Goal: Communication & Community: Answer question/provide support

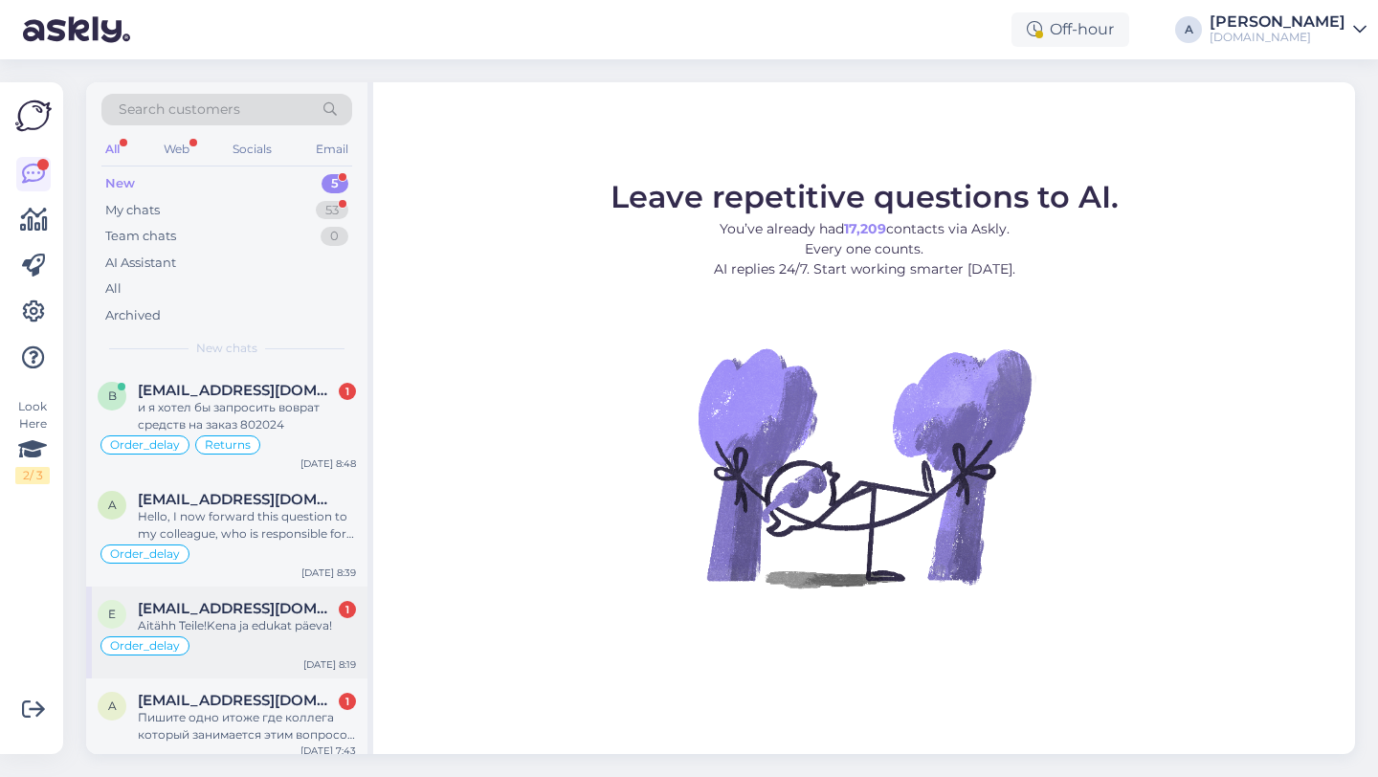
scroll to position [97, 0]
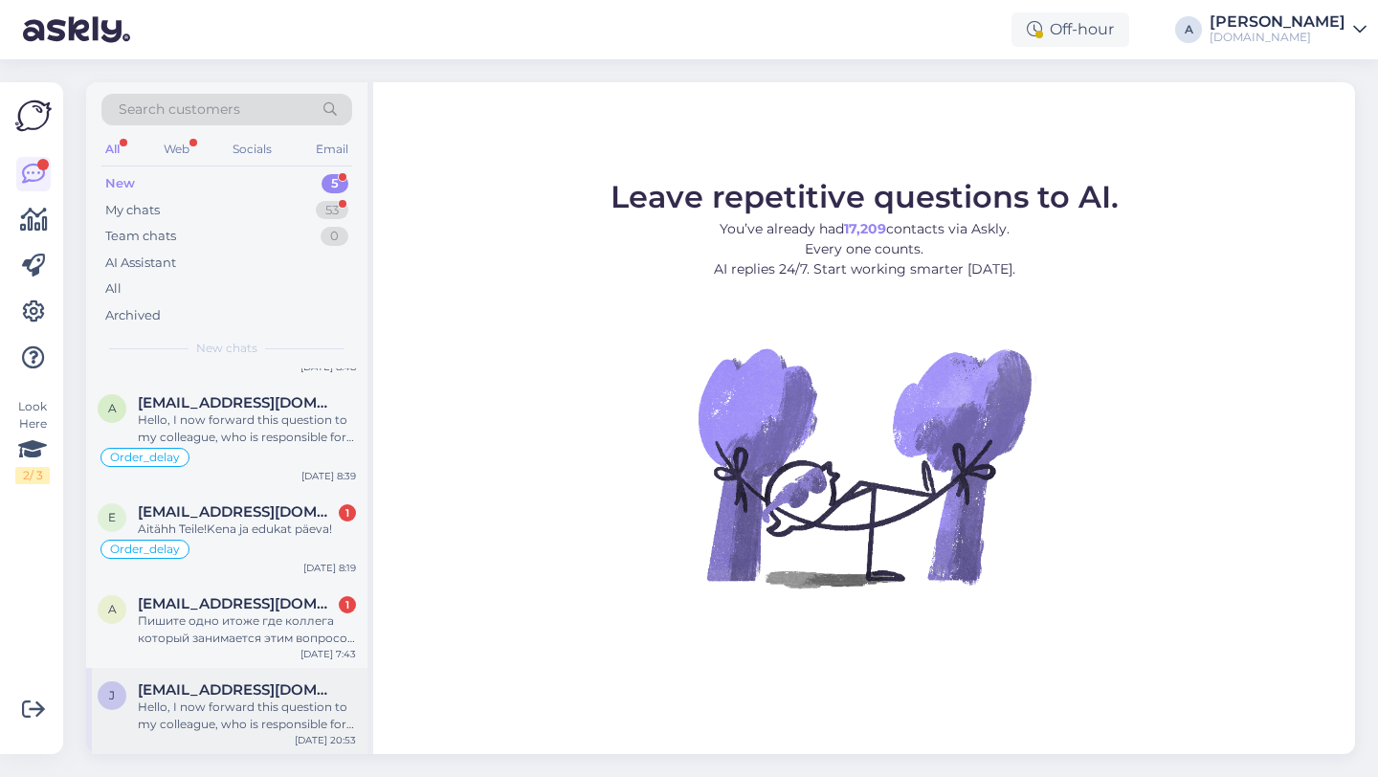
click at [230, 721] on div "Hello, I now forward this question to my colleague, who is responsible for this…" at bounding box center [247, 716] width 218 height 34
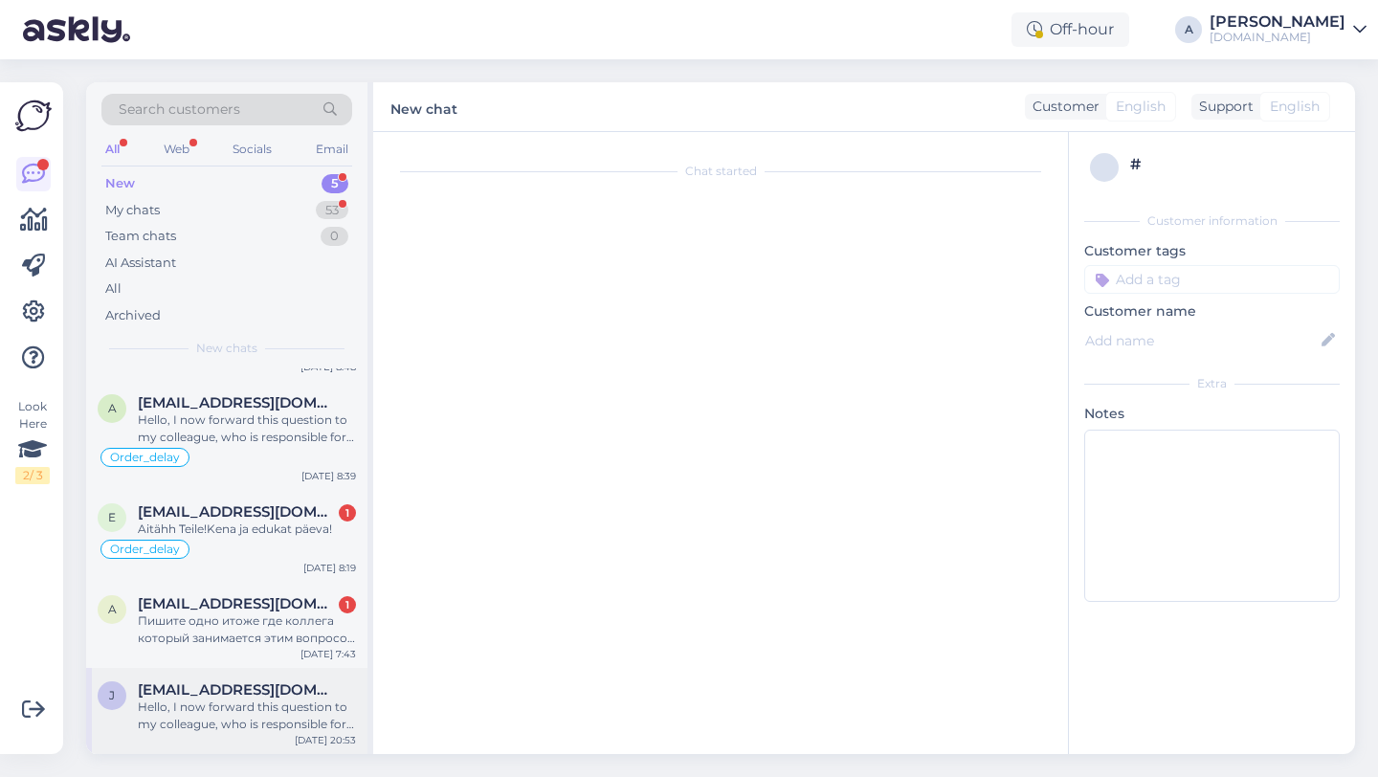
scroll to position [20, 0]
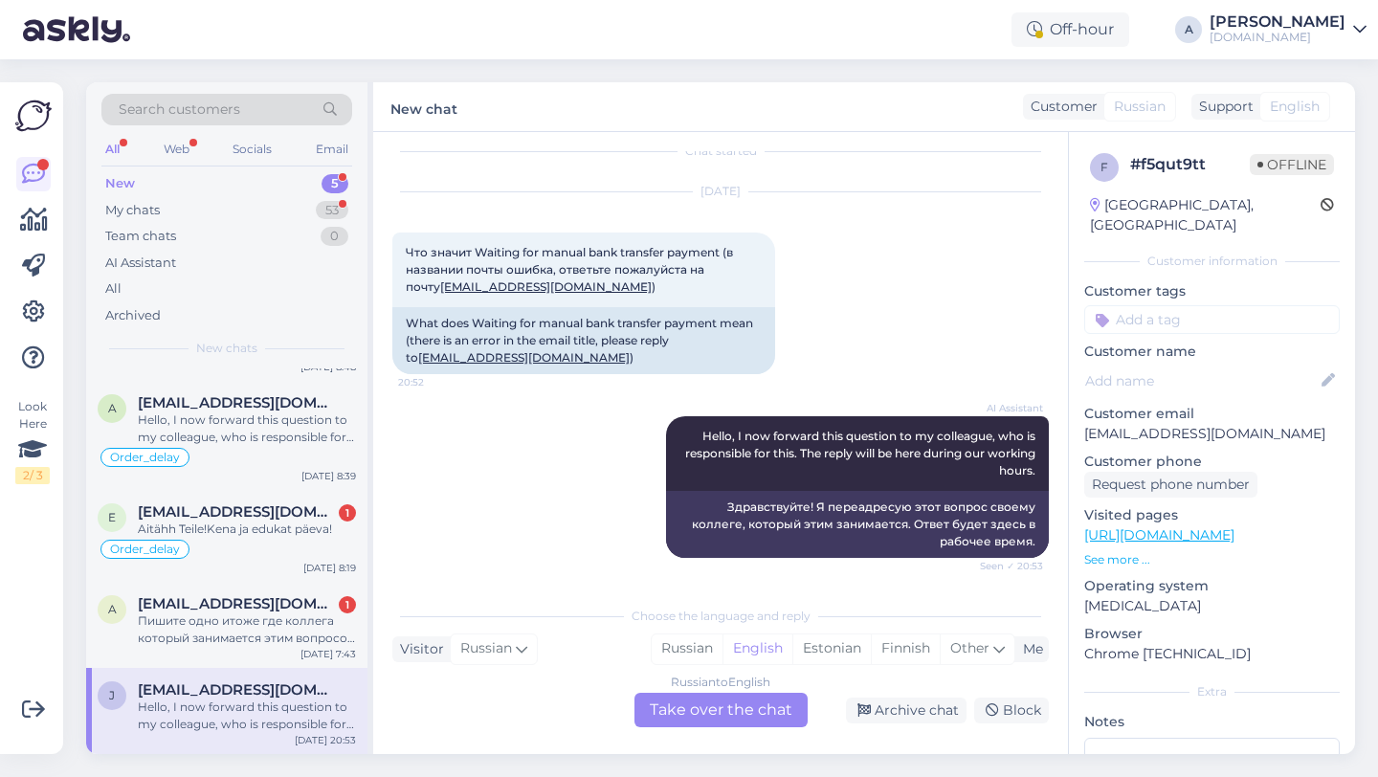
click at [663, 714] on div "Russian to English Take over the chat" at bounding box center [720, 710] width 173 height 34
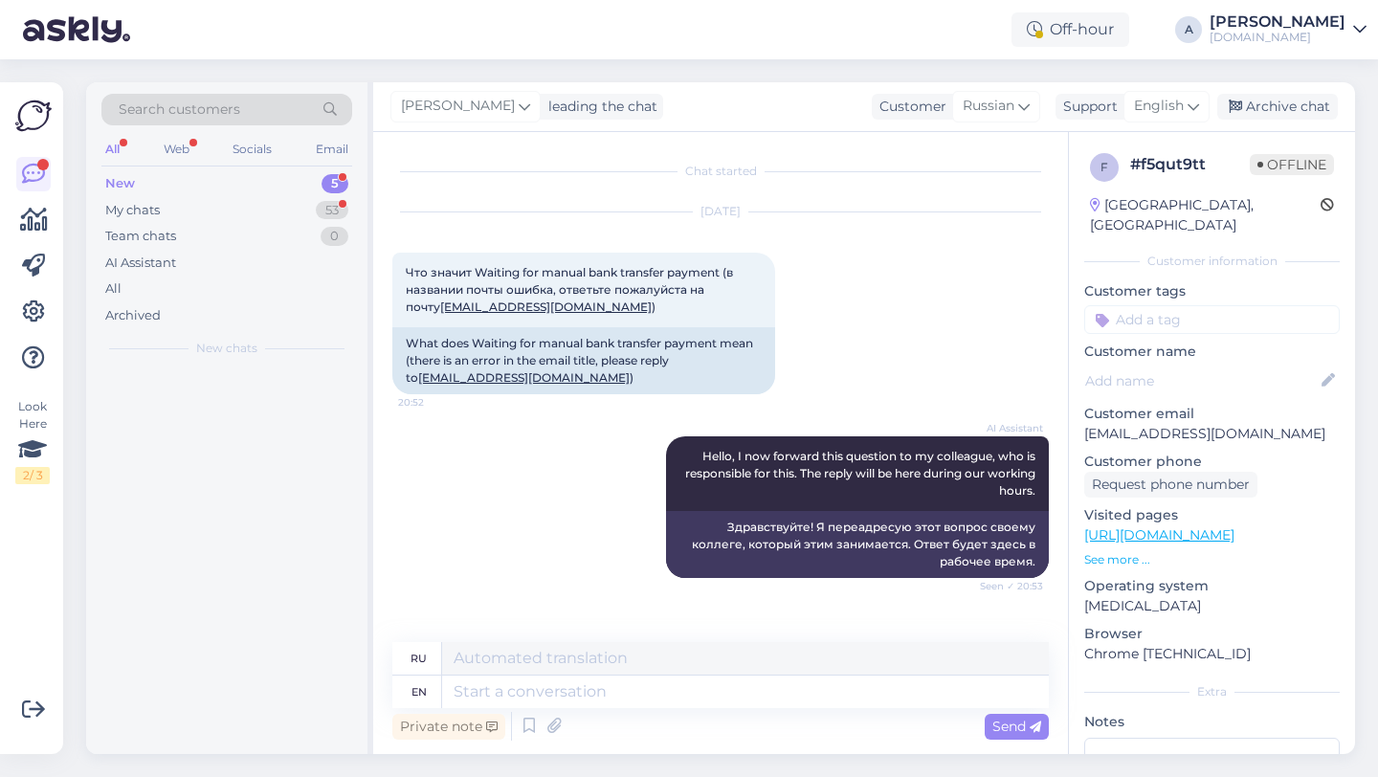
scroll to position [0, 0]
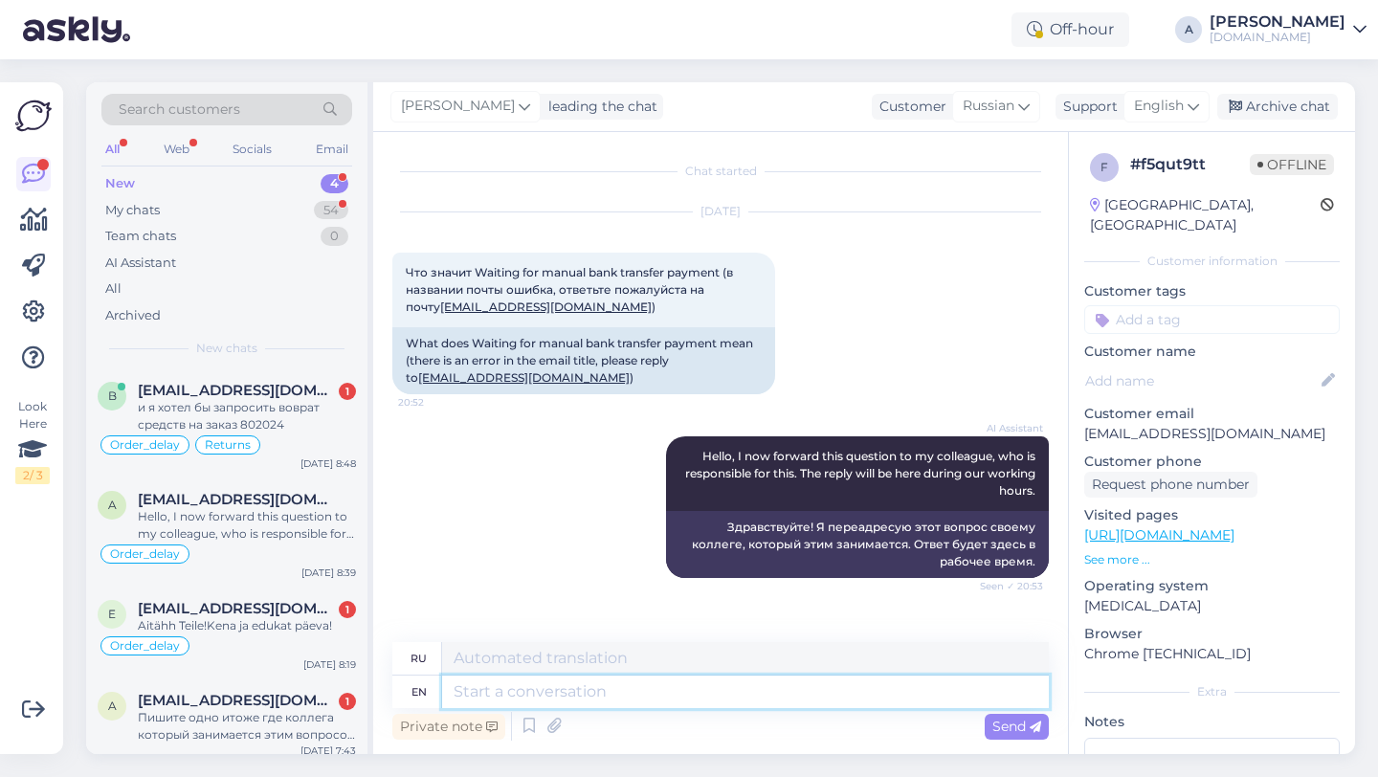
click at [559, 698] on textarea at bounding box center [745, 692] width 607 height 33
type textarea "Hey th"
type textarea "Привет"
type textarea "Hey thee!"
type textarea "Эй, ты!"
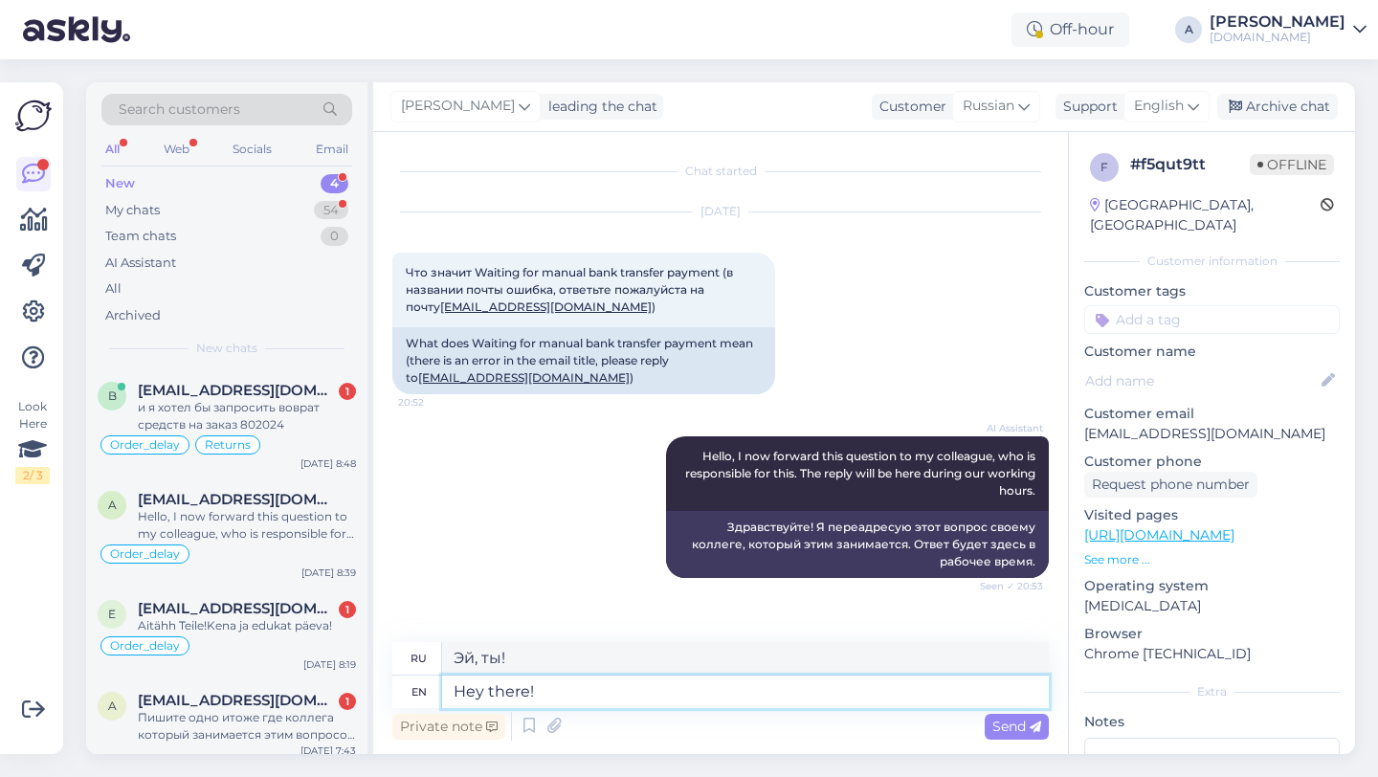
type textarea "Hey there!"
type textarea "Привет!"
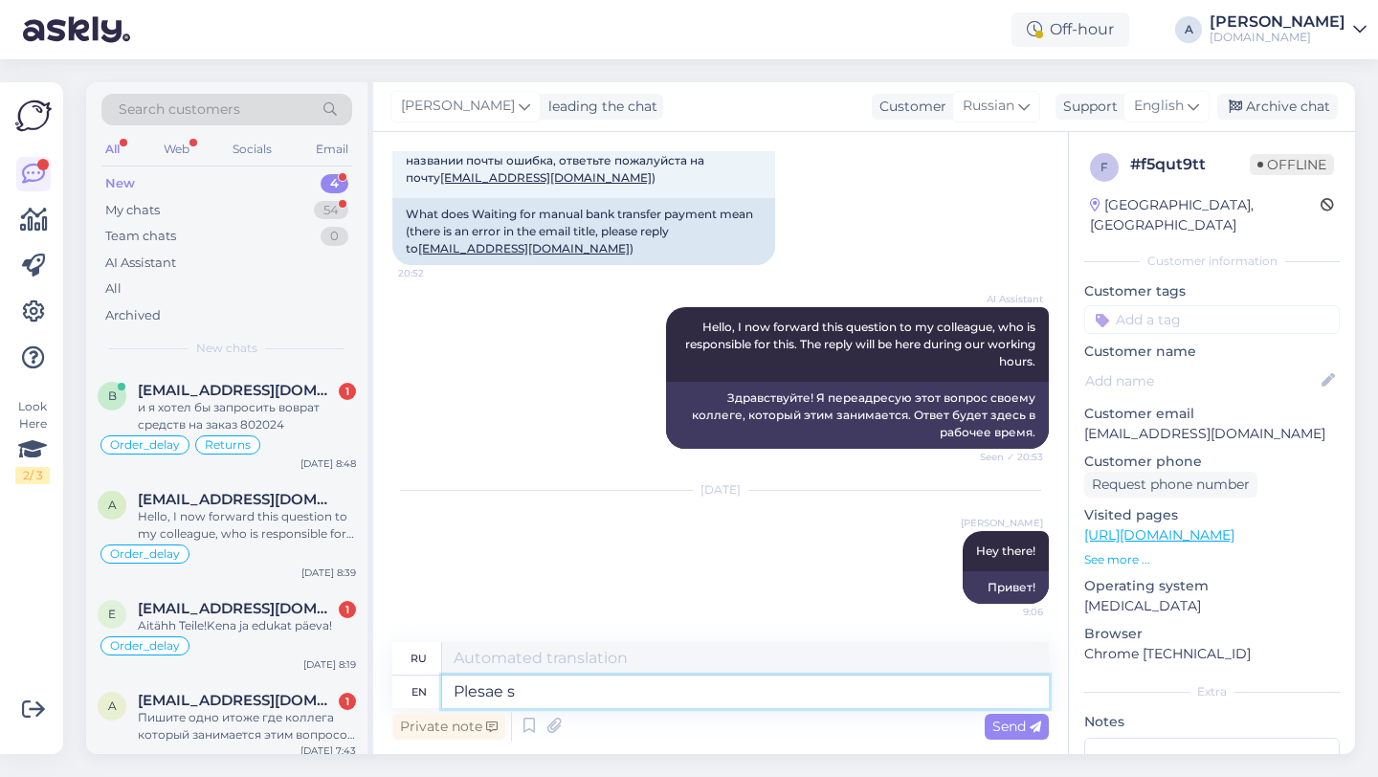
type textarea "Plesae sh"
type textarea "Пожалуйста"
type textarea "Please share wi"
type textarea "Пожалуйста, поделитесь"
type textarea "Please share withe"
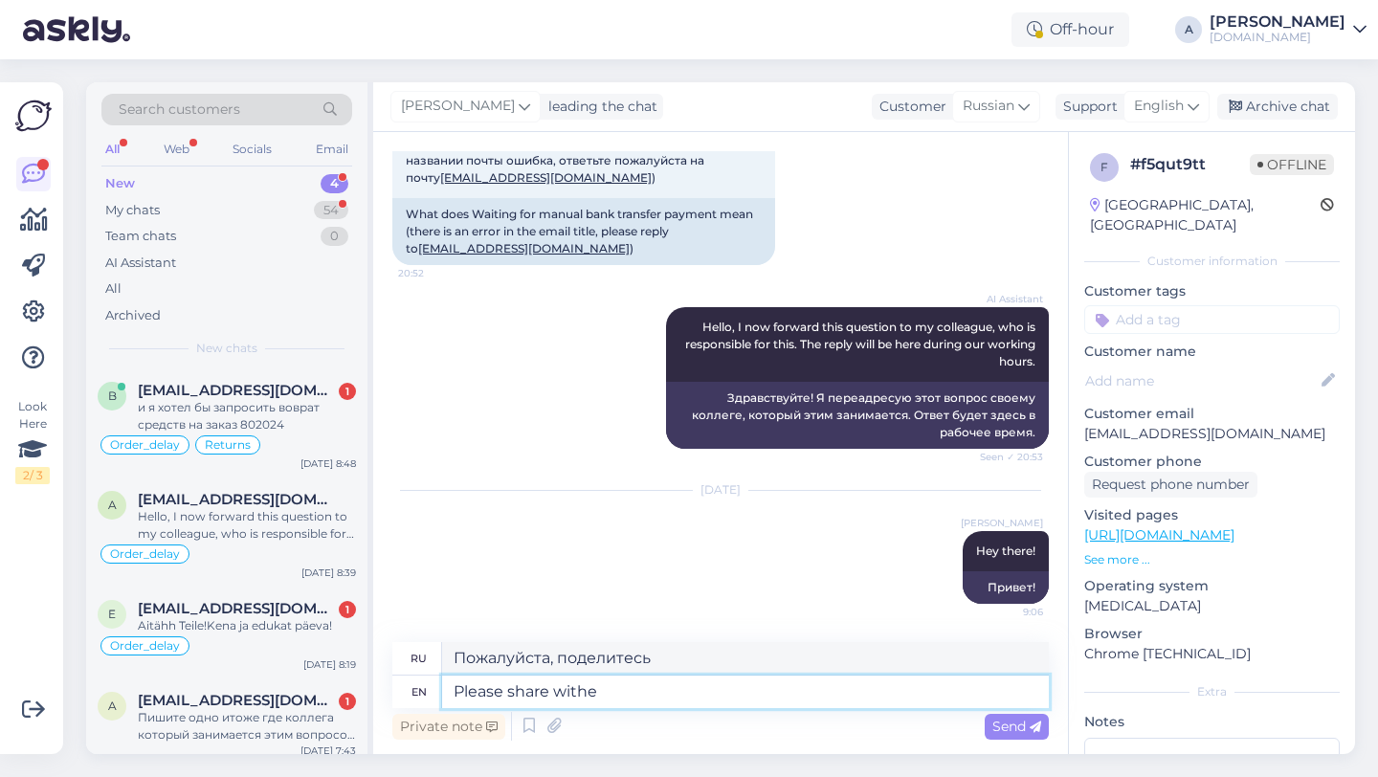
type textarea "Пожалуйста, поделитесь с"
type textarea "Please share with me yo"
type textarea "Пожалуйста, поделитесь со мной"
type textarea "Please share with me yout"
type textarea "Пожалуйста, поделитесь со мной своими мыслями."
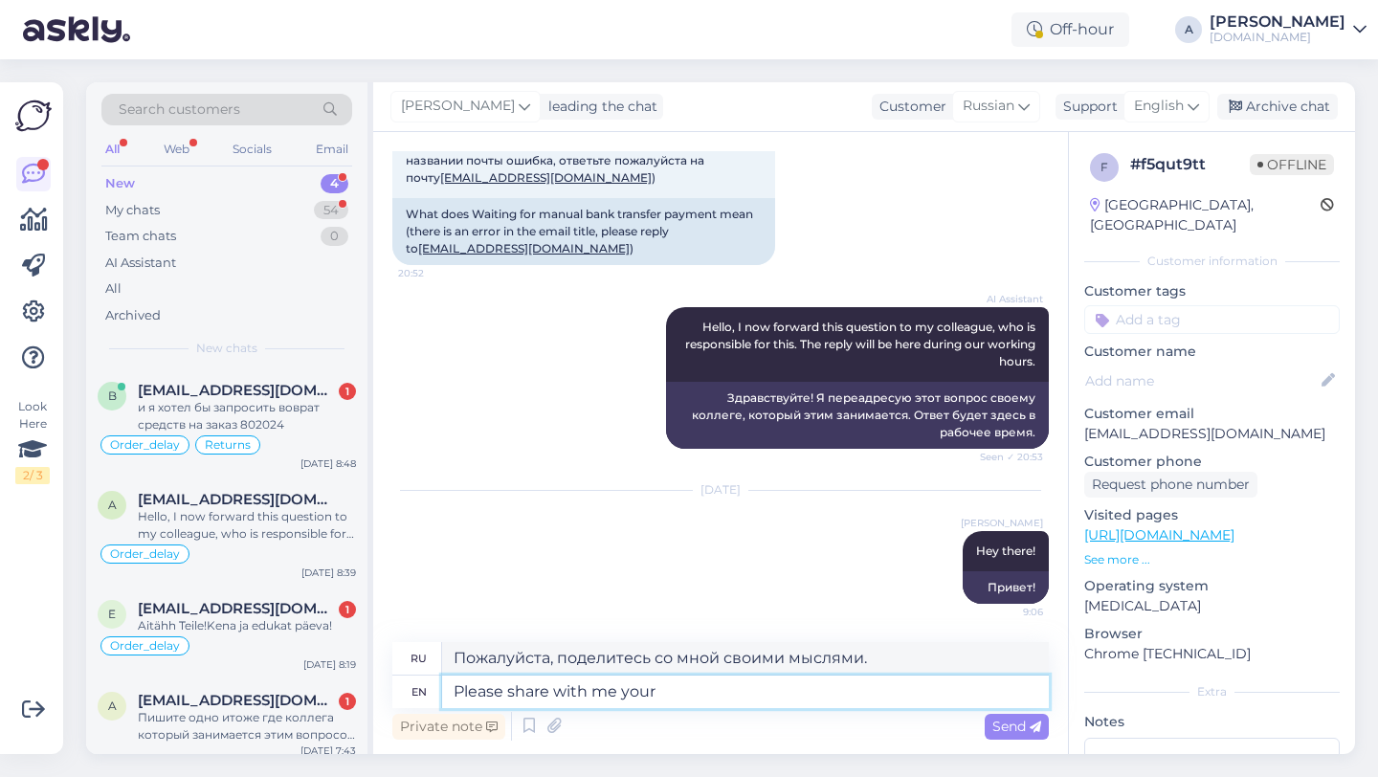
type textarea "Please share with me your"
type textarea "Пожалуйста, поделитесь со мной своими"
type textarea "Please share with me your order n"
type textarea "Пожалуйста, поделитесь со мной вашим заказом."
type textarea "Please share with me your order number."
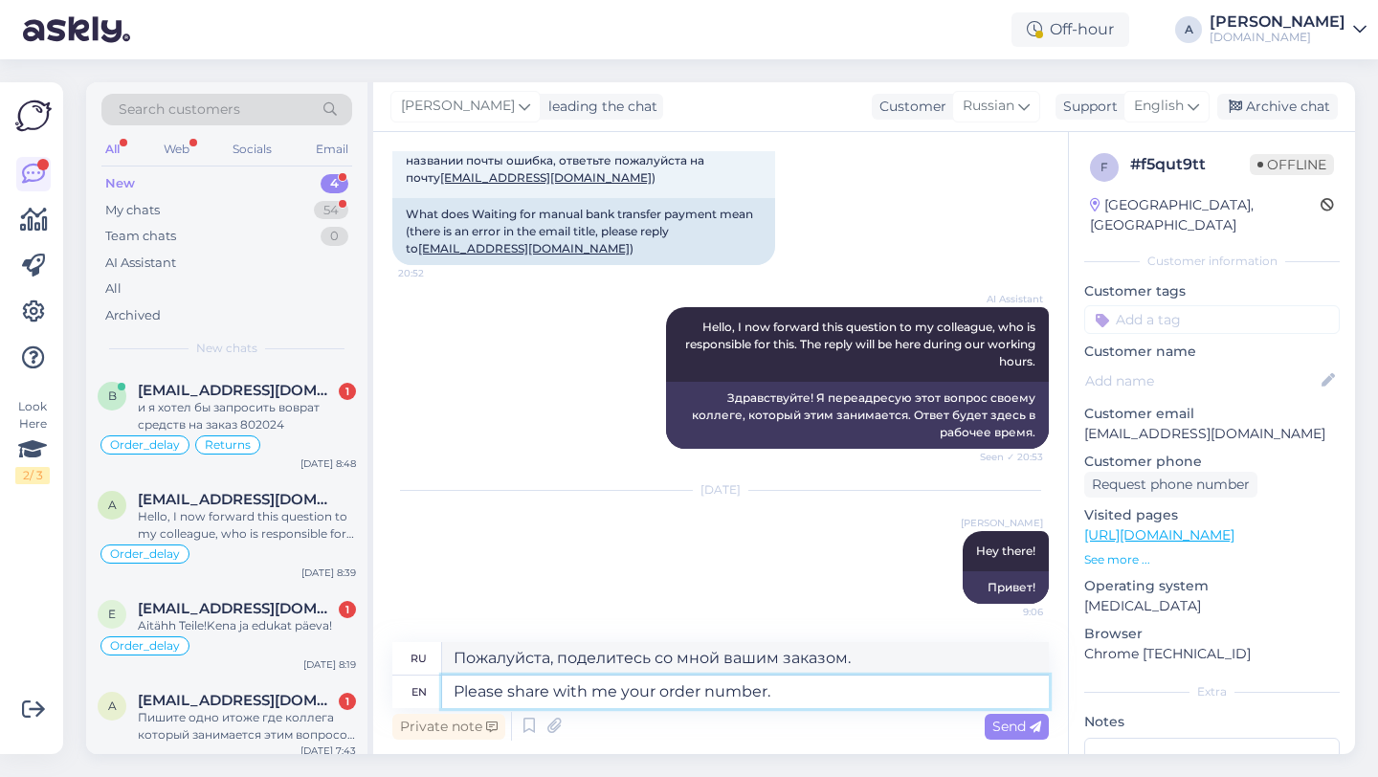
type textarea "Пожалуйста, сообщите мне номер вашего заказа."
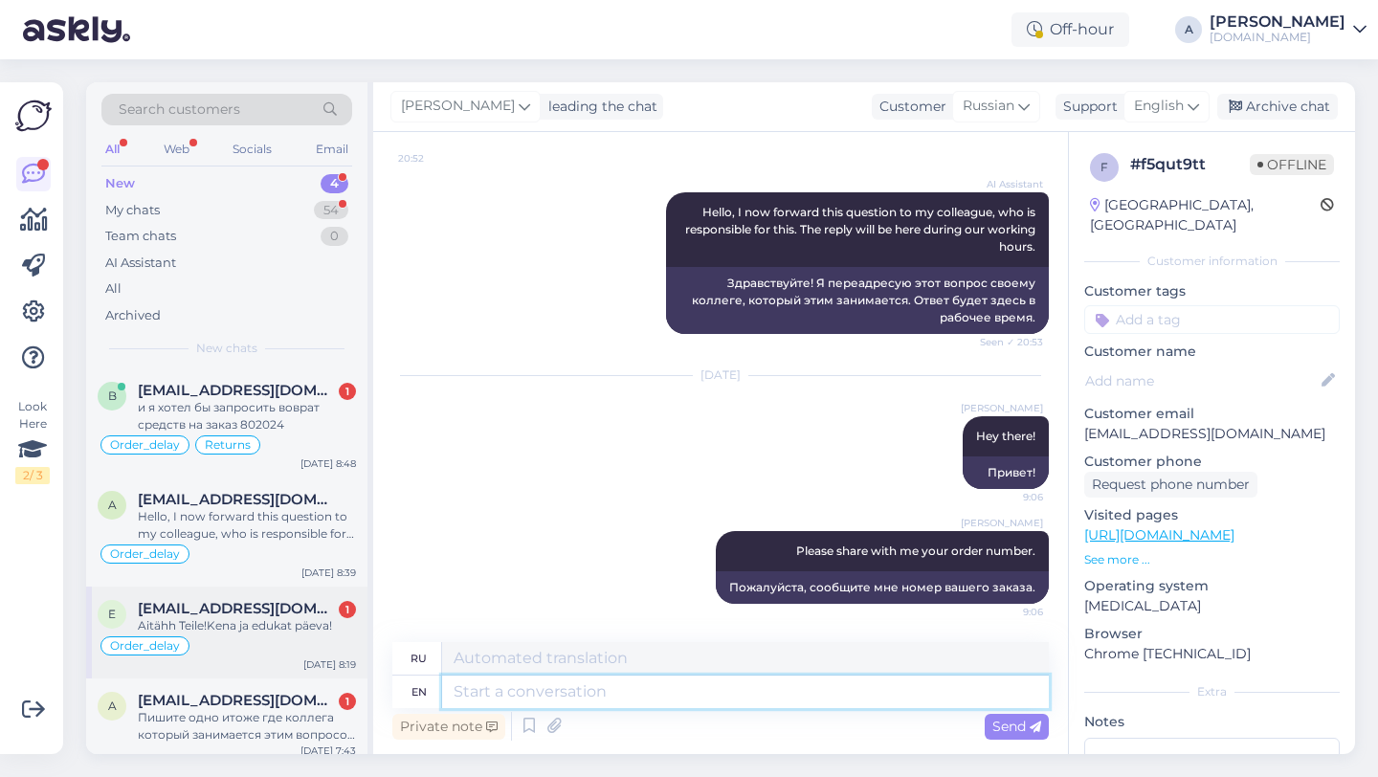
scroll to position [11, 0]
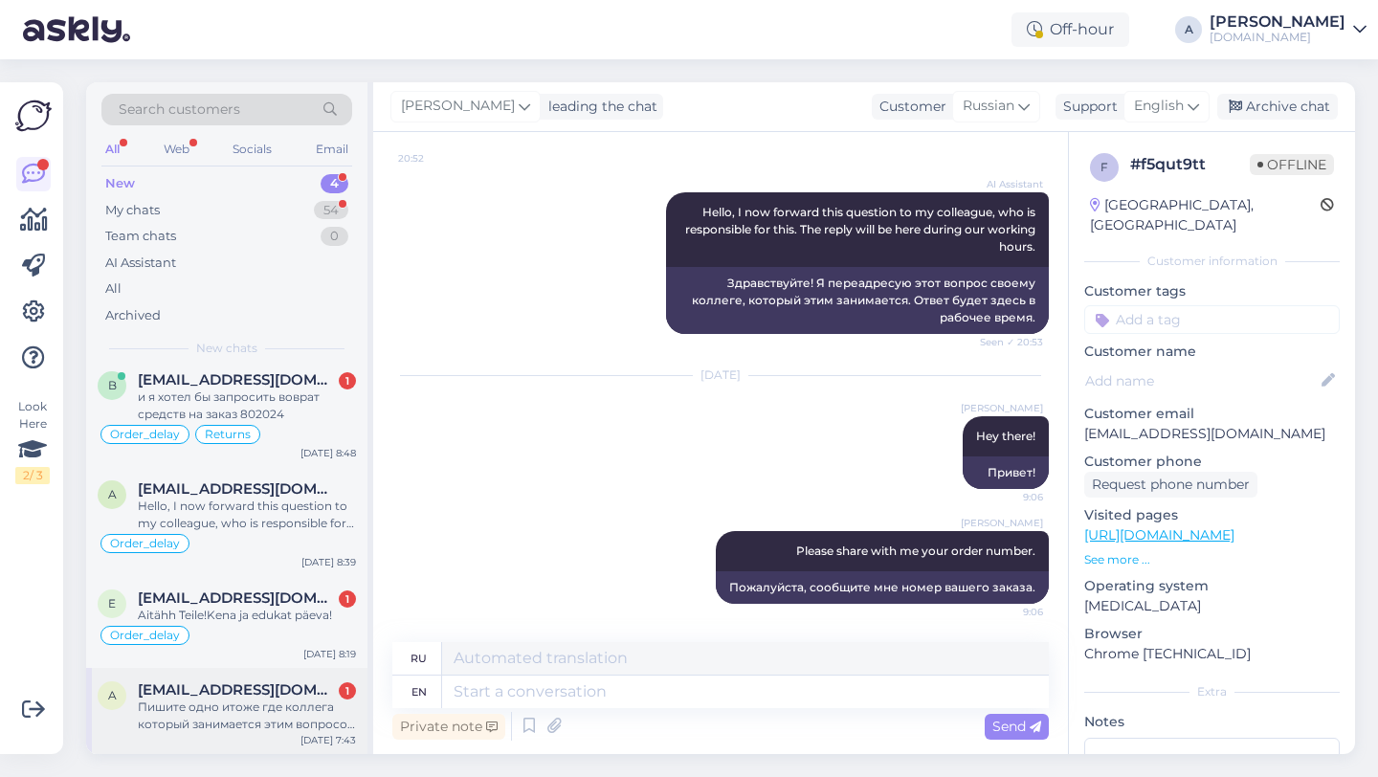
click at [248, 699] on div "Пишите одно итоже где коллега который занимается этим вопросом отписки надоели …" at bounding box center [247, 716] width 218 height 34
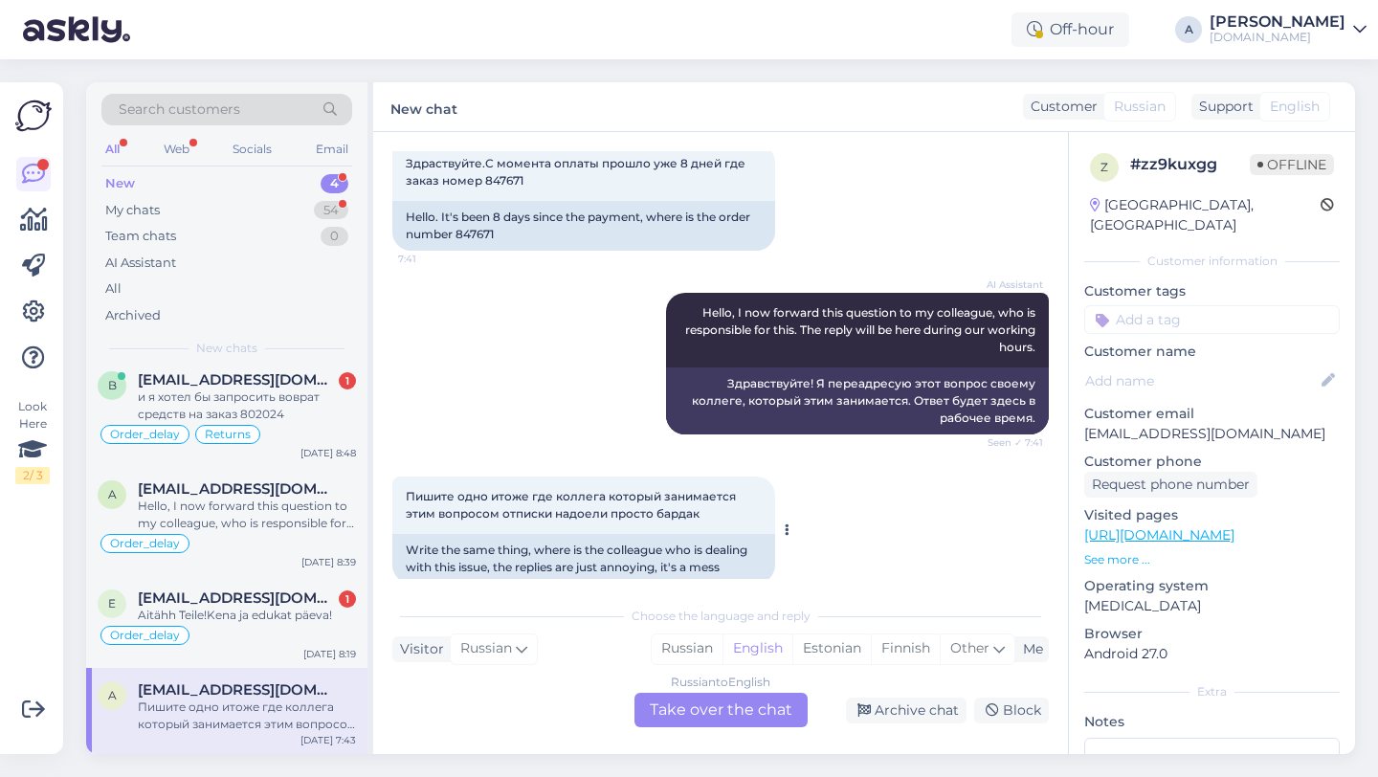
scroll to position [13548, 0]
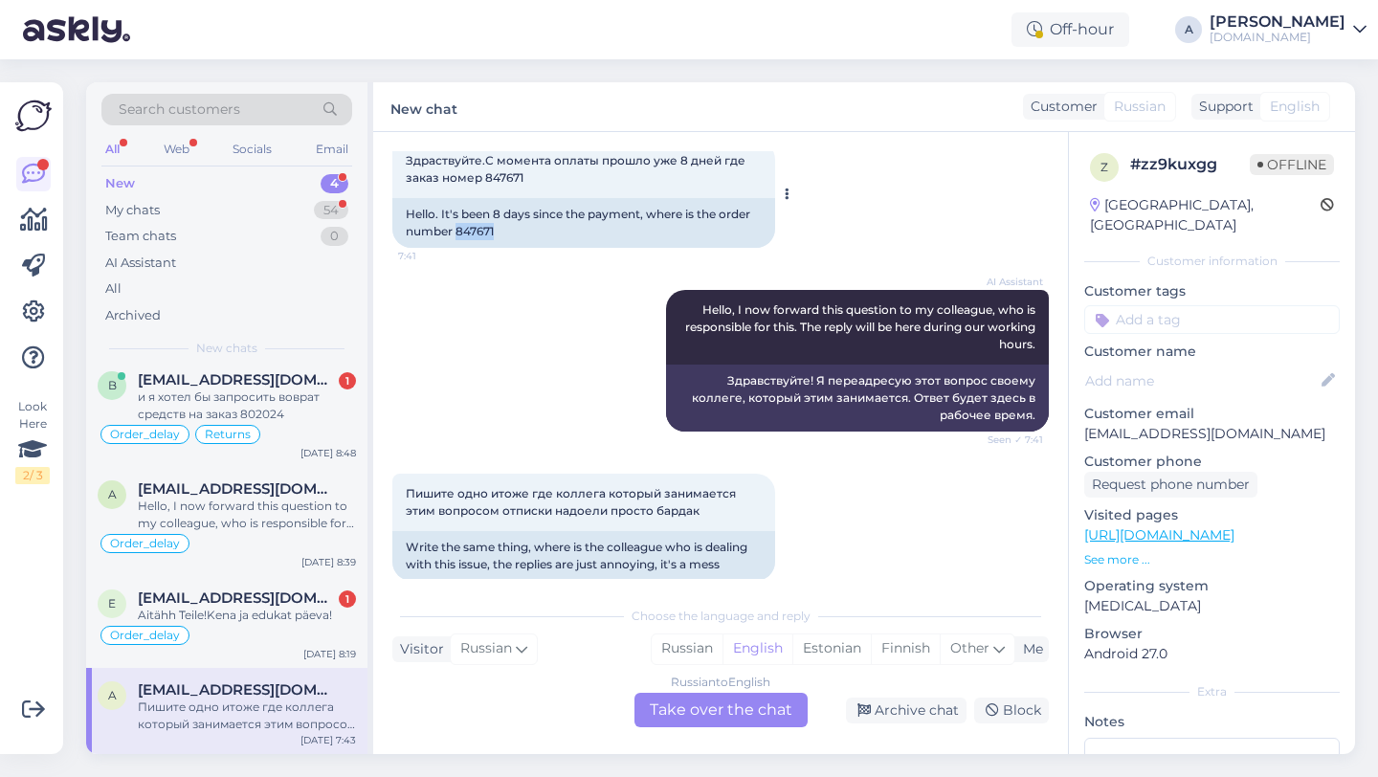
drag, startPoint x: 504, startPoint y: 301, endPoint x: 456, endPoint y: 301, distance: 48.8
click at [456, 248] on div "Hello. It's been 8 days since the payment, where is the order number 847671" at bounding box center [583, 223] width 383 height 50
copy div "847671"
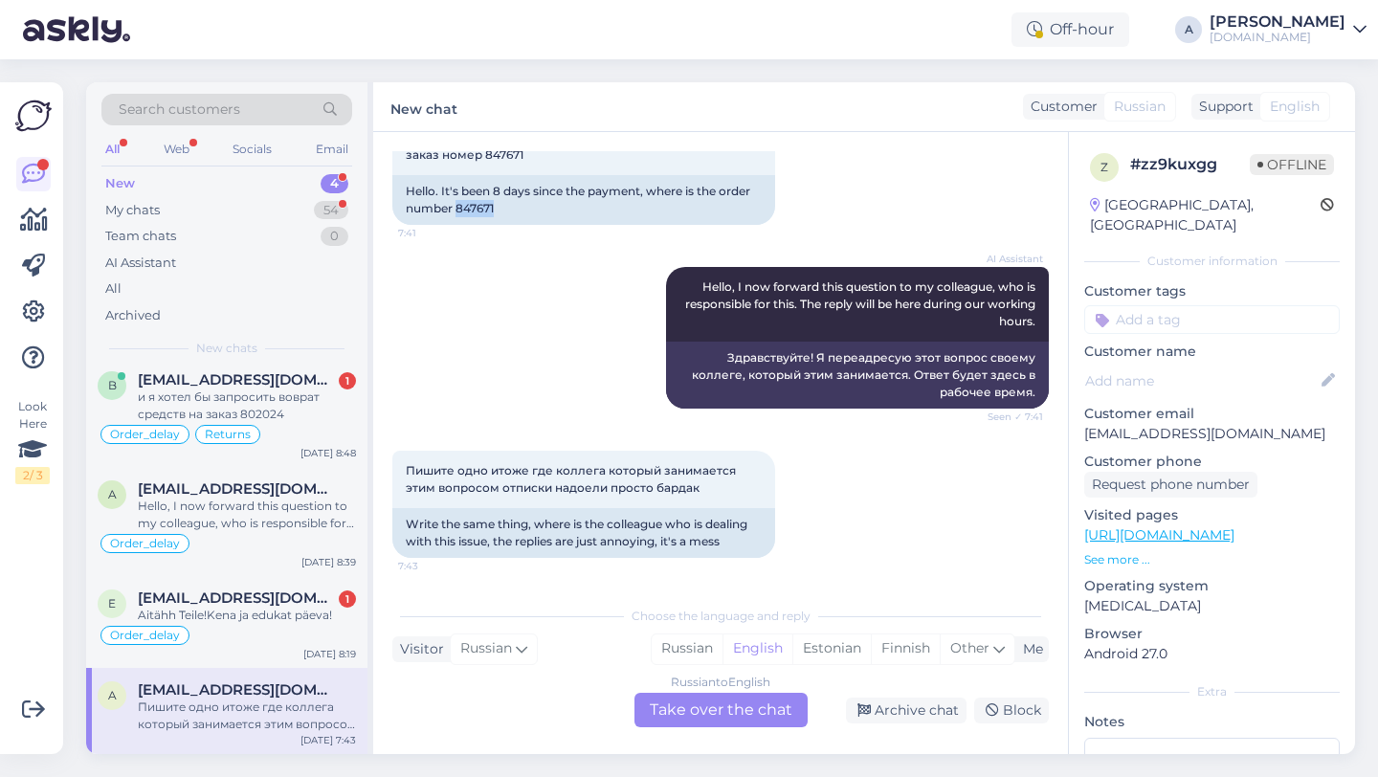
click at [685, 708] on div "Russian to English Take over the chat" at bounding box center [720, 710] width 173 height 34
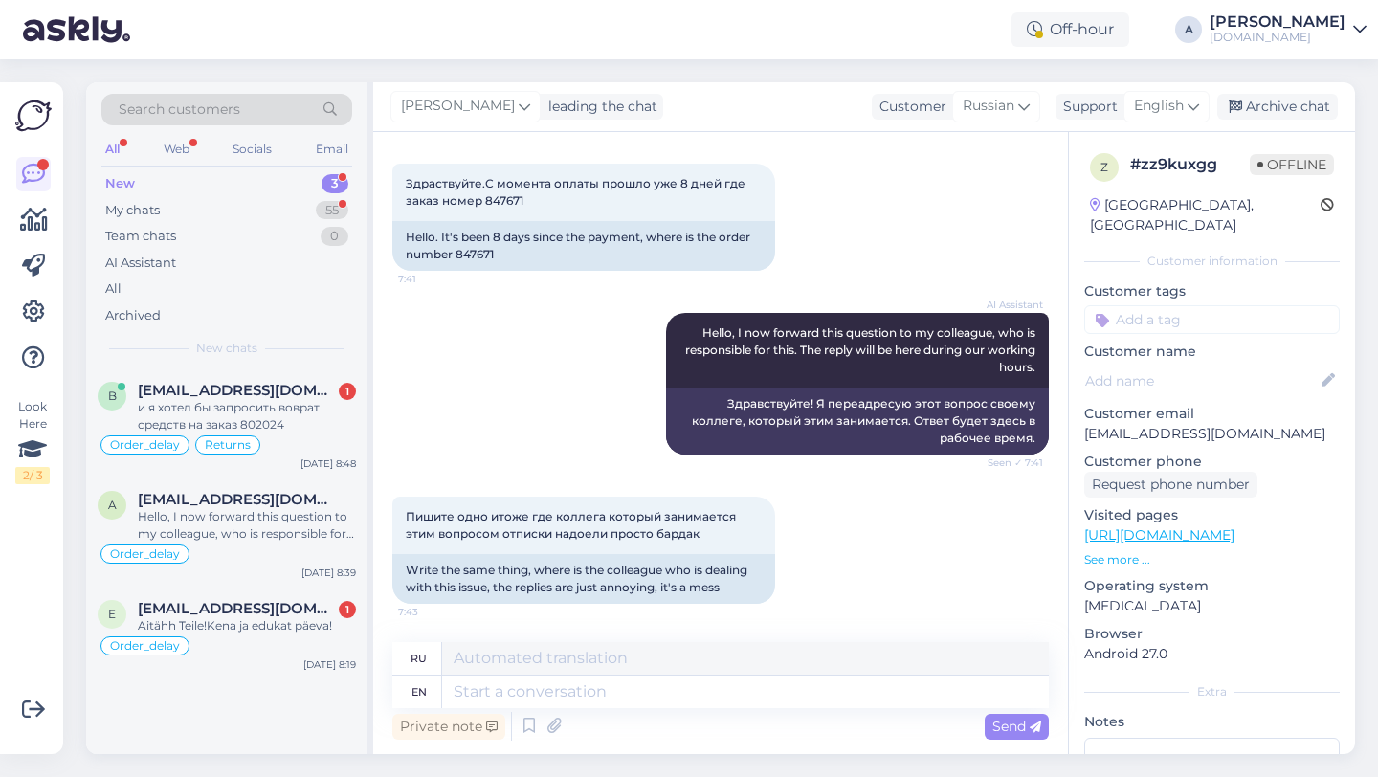
scroll to position [0, 0]
click at [602, 705] on textarea at bounding box center [745, 692] width 607 height 33
type textarea "Hey th"
type textarea "Привет"
type textarea "Hey there!"
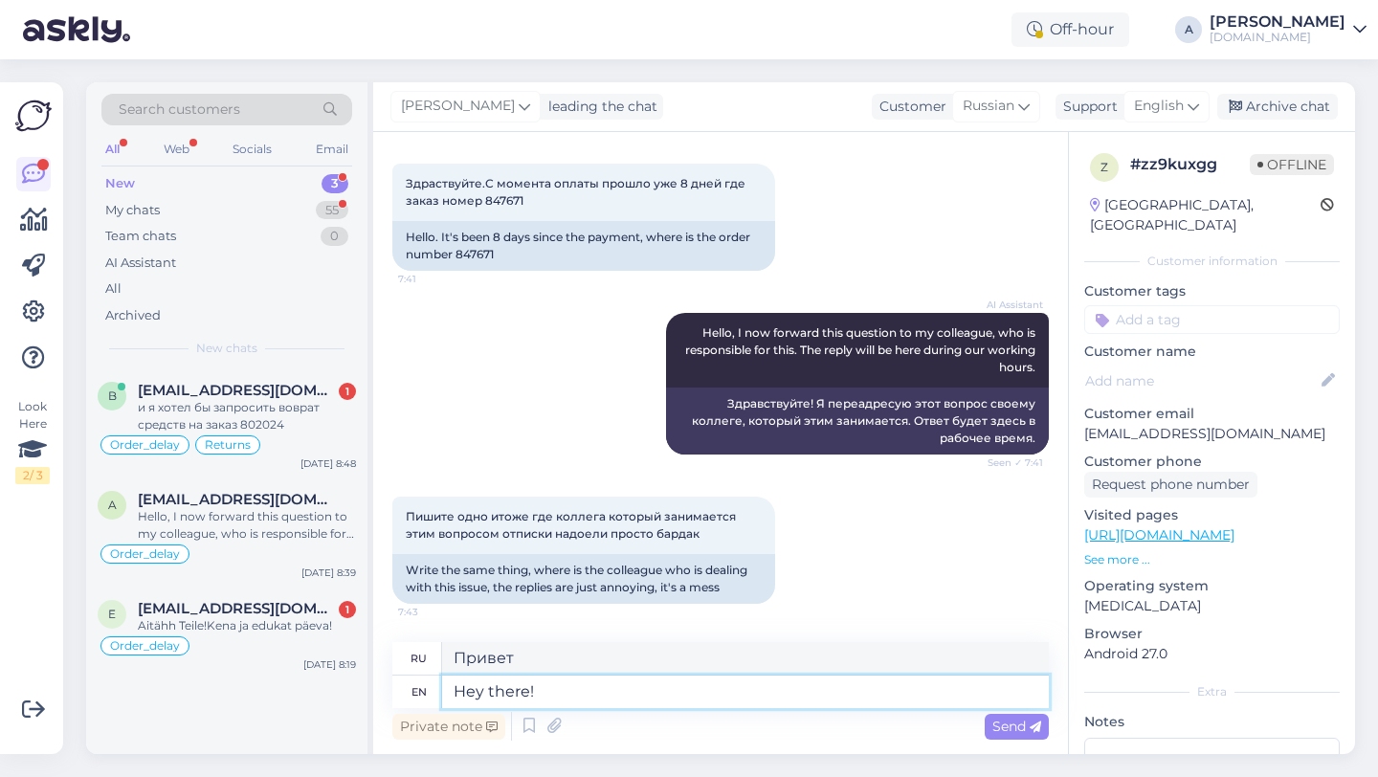
type textarea "Привет!"
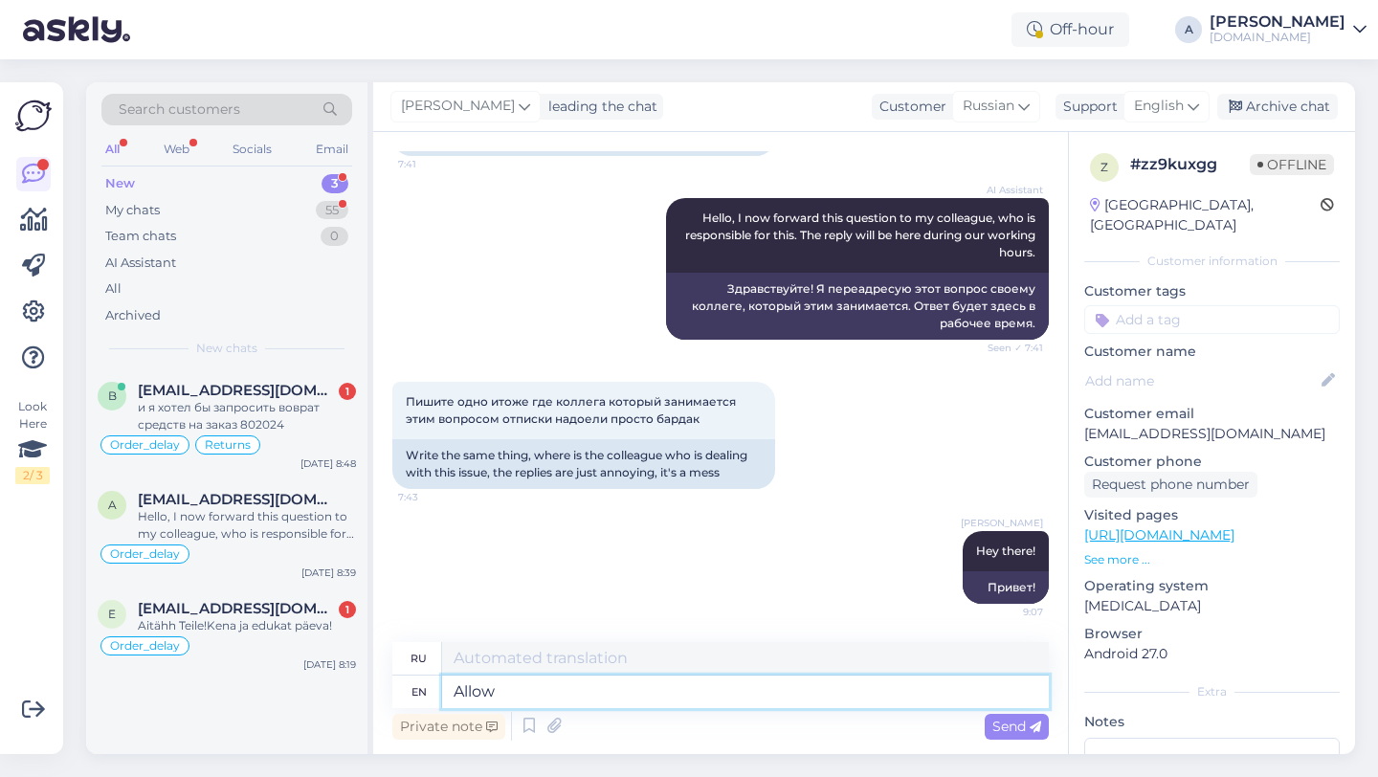
type textarea "Allow m"
type textarea "Позволять"
type textarea "Allow me"
type textarea "Позвольте мне"
type textarea "Allow me to share"
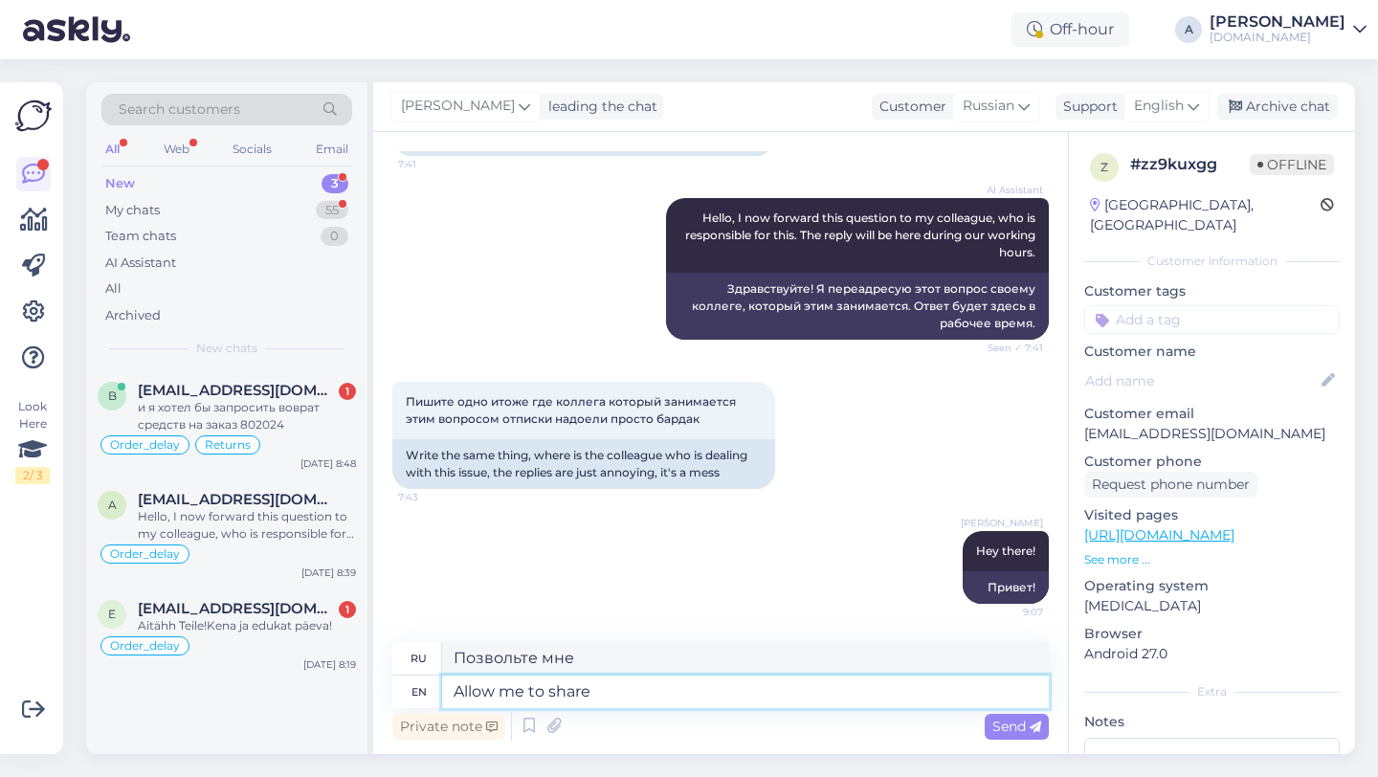
type textarea "Позвольте мне поделиться"
type textarea "Allow me to share your or"
type textarea "Позвольте мне поделиться вашим"
type textarea "Allow me to share your order w"
type textarea "Позвольте мне поделиться вашим заказом"
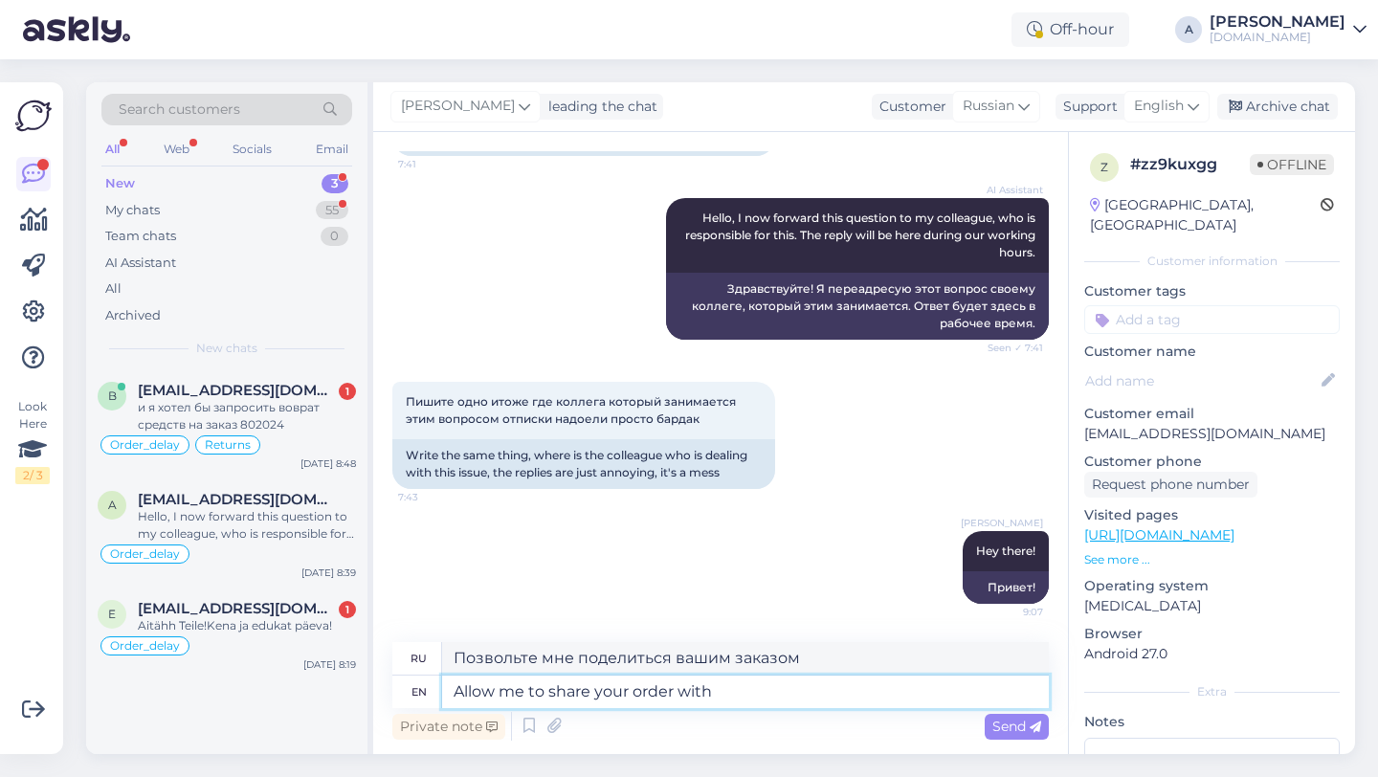
type textarea "Allow me to share your order with"
type textarea "Позвольте мне поделиться вашим заказом с"
type textarea "Allow me to share your order with our i"
type textarea "Позвольте мне поделиться вашим заказом с нашими"
type textarea "Allow me to share your order with our internal te"
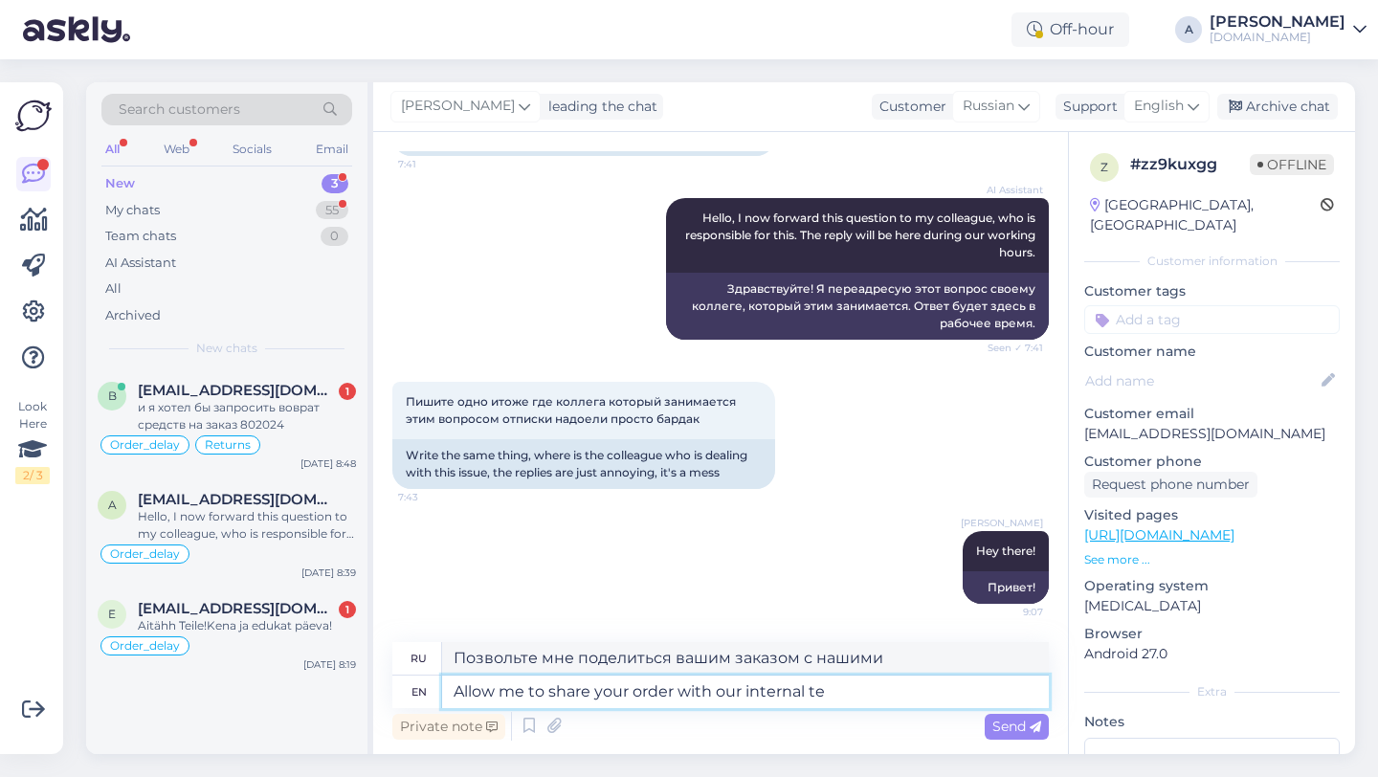
type textarea "Позвольте мне поделиться вашим заказом с нашими внутренними"
type textarea "Allow me to share your order with our internal team"
type textarea "Позвольте мне поделиться вашим заказом с нашей внутренней командой"
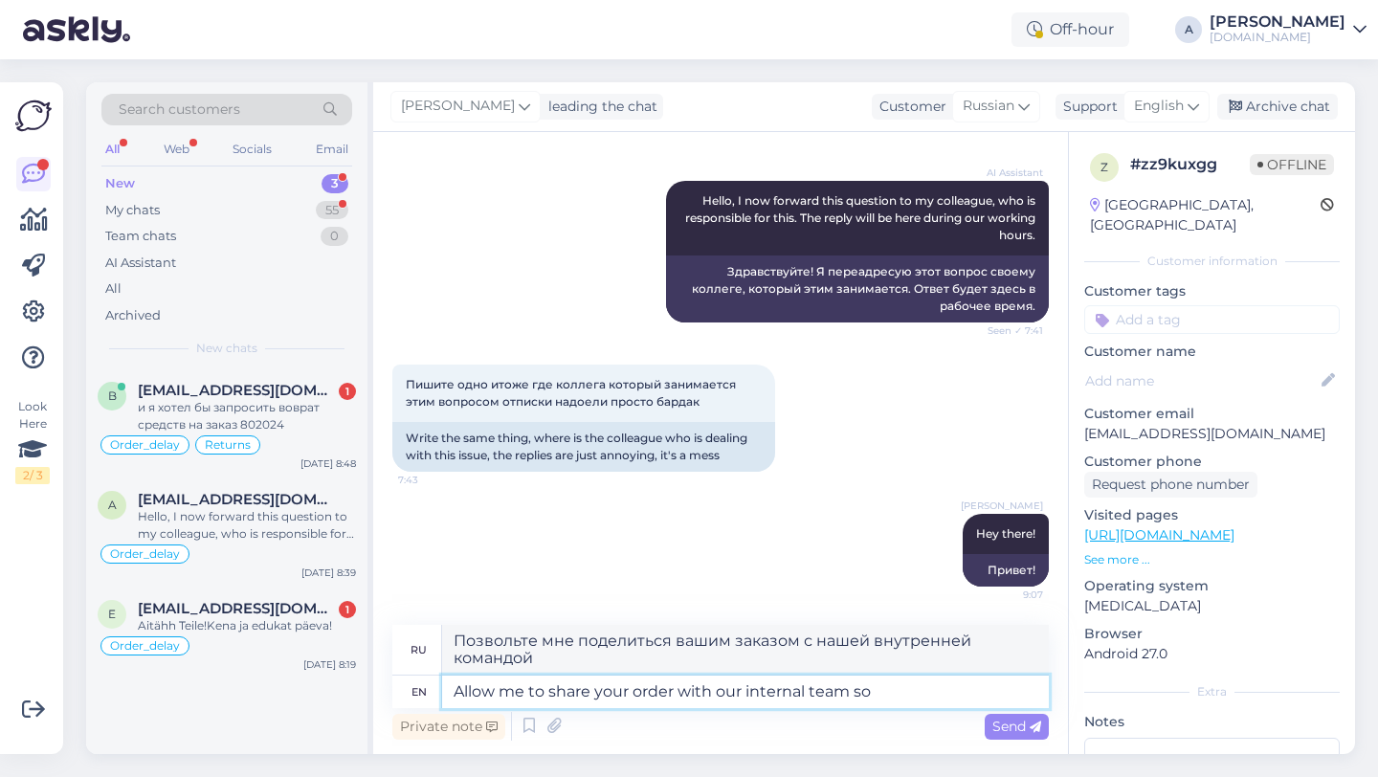
type textarea "Allow me to share your order with our internal team so t"
type textarea "Позвольте мне поделиться вашим заказом с нашей внутренней командой, чтобы"
type textarea "Allow me to share your order with our internal team so they c"
type textarea "Позвольте мне поделиться вашим заказом с нашей внутренней командой, чтобы они"
type textarea "Allow me to share your order with our internal team so they can s"
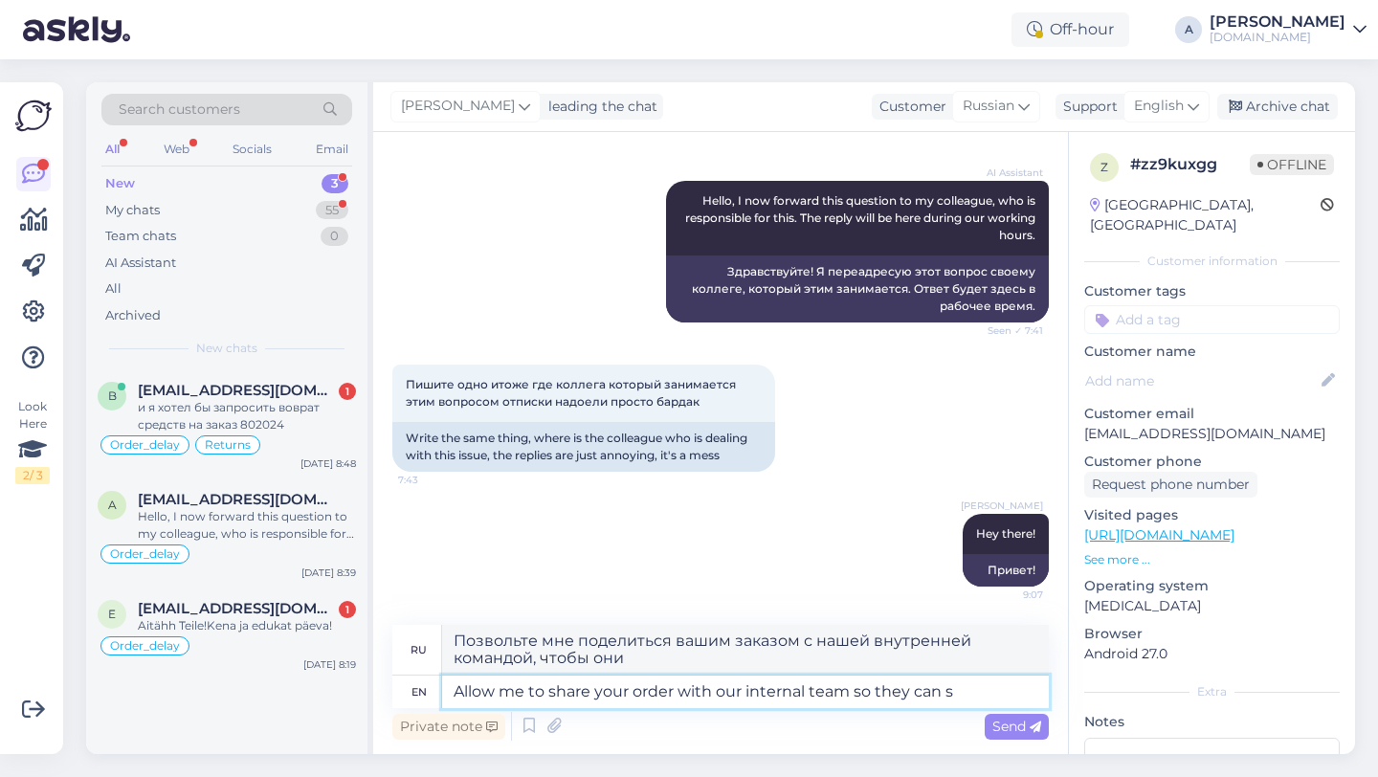
type textarea "Позвольте мне поделиться вашим заказом с нашей внутренней командой, чтобы они м…"
type textarea "Allow me to share your order with our internal team so they can speed"
type textarea "Позвольте мне поделиться вашим заказом с нашей внутренней командой, чтобы они м…"
type textarea "Allow me to share your order with our internal team so they can speed up t"
type textarea "Позвольте мне передать ваш заказ нашей внутренней команде, чтобы они могли уско…"
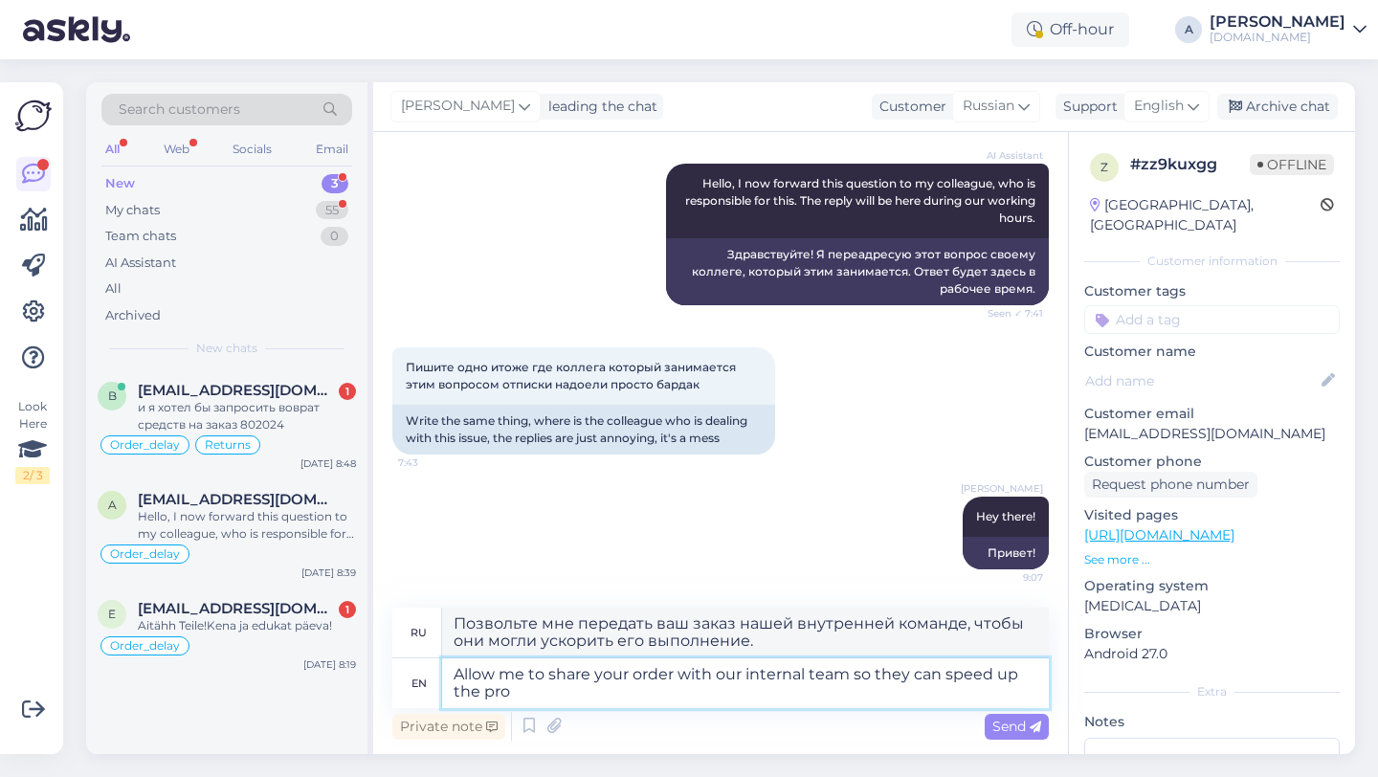
type textarea "Allow me to share your order with our internal team so they can speed up the pr…"
type textarea "Позвольте мне поделиться вашим заказом с нашей внутренней командой, чтобы они м…"
type textarea "Allow me to share your order with our internal team so they can speed up the pr…"
type textarea "Позвольте мне передать ваш заказ нашей внутренней команде, чтобы они могли уско…"
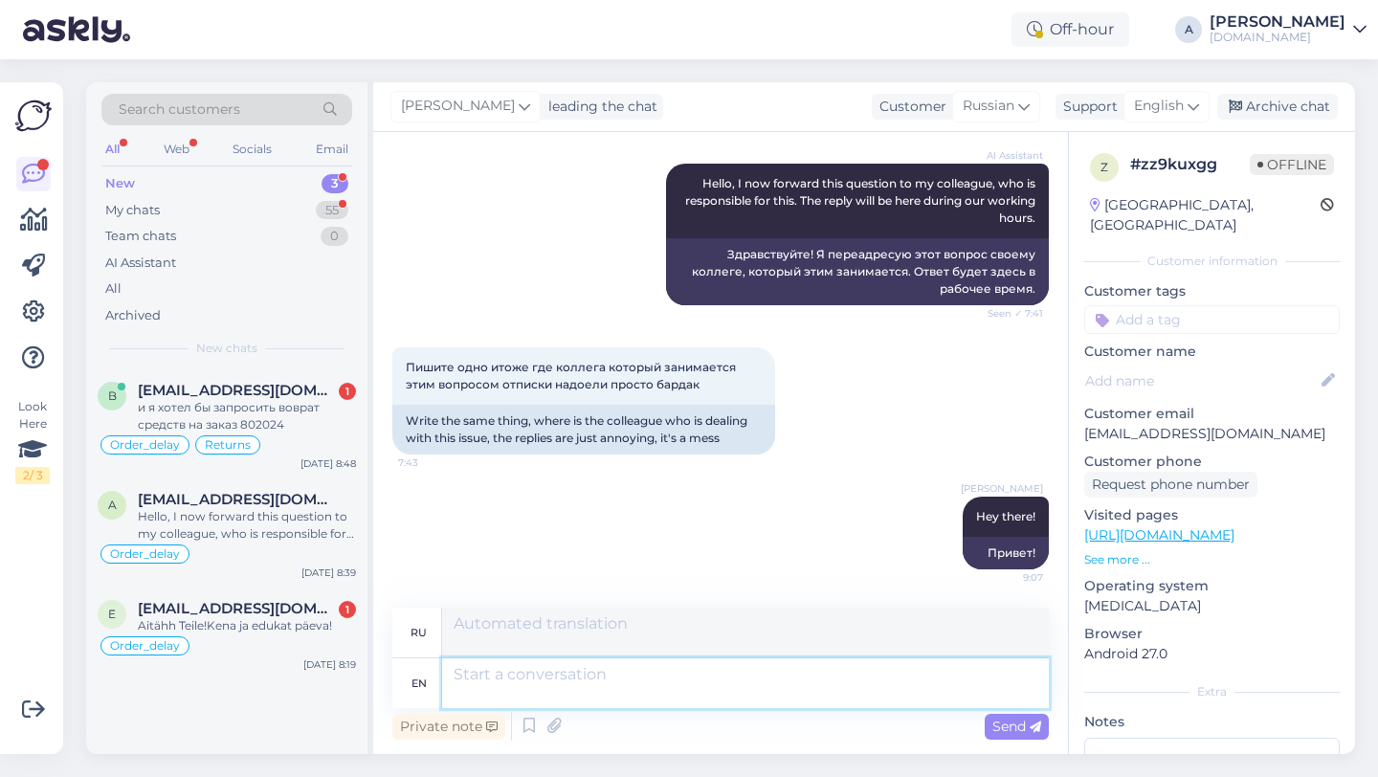
scroll to position [13858, 0]
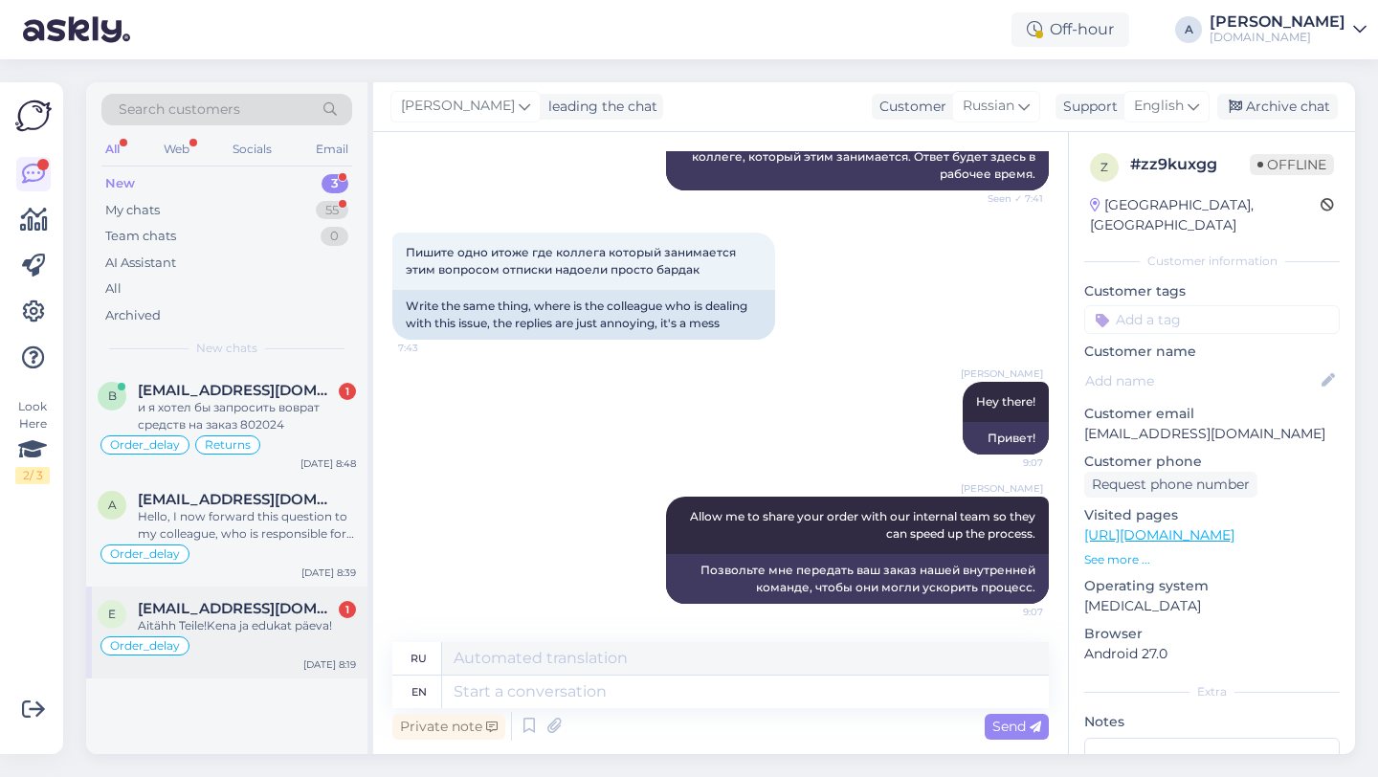
click at [288, 611] on span "elvi.larka@gmail.com" at bounding box center [237, 608] width 199 height 17
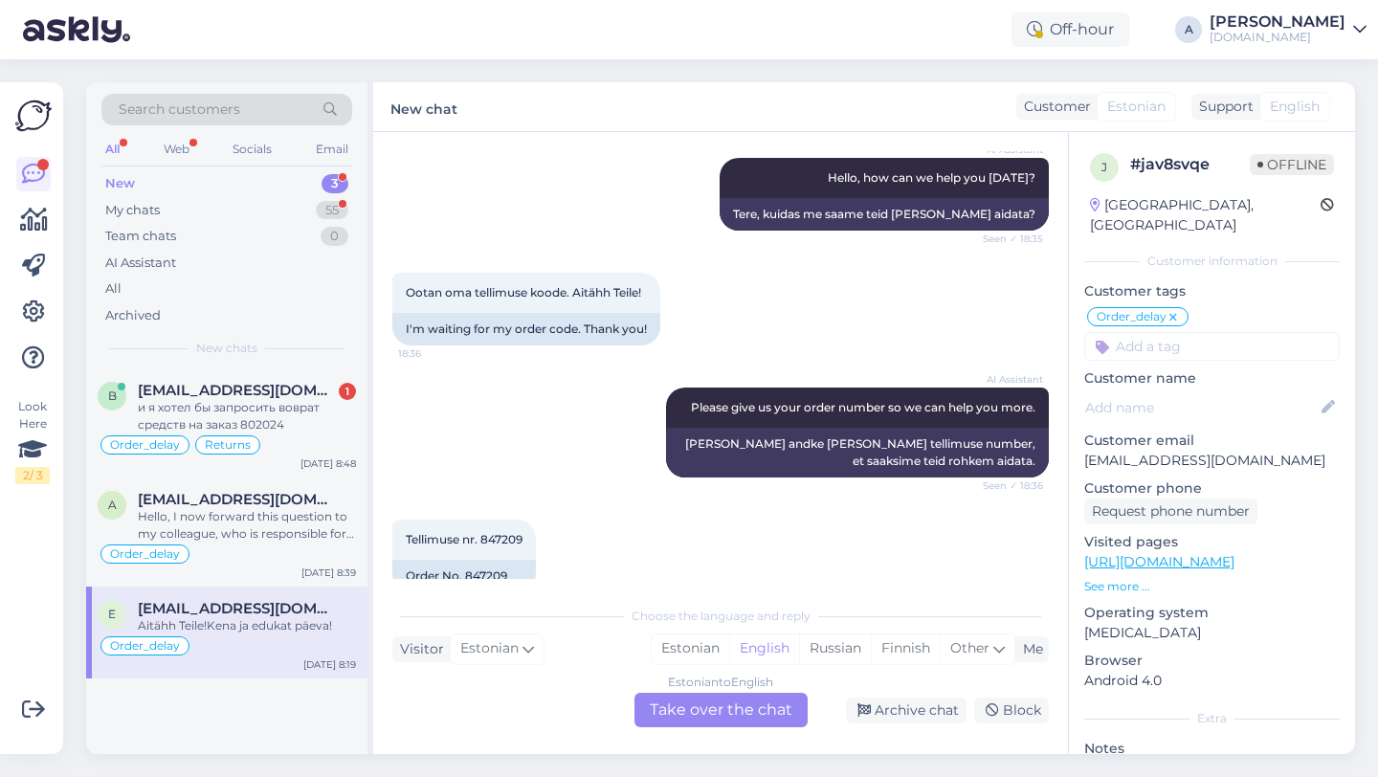
scroll to position [16063, 0]
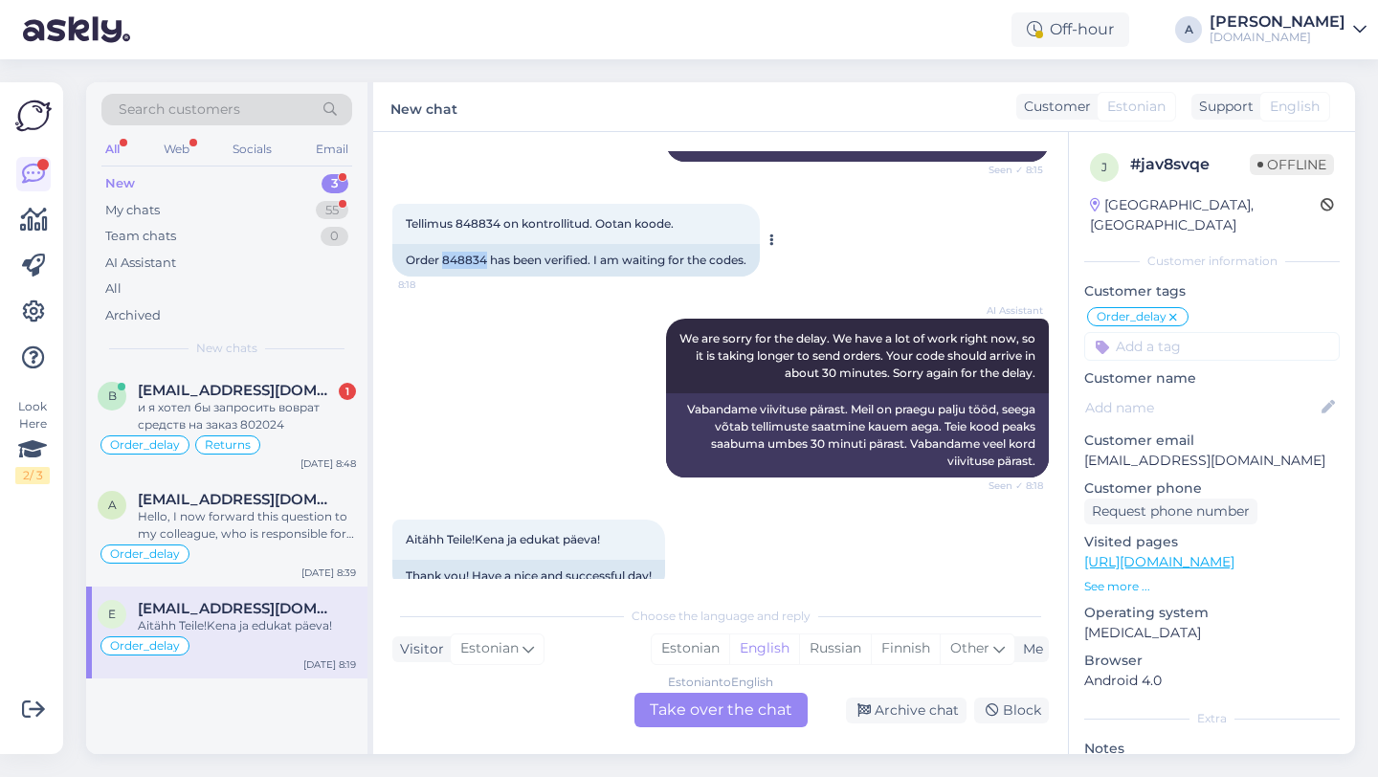
drag, startPoint x: 487, startPoint y: 227, endPoint x: 445, endPoint y: 225, distance: 42.2
click at [445, 244] on div "Order 848834 has been verified. I am waiting for the codes." at bounding box center [575, 260] width 367 height 33
copy div "848834"
click at [920, 710] on div "Archive chat" at bounding box center [906, 711] width 121 height 26
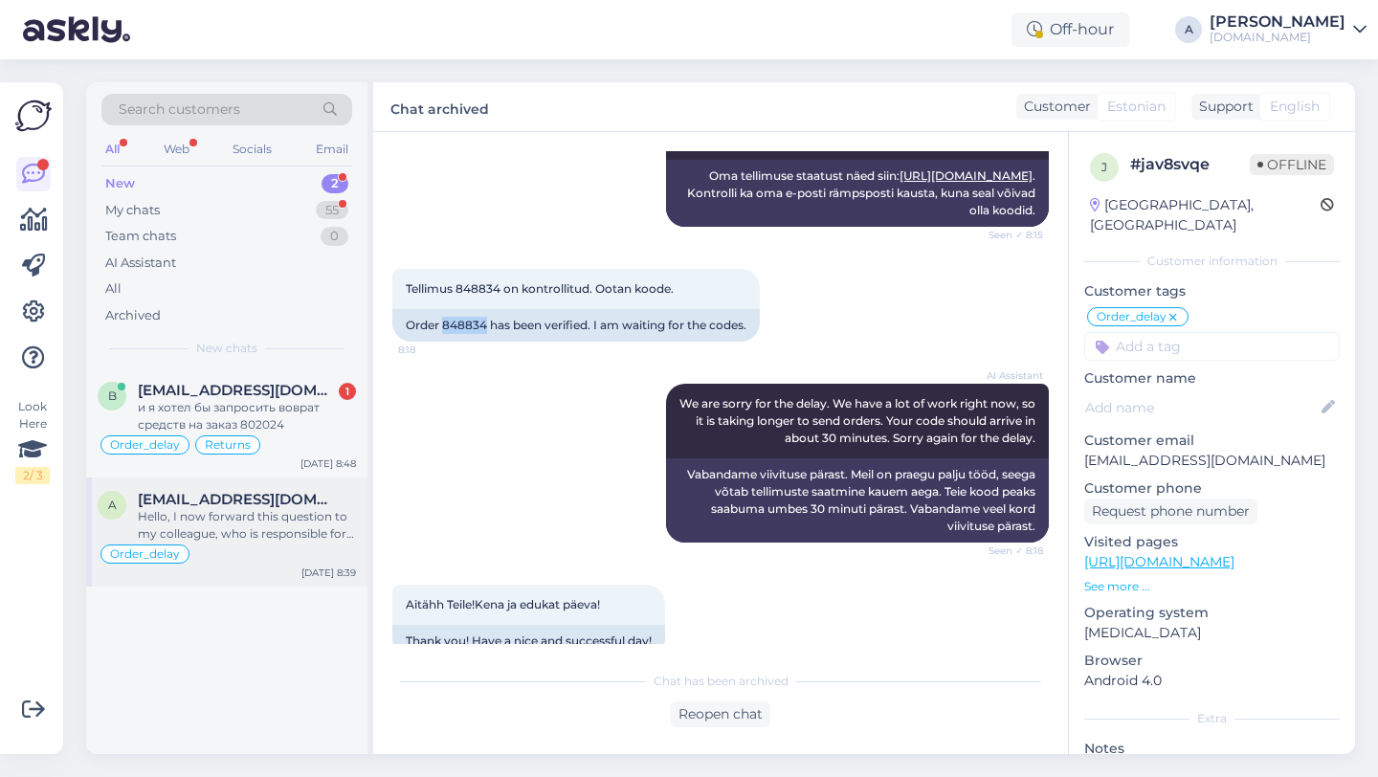
click at [234, 535] on div "Hello, I now forward this question to my colleague, who is responsible for this…" at bounding box center [247, 525] width 218 height 34
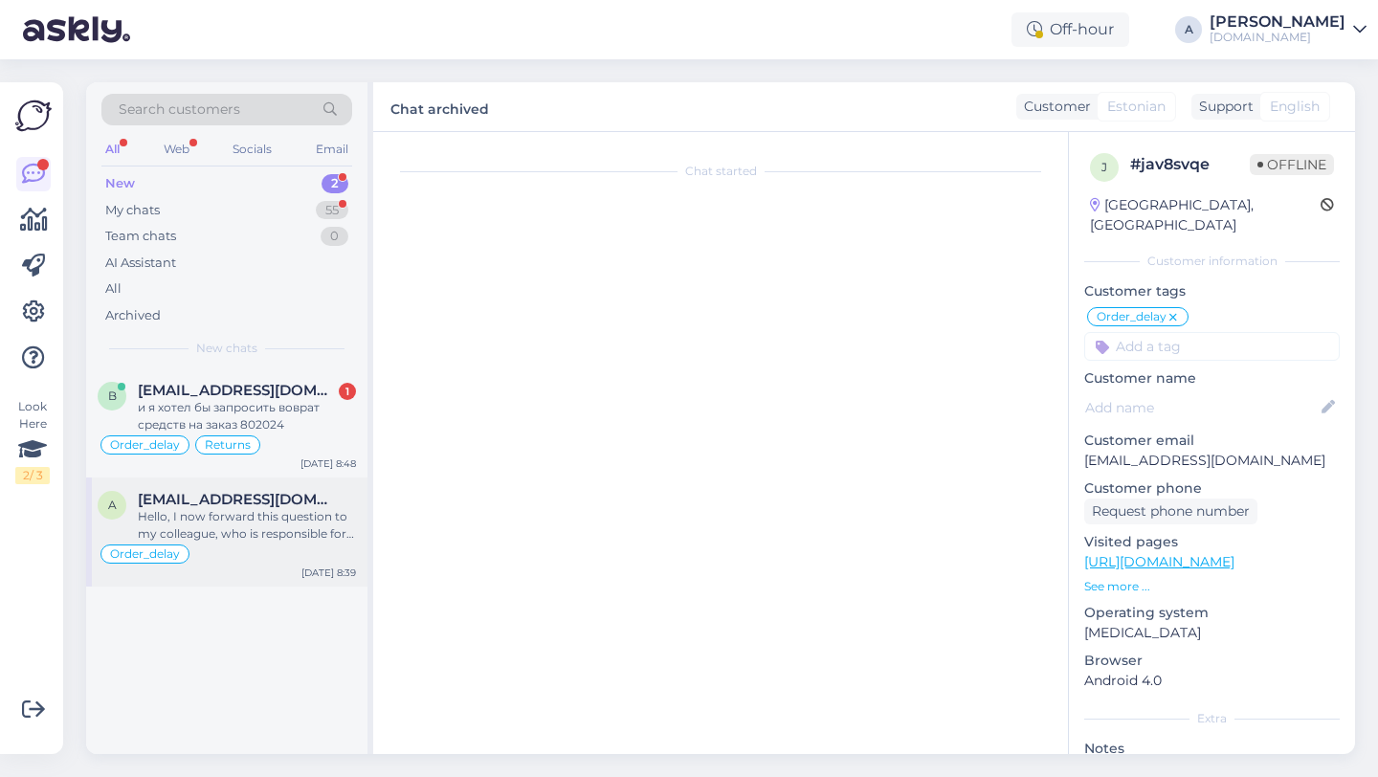
scroll to position [2058, 0]
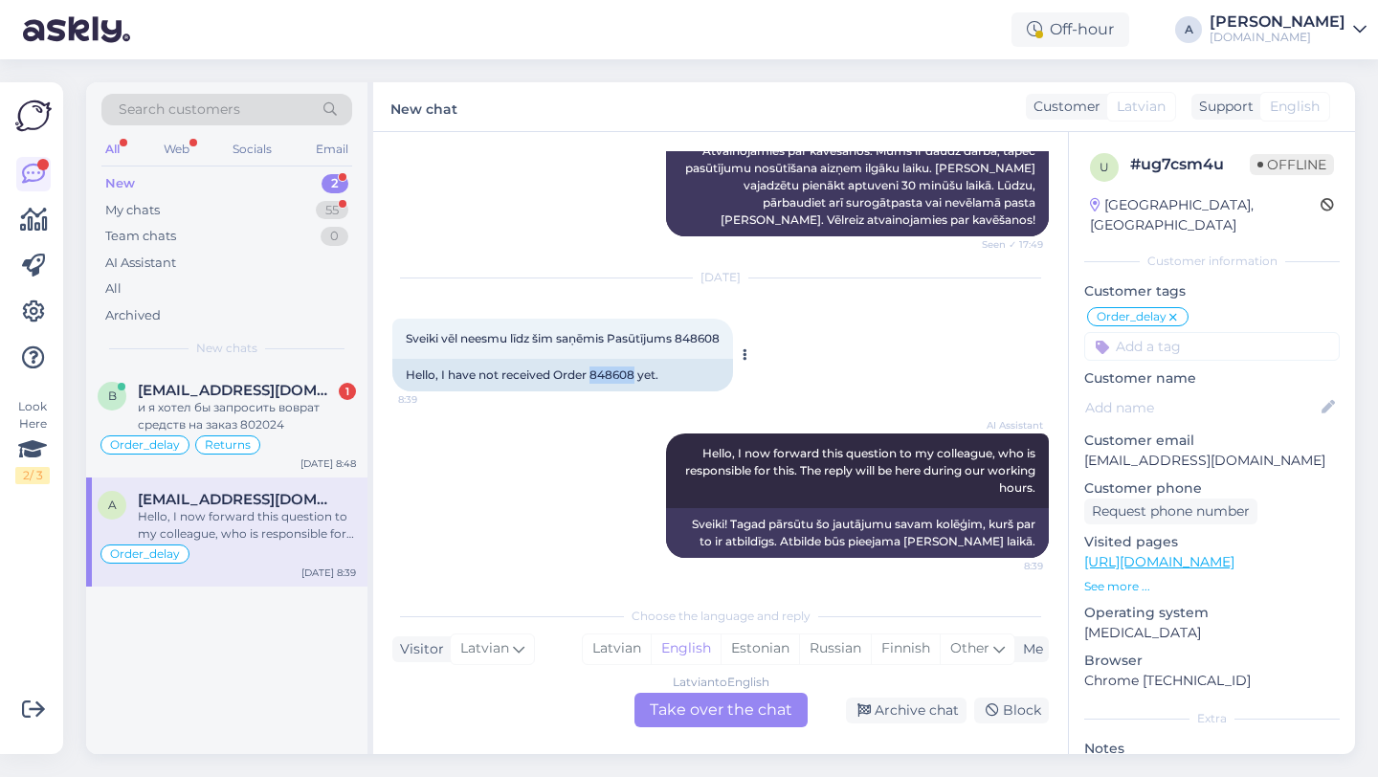
drag, startPoint x: 635, startPoint y: 373, endPoint x: 593, endPoint y: 373, distance: 42.1
click at [593, 373] on div "Hello, I have not received Order 848608 yet." at bounding box center [562, 375] width 341 height 33
copy div "848608"
click at [682, 716] on div "Latvian to English Take over the chat" at bounding box center [720, 710] width 173 height 34
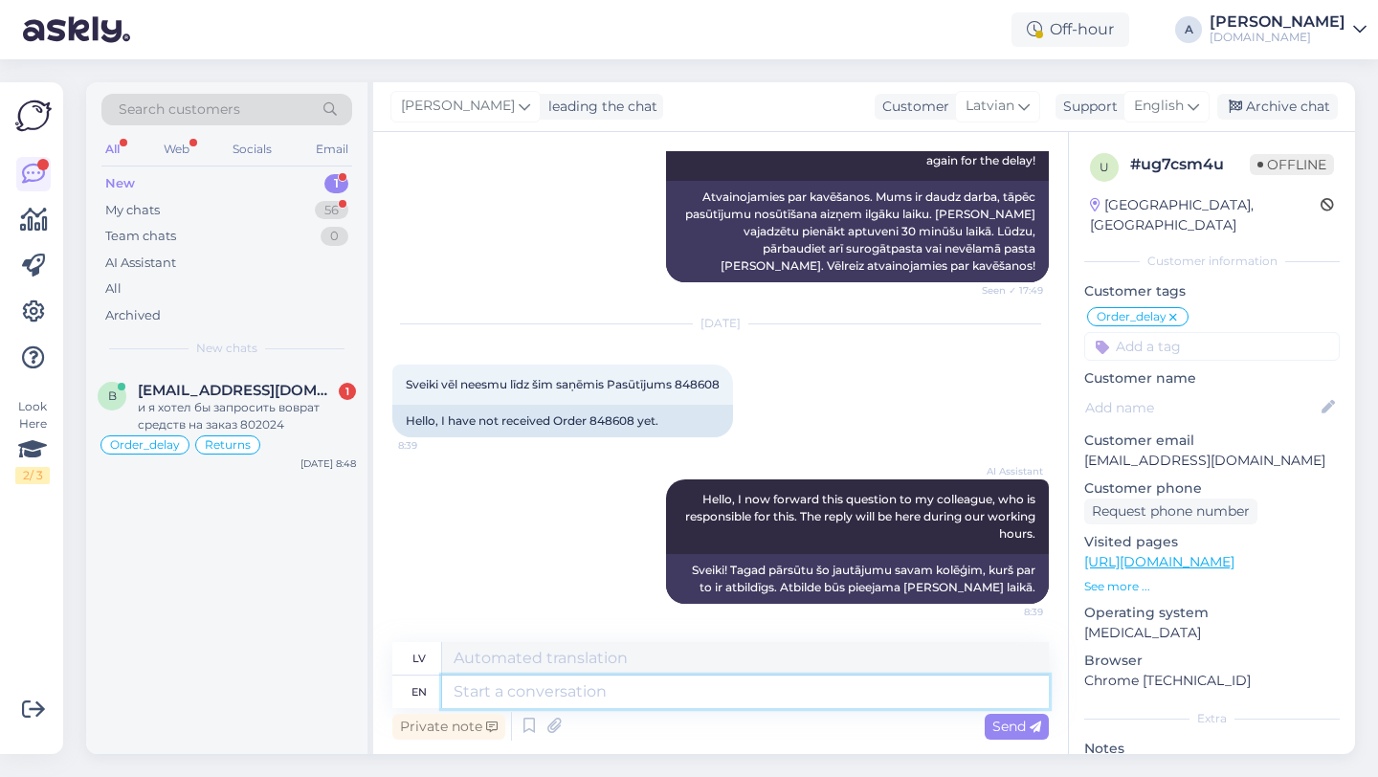
click at [612, 694] on textarea at bounding box center [745, 692] width 607 height 33
type textarea "Hey t"
type textarea "Hei"
type textarea "Hey there!"
type textarea "Sveiki!"
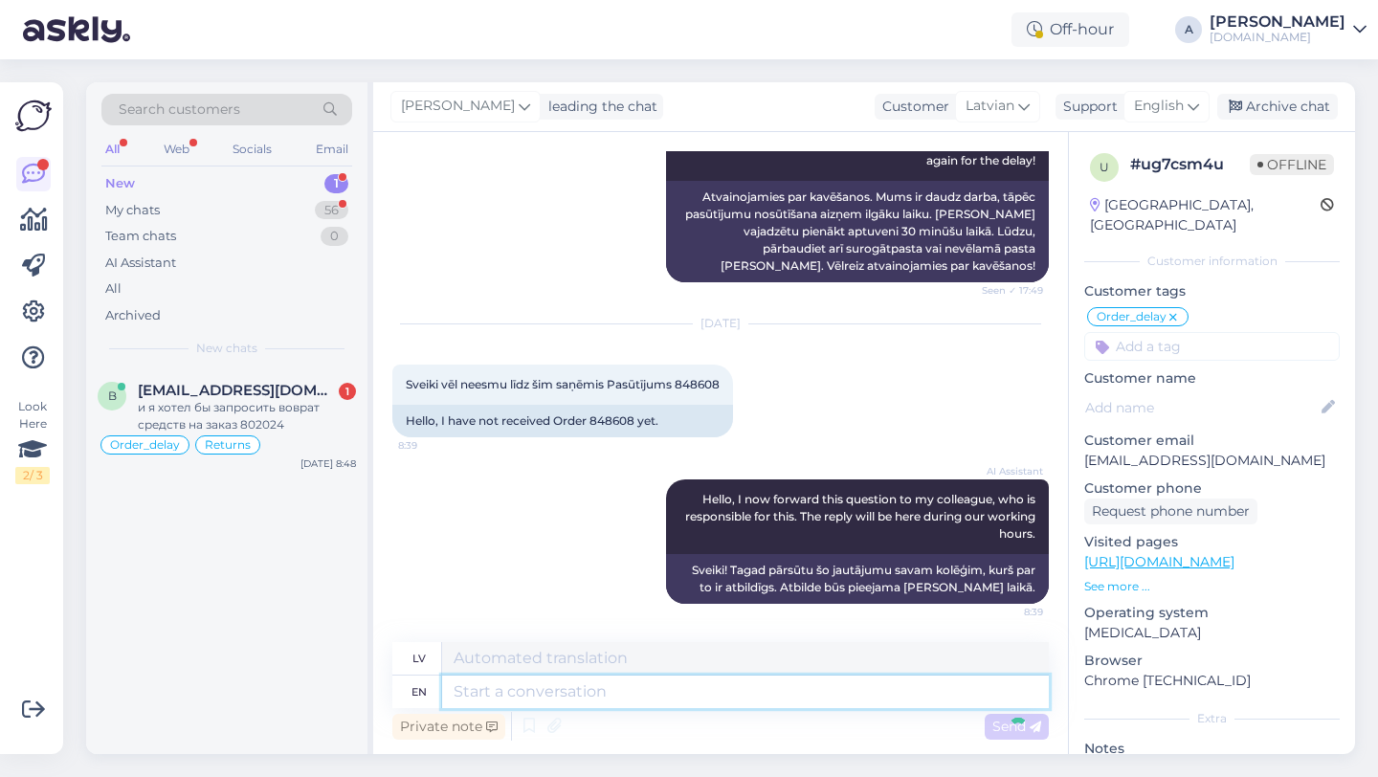
scroll to position [2127, 0]
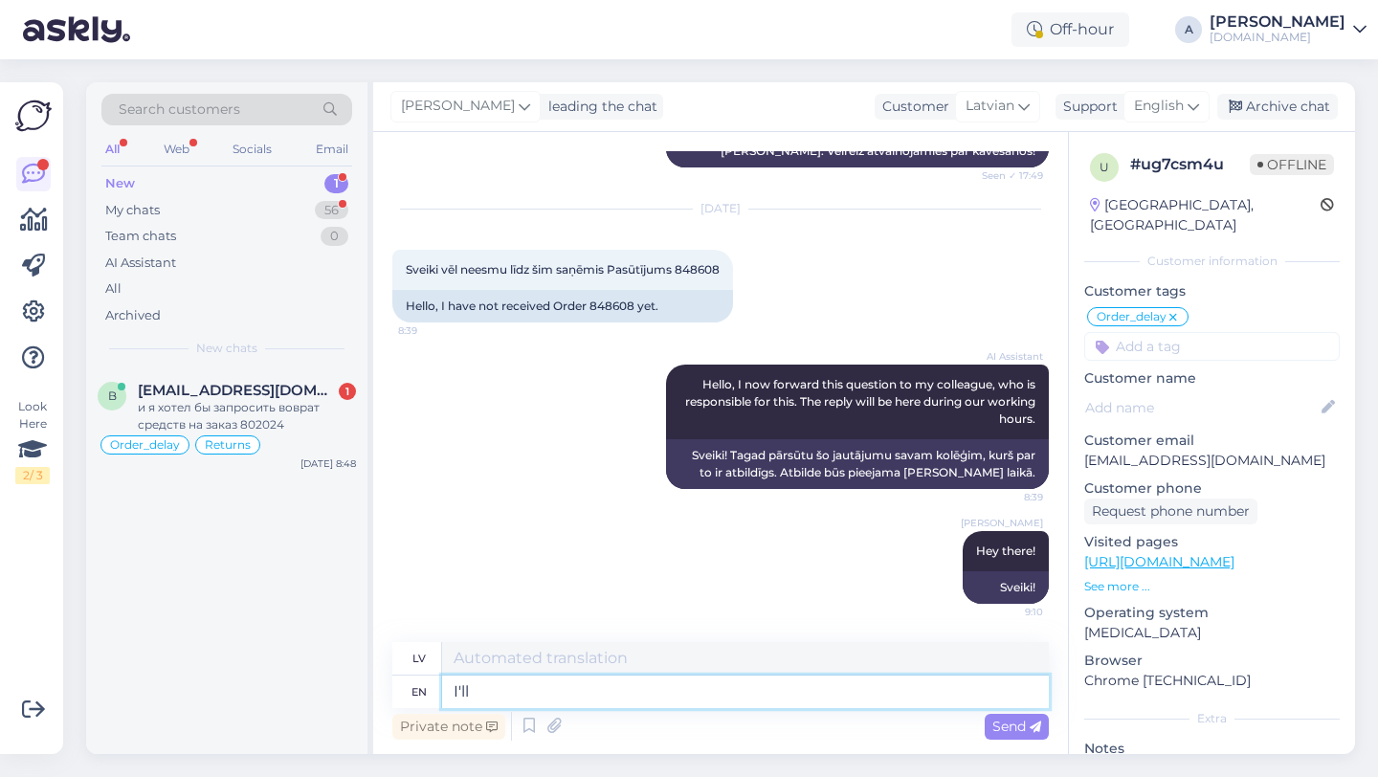
type textarea "I'll n"
type textarea "Es"
type textarea "I'll ne"
type textarea "Es nevajag"
type textarea "I'll"
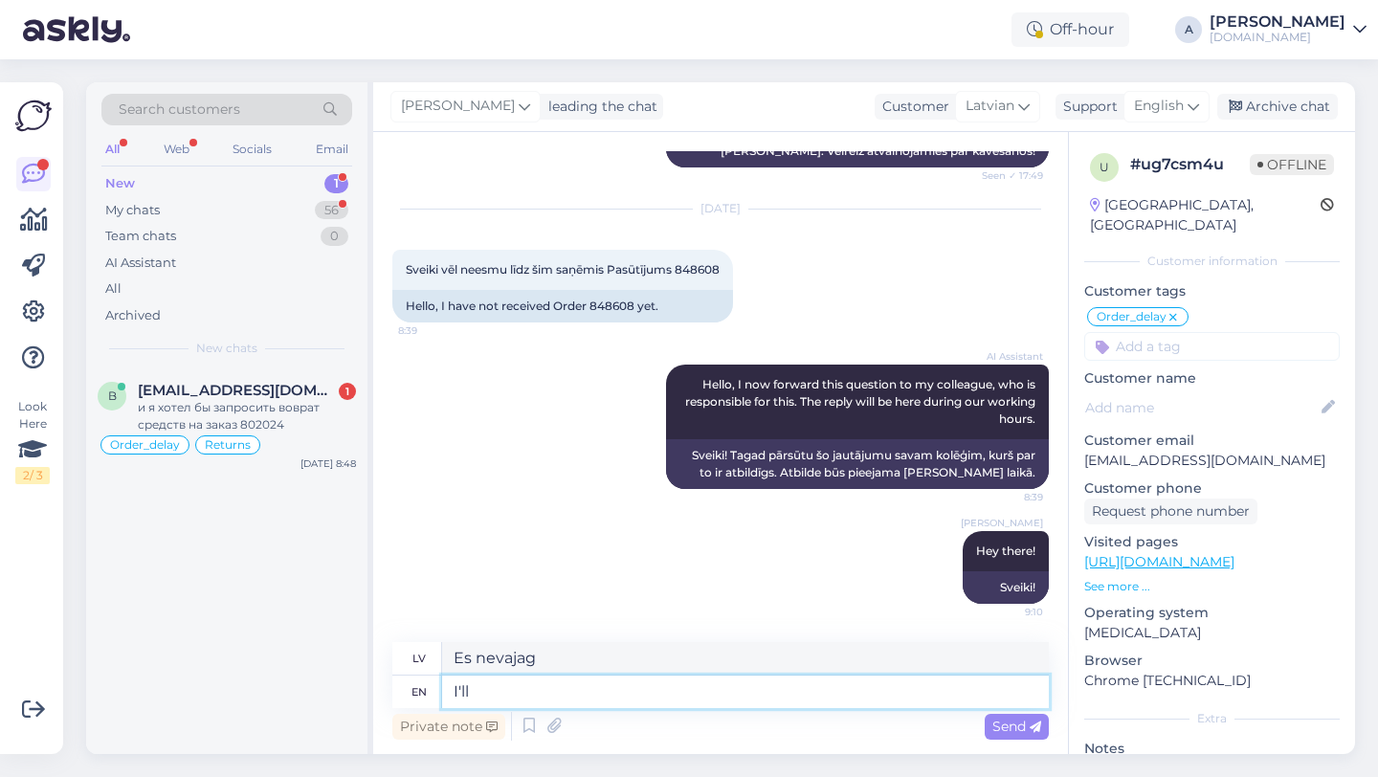
type textarea "Es"
type textarea "I'll be s"
type textarea "Es būšu"
type textarea "I'll be sharing the"
type textarea "Es dalīšos"
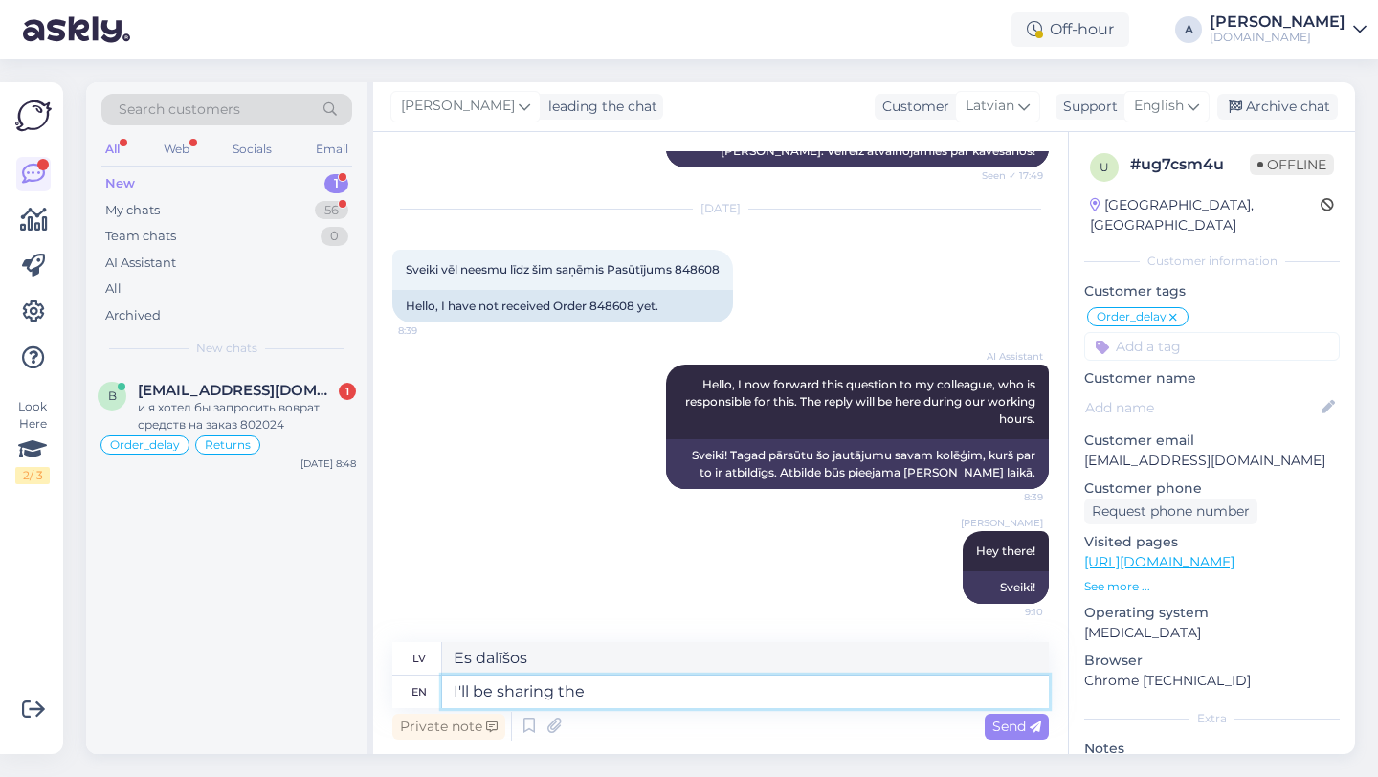
type textarea "I'll be sharing the o"
type textarea "Es dalīšos ar"
type textarea "I'll be sharing the order wi"
type textarea "Es dalīšos ar pasūtījumu"
type textarea "I'll be sharing the order with our i"
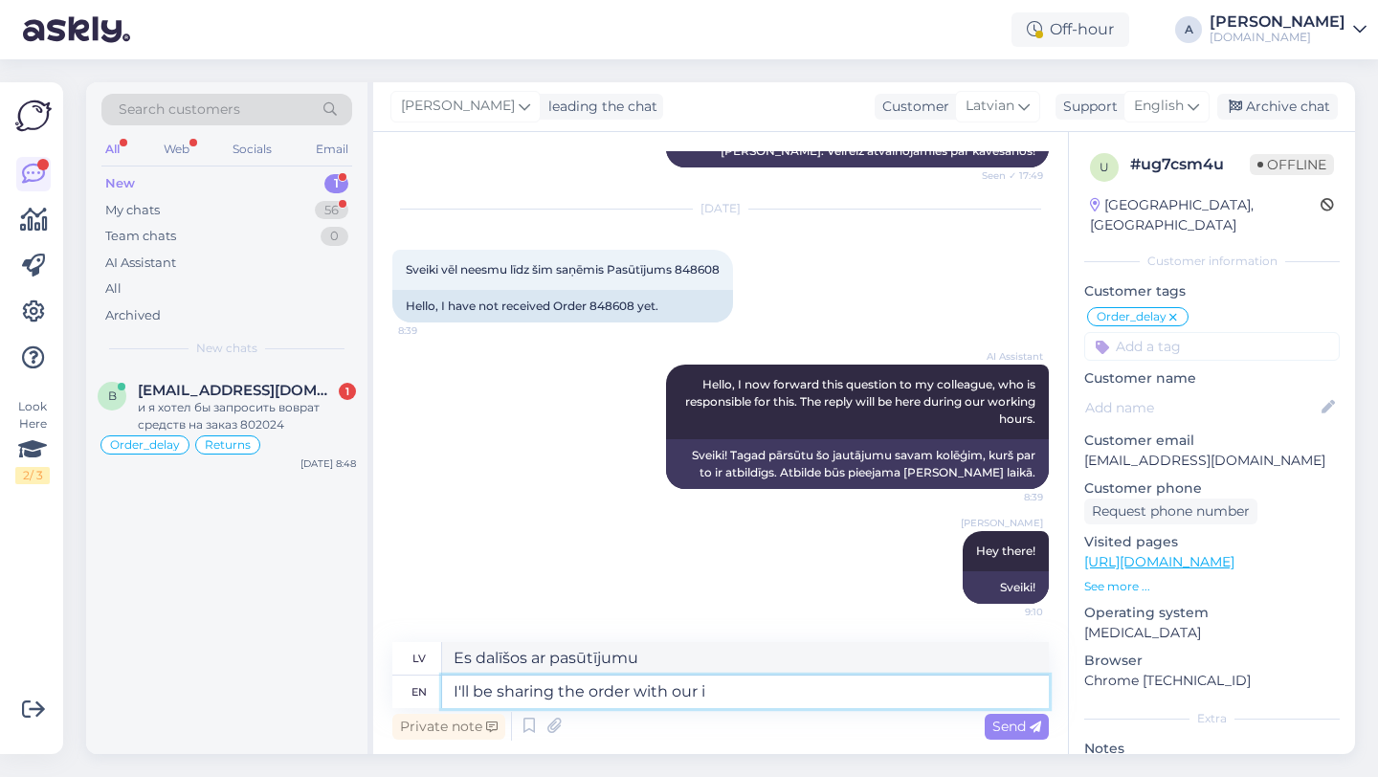
type textarea "Es dalīšos ar pasūtījumu ar mūsu"
type textarea "I'll be sharing the order with our intenal te"
type textarea "Es dalīšos ar pasūtījumu ar mūsu iekšējo komandu."
type textarea "I'll be sharing the order with our internal"
type textarea "Es kopīgošu pasūtījumu ar mūsu iekšējo komandu."
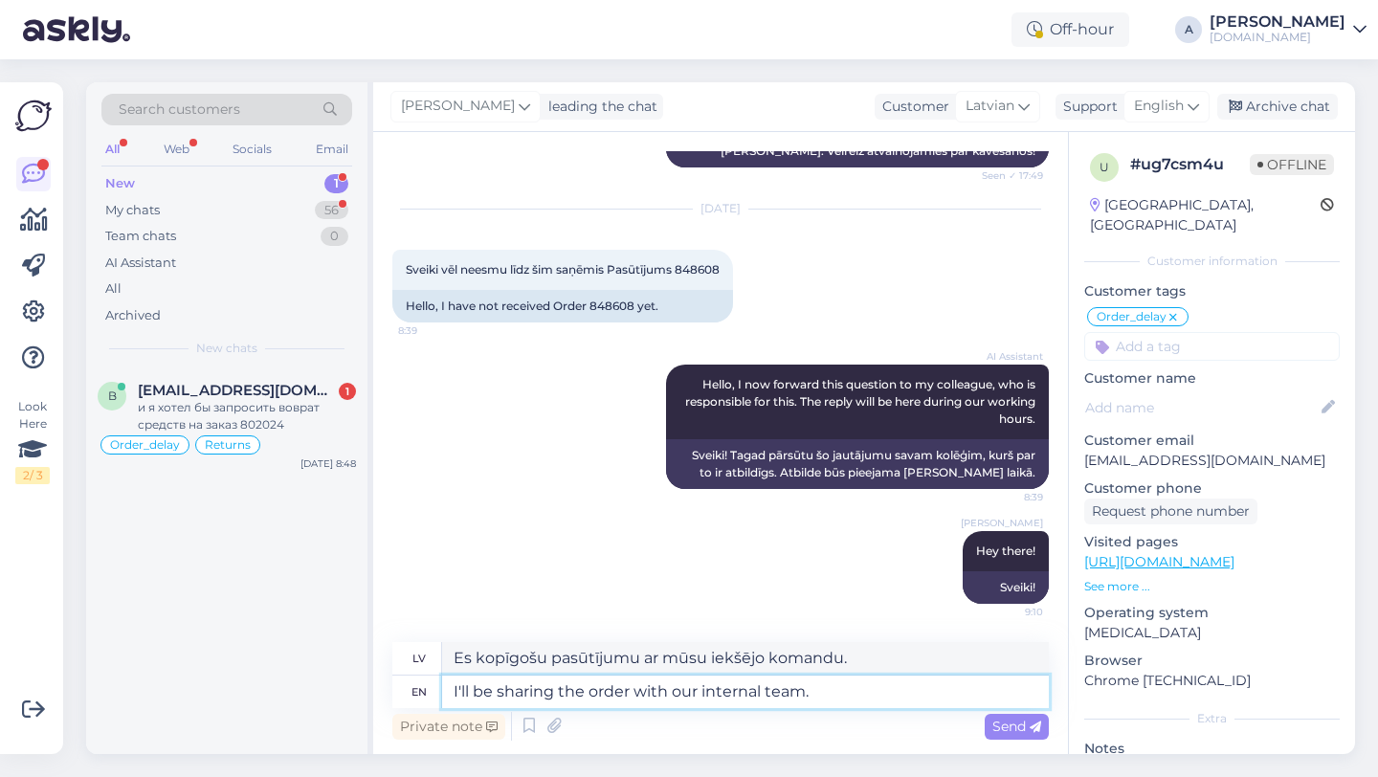
type textarea "I'll be sharing the order with our internal team."
type textarea "Es kopīgošu pasūtījumu ar mūsu iekšējo komandu."
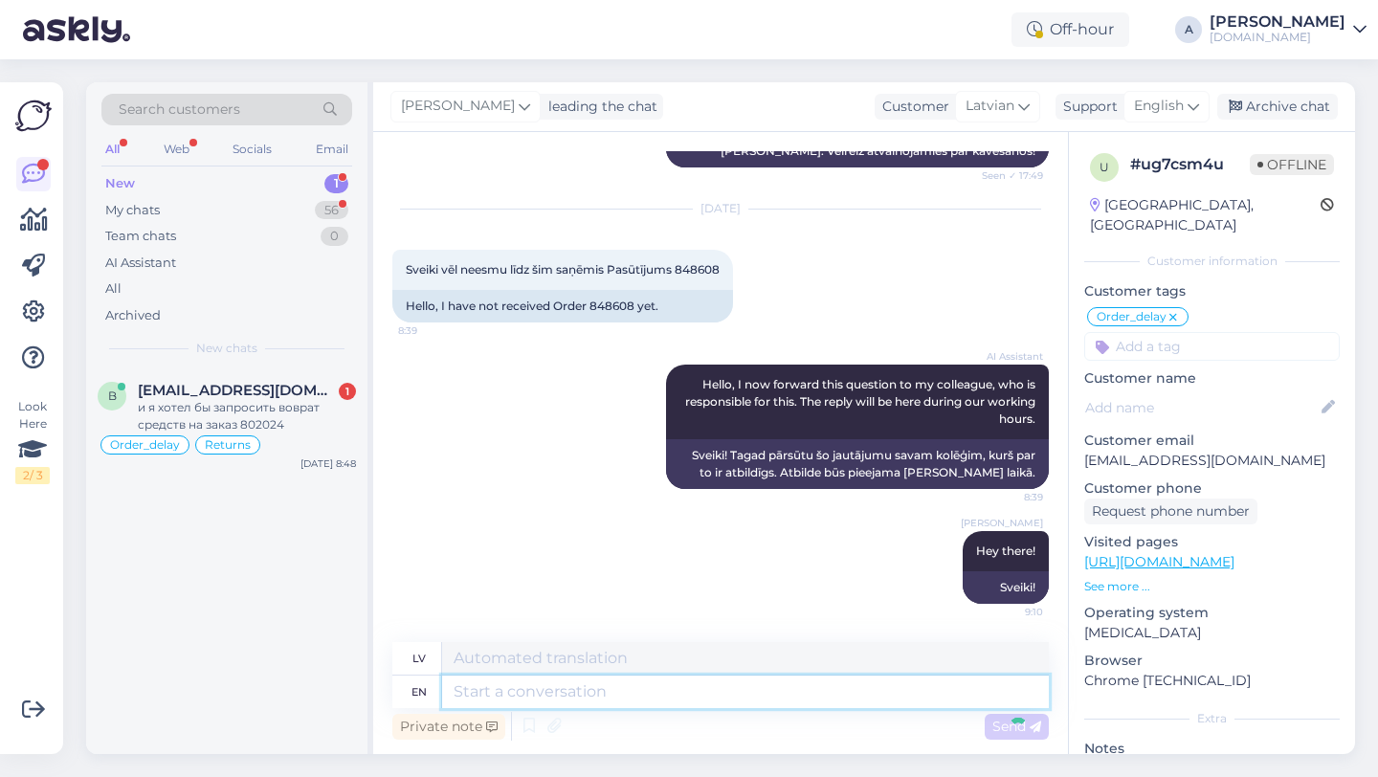
scroll to position [2242, 0]
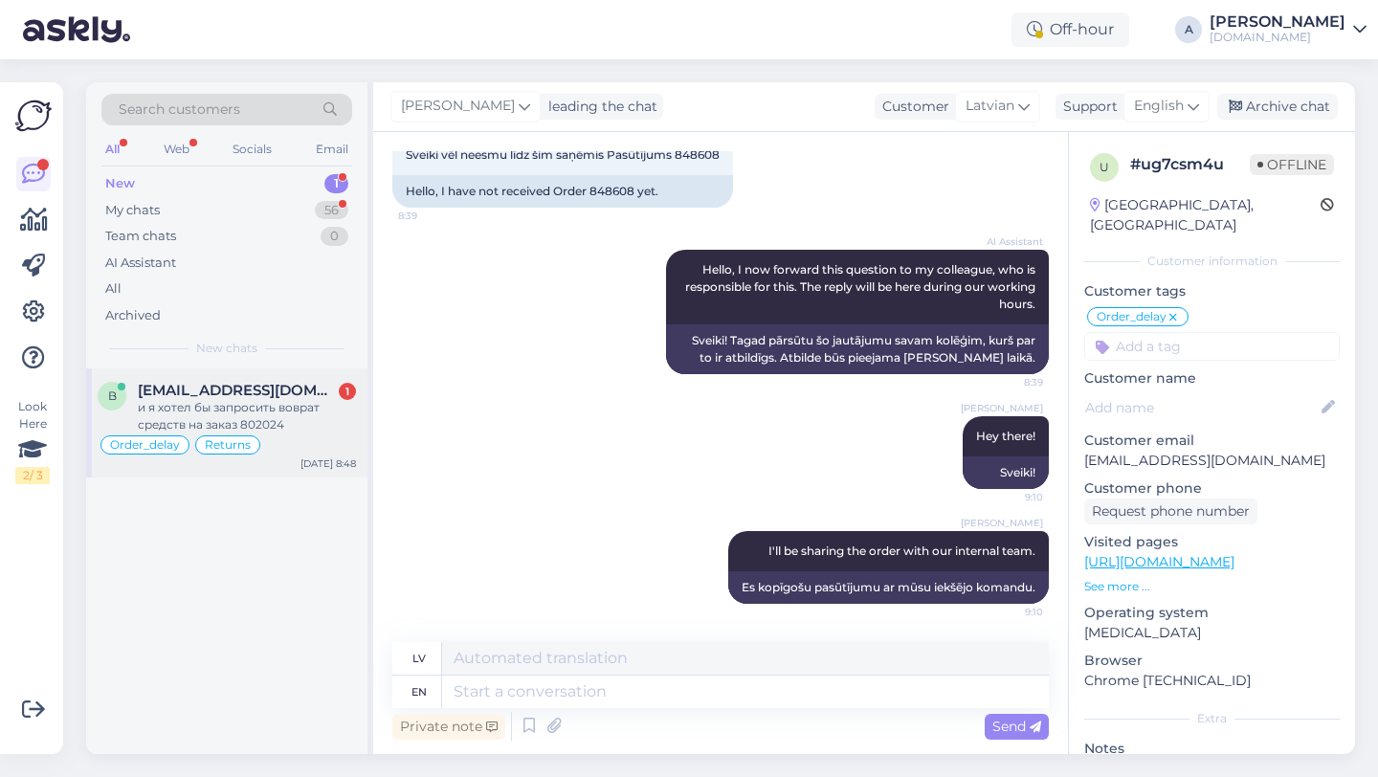
click at [259, 404] on div "и я хотел бы запросить воврат средств на заказ 802024" at bounding box center [247, 416] width 218 height 34
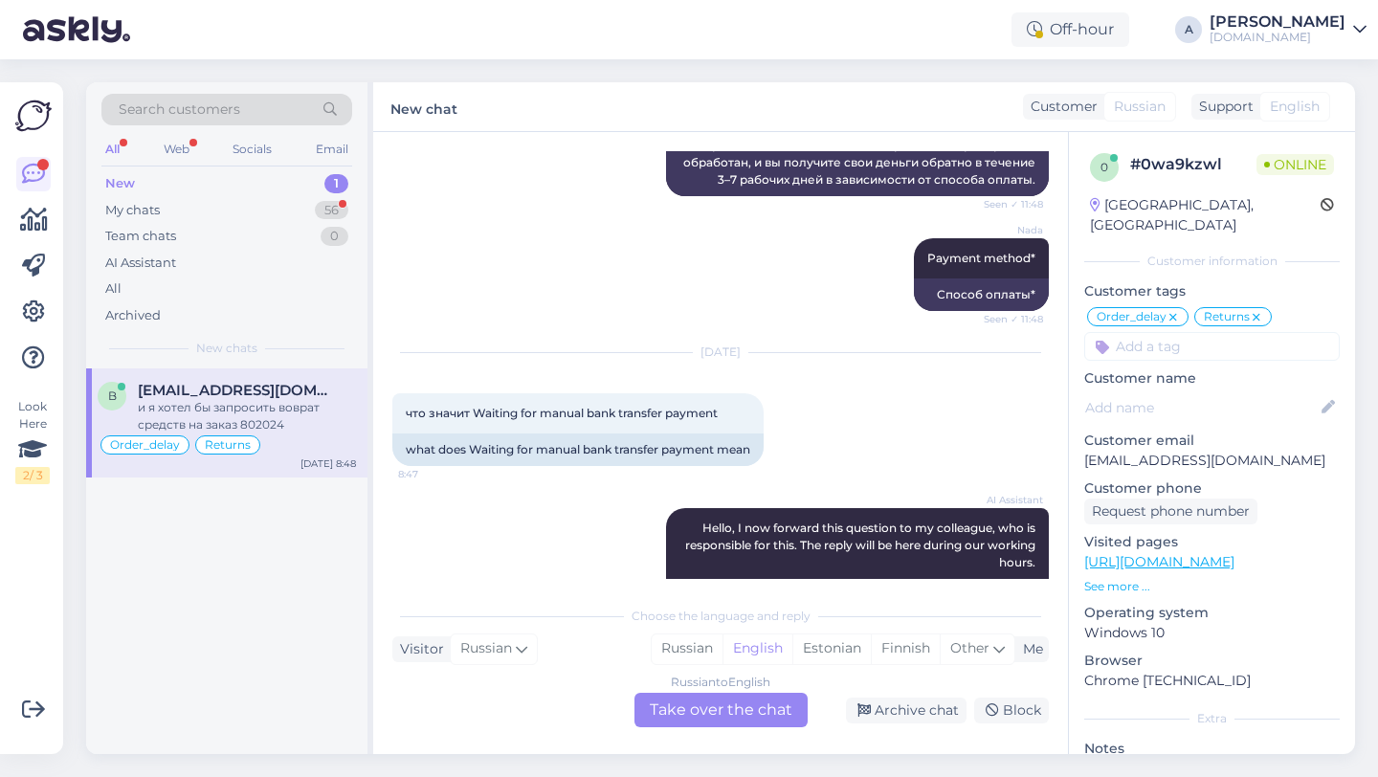
scroll to position [3319, 0]
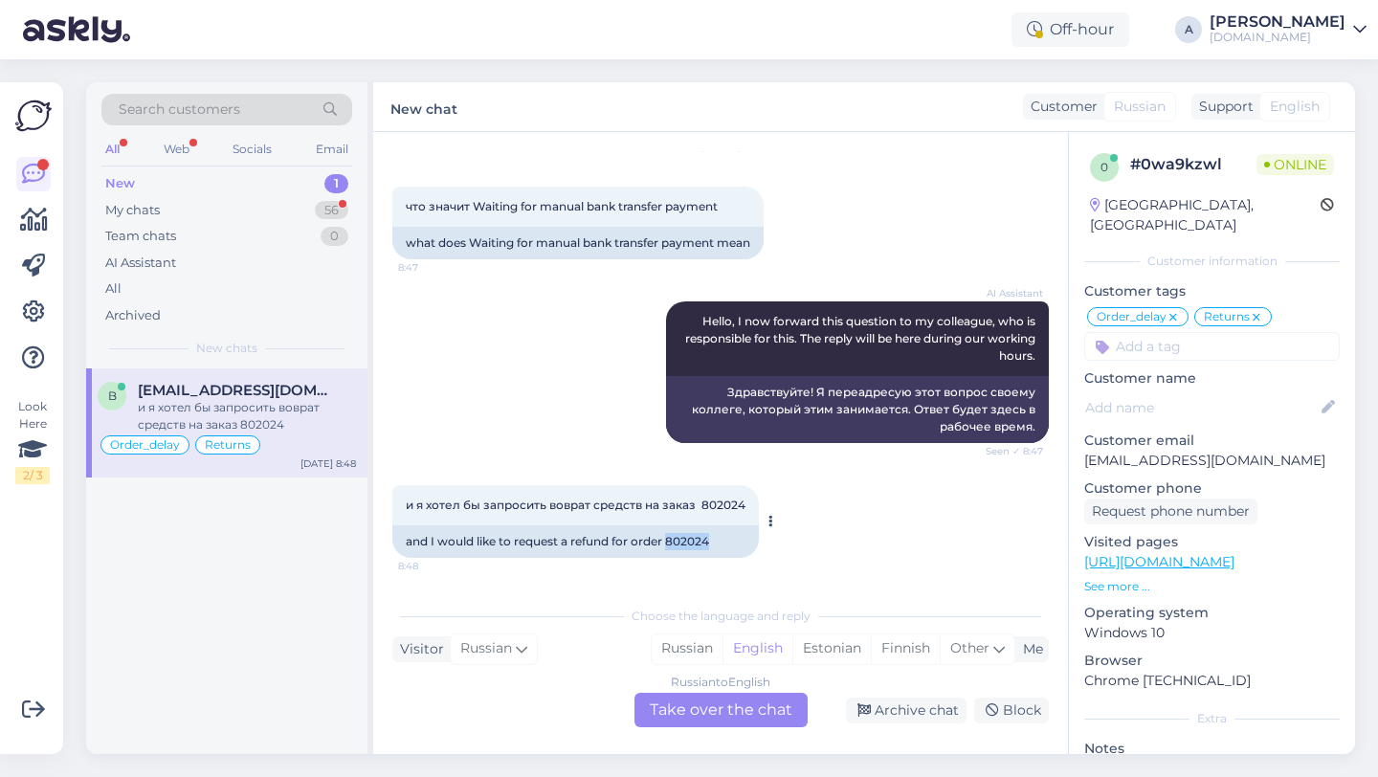
drag, startPoint x: 711, startPoint y: 545, endPoint x: 678, endPoint y: 544, distance: 33.5
click at [669, 545] on div "and I would like to request a refund for order 802024" at bounding box center [575, 541] width 367 height 33
copy div "802024"
click at [735, 707] on div "Russian to English Take over the chat" at bounding box center [720, 710] width 173 height 34
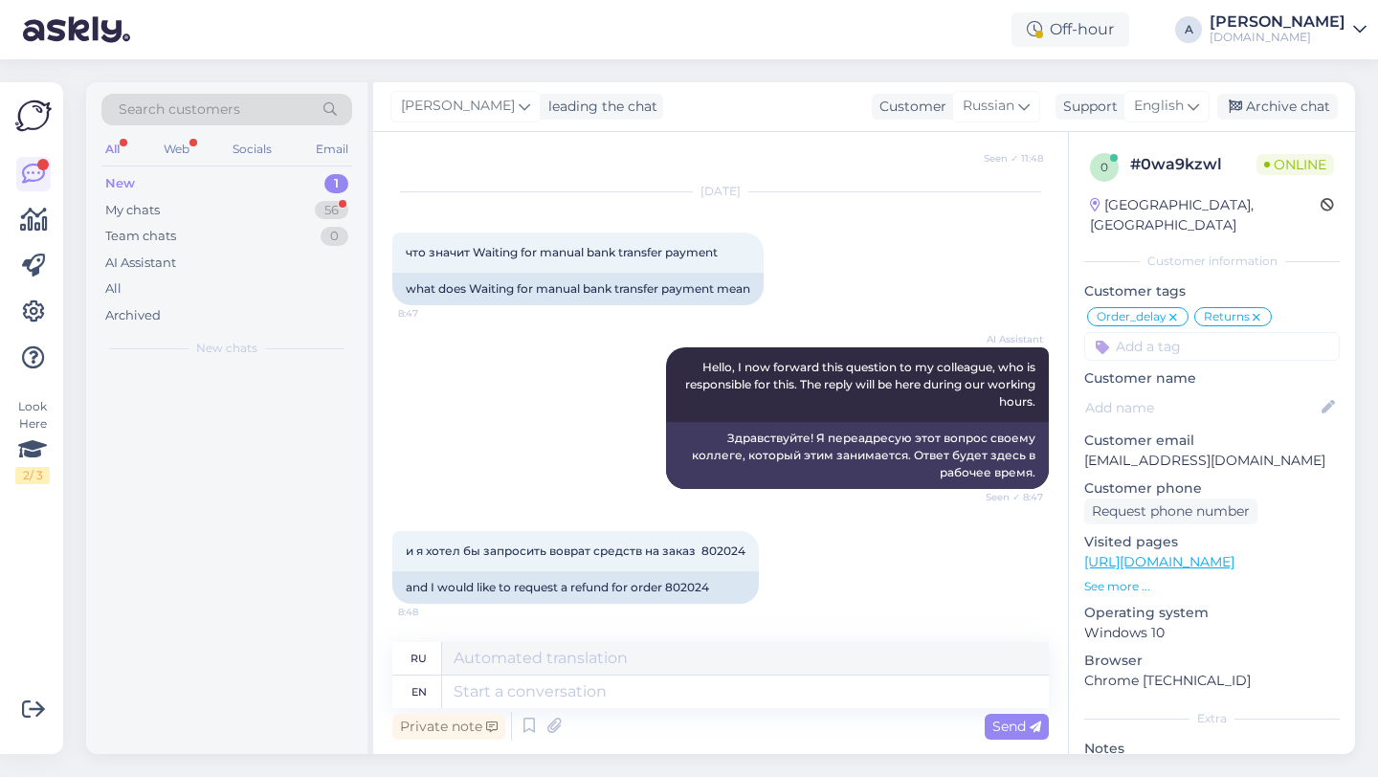
scroll to position [3273, 0]
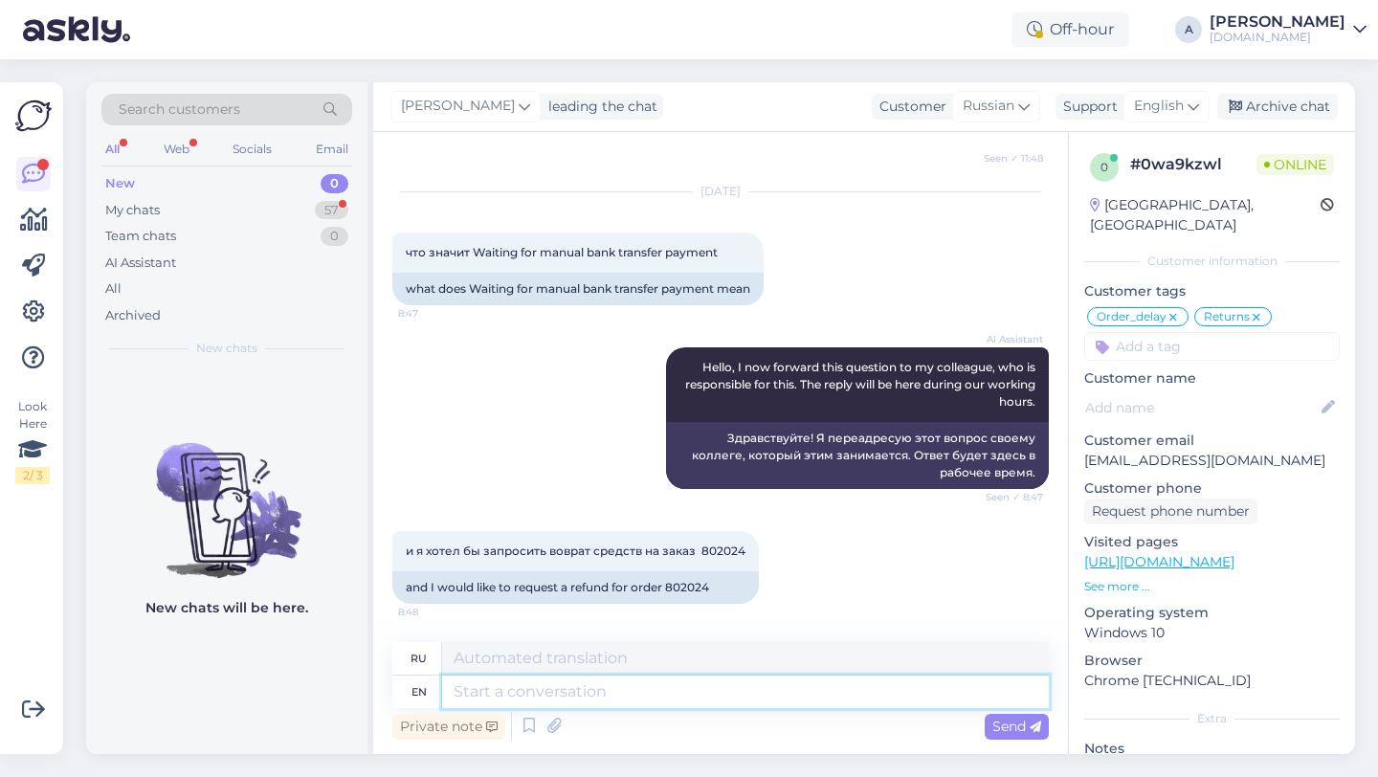
click at [648, 691] on textarea at bounding box center [745, 692] width 607 height 33
type textarea "Hey th"
type textarea "Привет"
type textarea "Hey there!"
type textarea "Привет!"
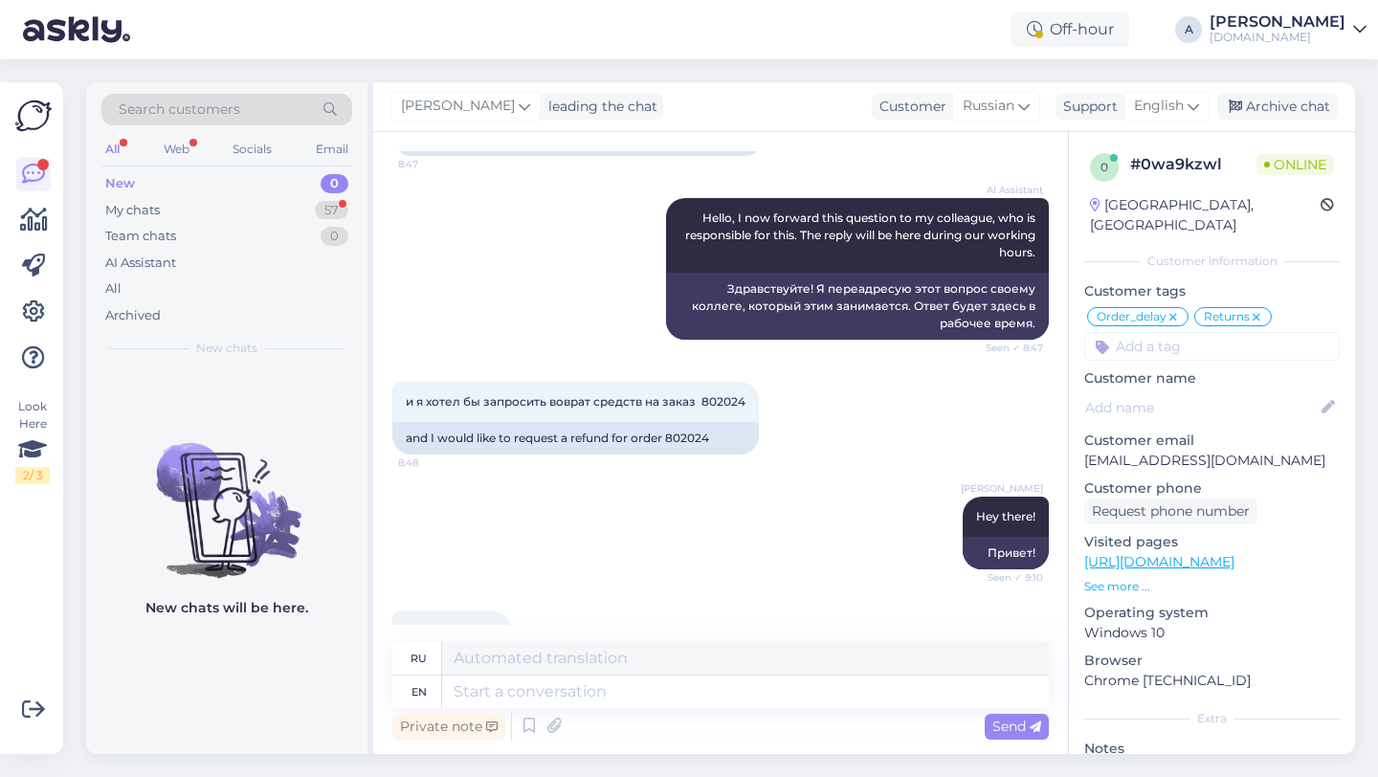
scroll to position [3503, 0]
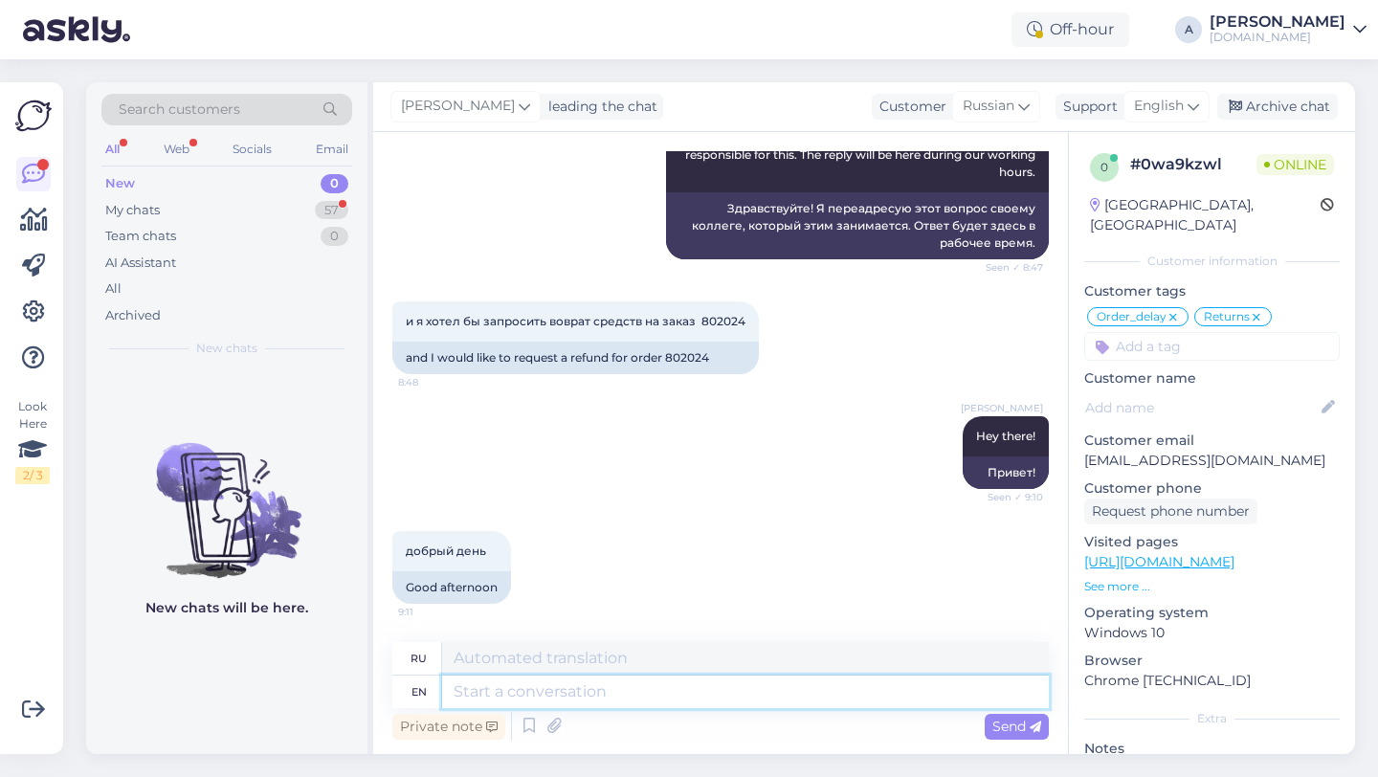
click at [534, 685] on textarea at bounding box center [745, 692] width 607 height 33
type textarea "Our t"
type textarea "Наш"
type textarea "Our team"
type textarea "Наша команда"
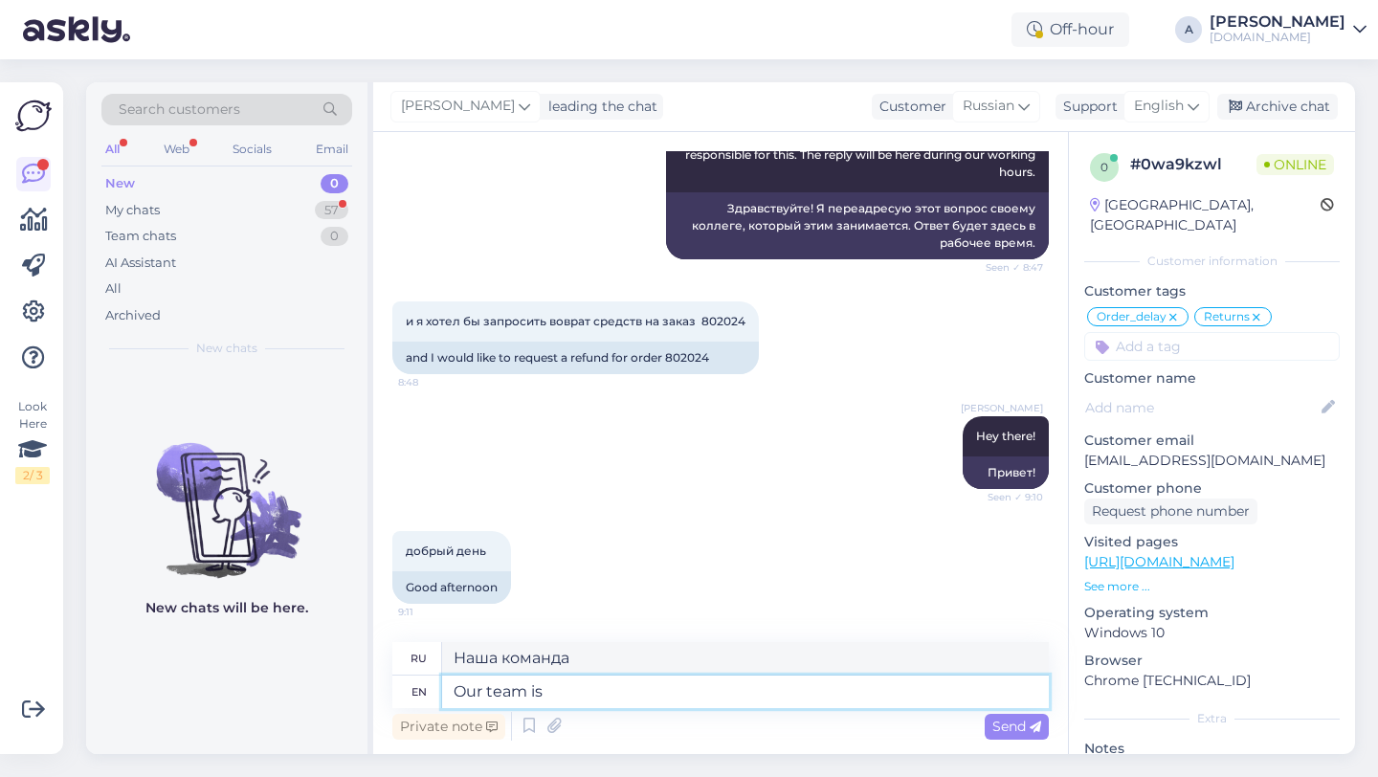
type textarea "Our team is"
type textarea "Наша команда — это"
type textarea "Our team is working t"
type textarea "Наша команда работает"
type textarea "Our team is working to s"
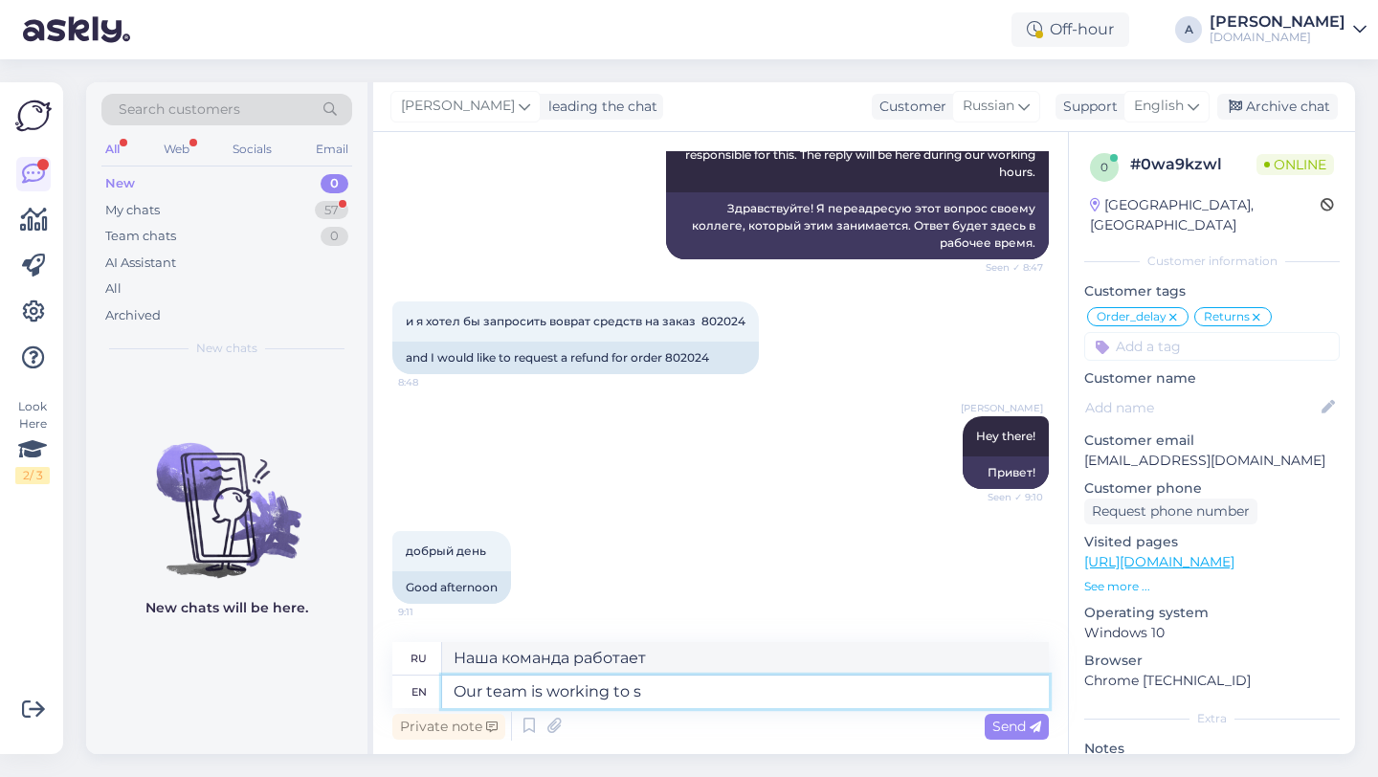
type textarea "Наша команда работает над тем, чтобы"
type textarea "Our team is working to send"
type textarea "Наша команда работает над отправкой"
type textarea "Our team is working to send the pro"
type textarea "Наша команда работает над отправкой пр"
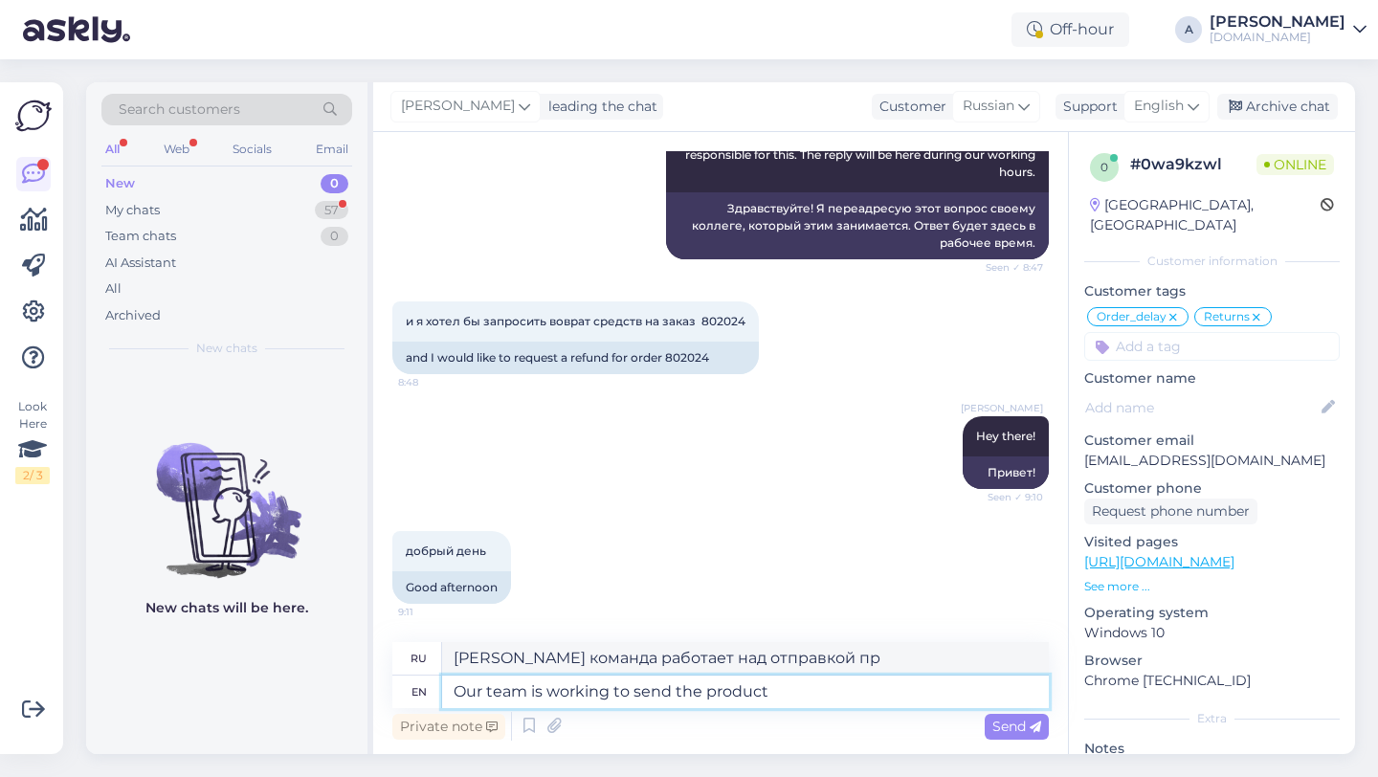
type textarea "Our team is working to send the product a"
type textarea "Наша команда работает над отправкой продукта"
type textarea "Our team is working to send the product as"
type textarea "Наша команда работает над тем, чтобы отправить продукт как можно скорее."
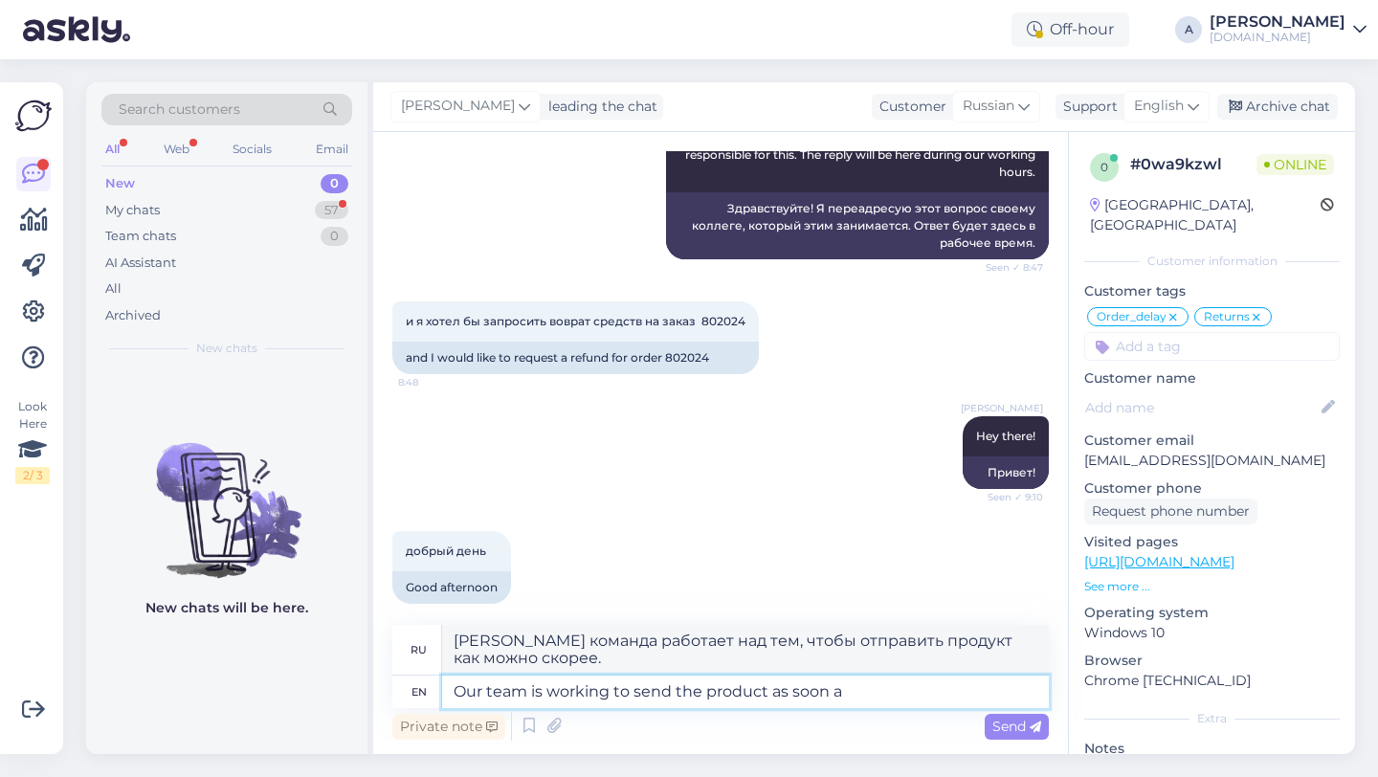
type textarea "Our team is working to send the product as soon as"
type textarea "Наша команда работает над тем, чтобы отправить товар как можно скорее."
type textarea "Our team is working to send the product as soon as possible."
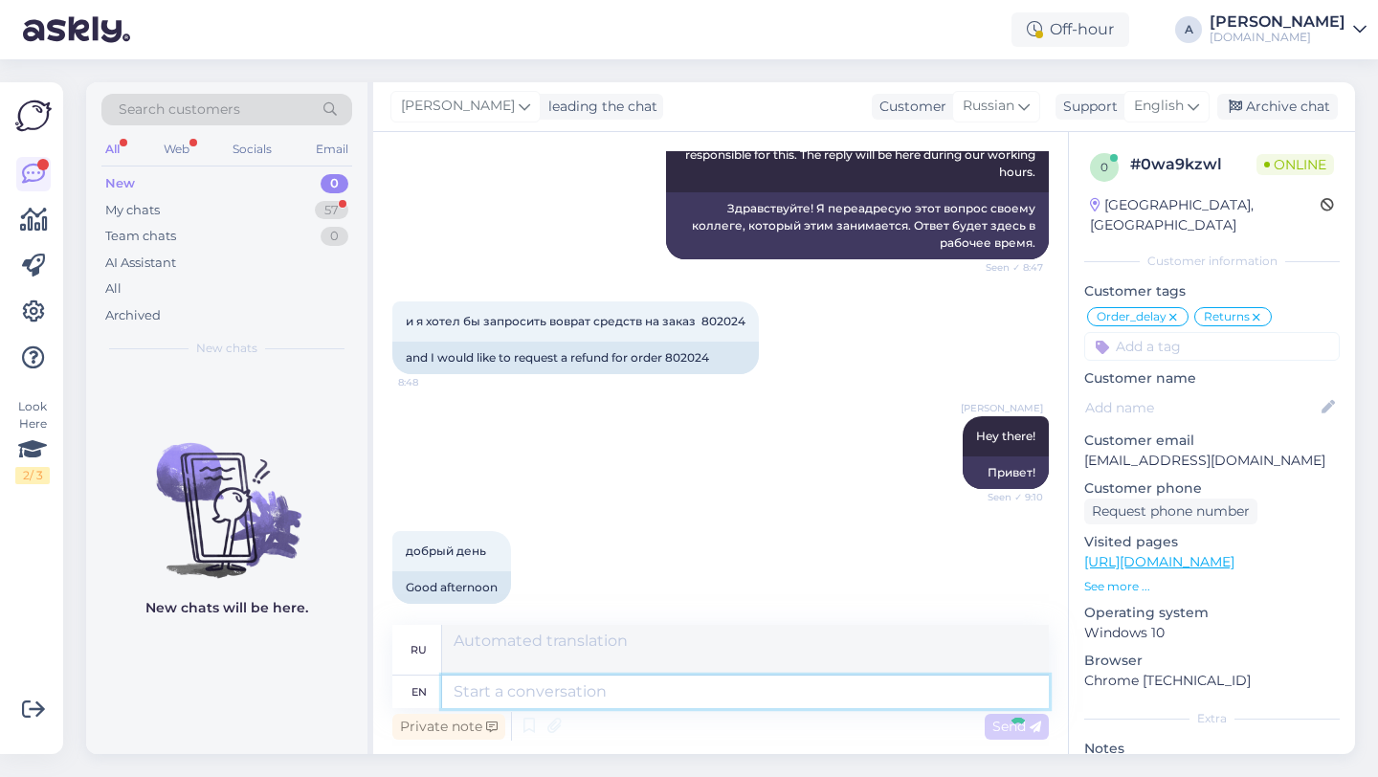
scroll to position [3635, 0]
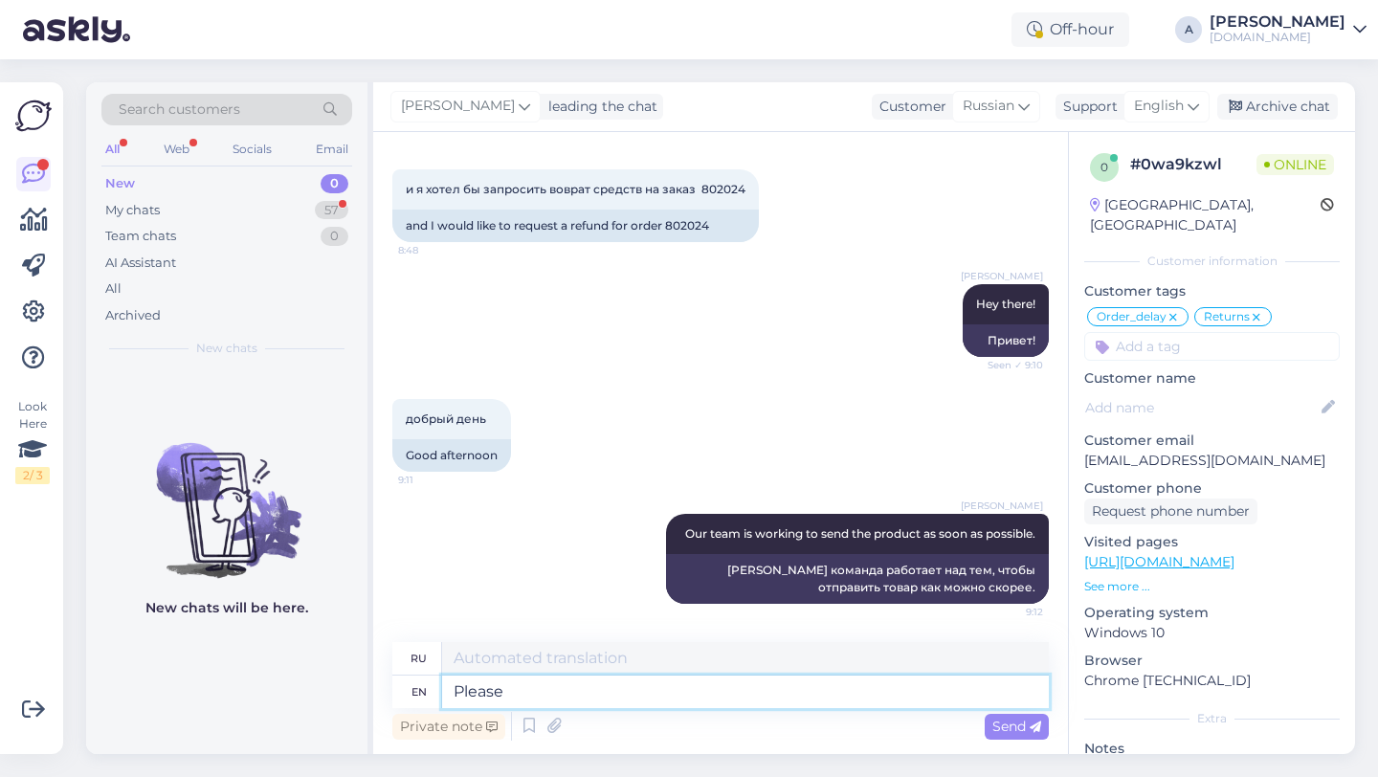
type textarea "Please"
type textarea "Пожалуйста"
type textarea "Please note"
type textarea "Пожалуйста, обрати внимание"
type textarea "Please note that"
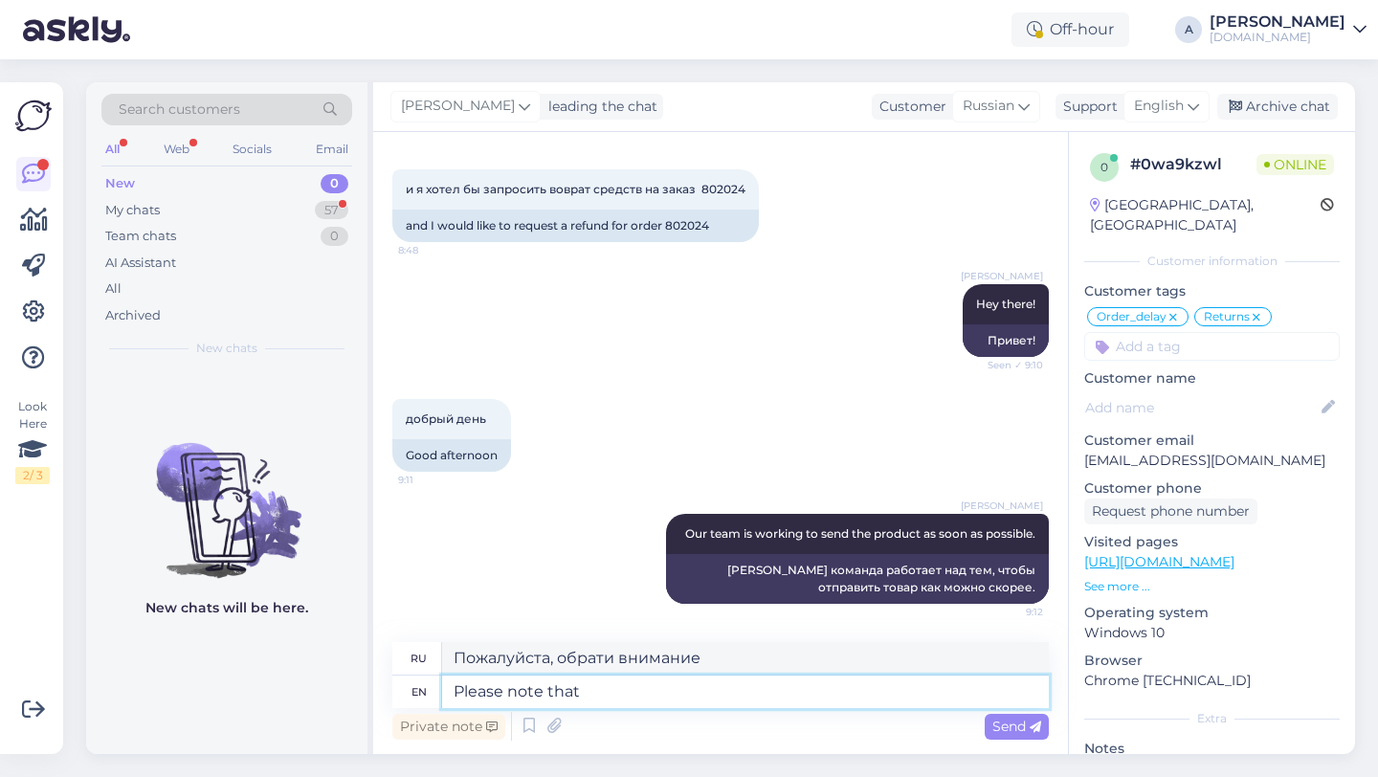
type textarea "Обратите внимание, что"
type textarea "Please note that refunds"
type textarea "Обратите внимание, что возврат средств"
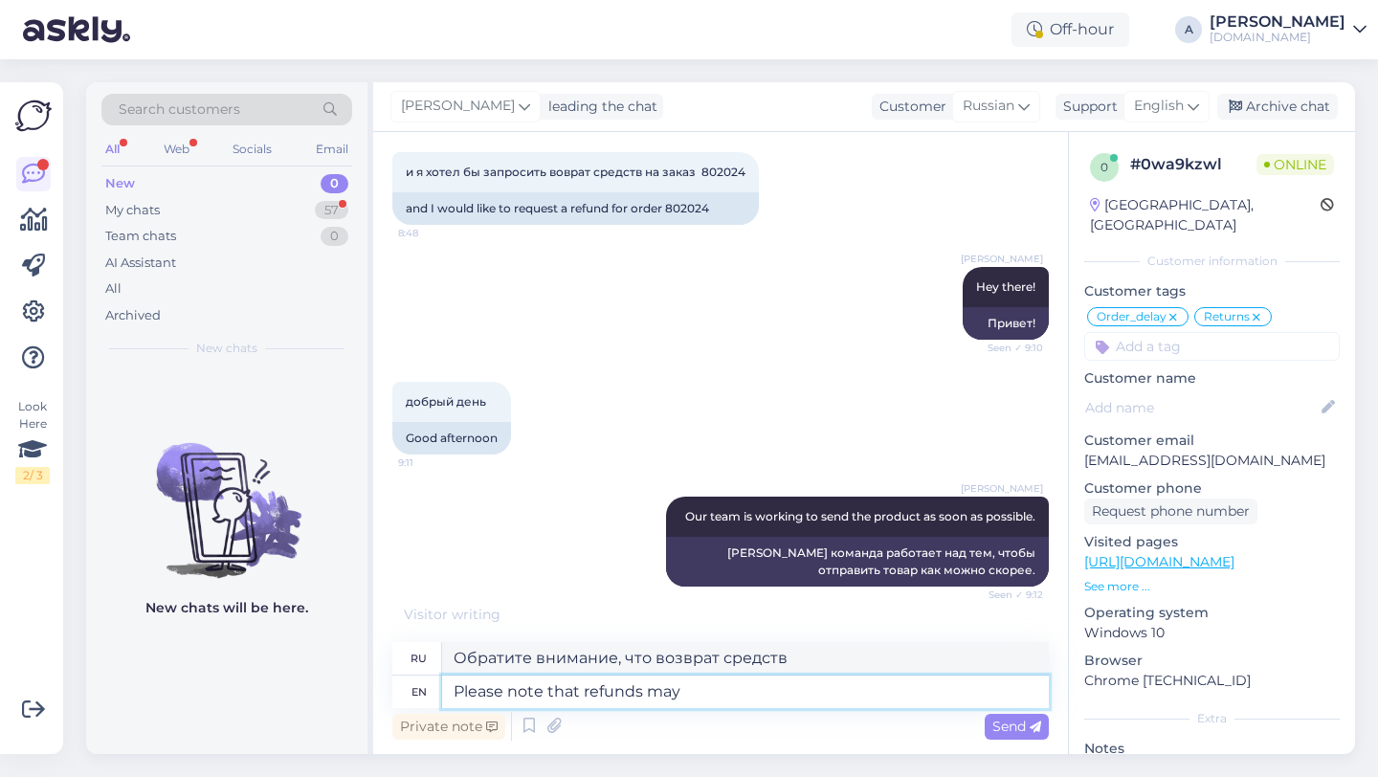
type textarea "Please note that refunds may t"
type textarea "Обратите внимание, что возврат средств может"
type textarea "Please note that refunds may take"
type textarea "Обратите внимание, что возврат средств может занять"
type textarea "Please note that refunds may take 3"
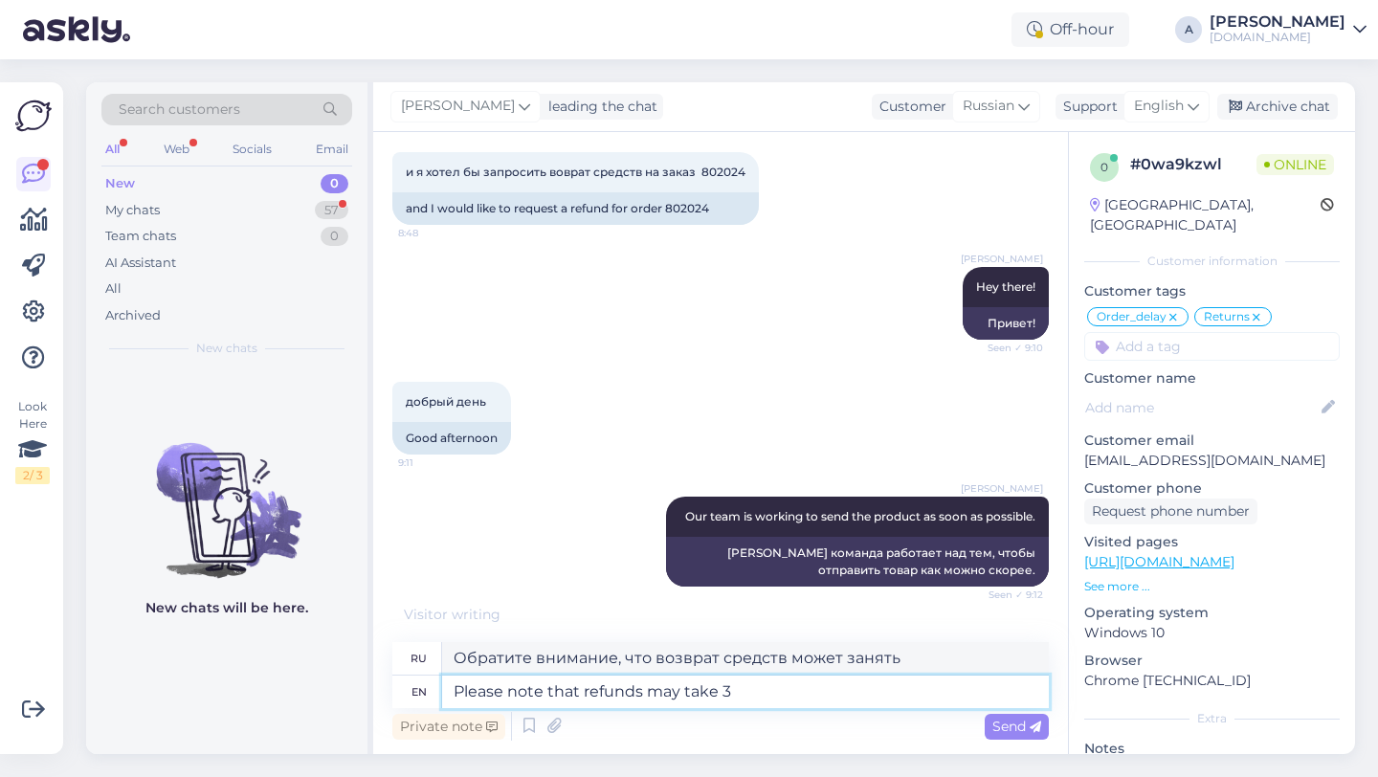
type textarea "Обратите внимание, что возврат средств может занять 3"
type textarea "Please note that refunds may take 3 business"
type textarea "Обратите внимание, что возврат средств может занять 3 рабочих дня."
type textarea "Please note that refunds may take 3 business days for y"
type textarea "Обратите внимание, что возврат средств может занять до 3 рабочих дней."
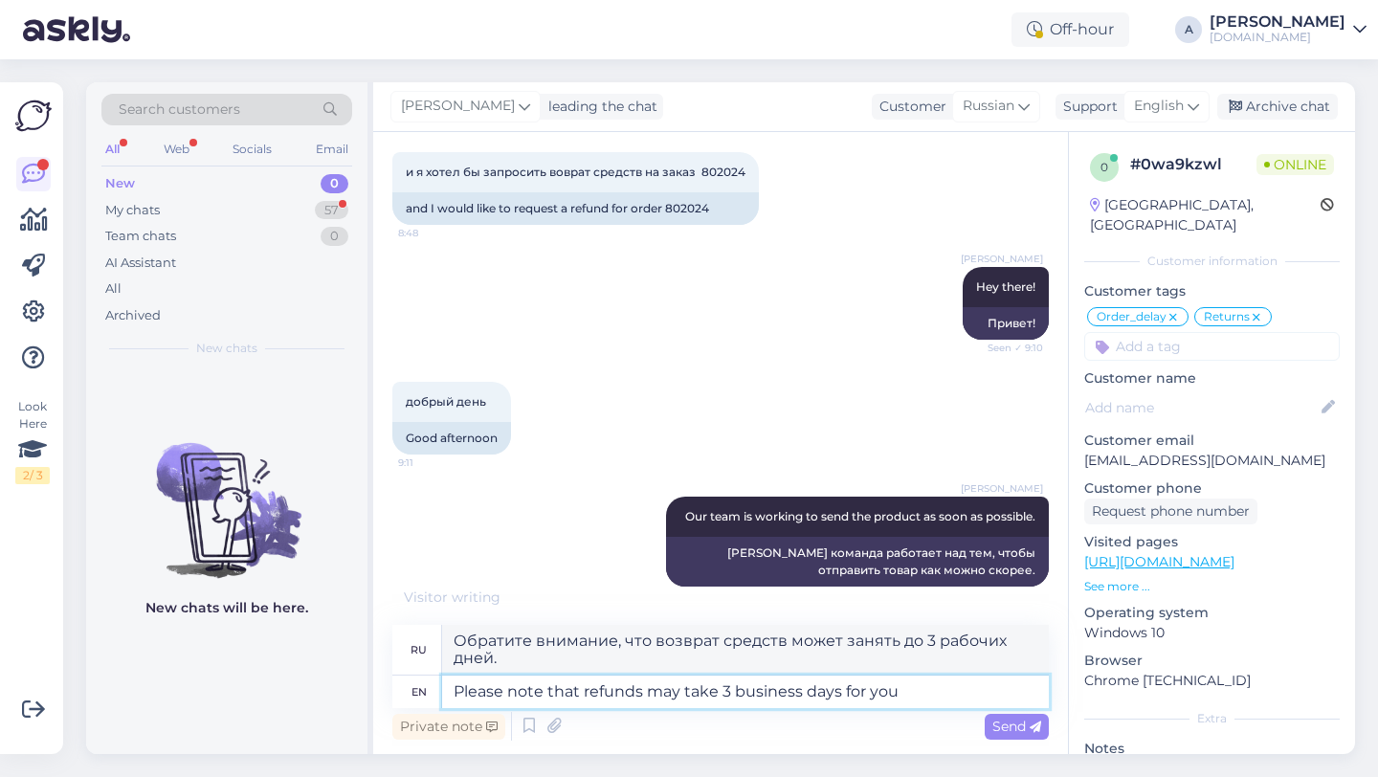
scroll to position [3767, 0]
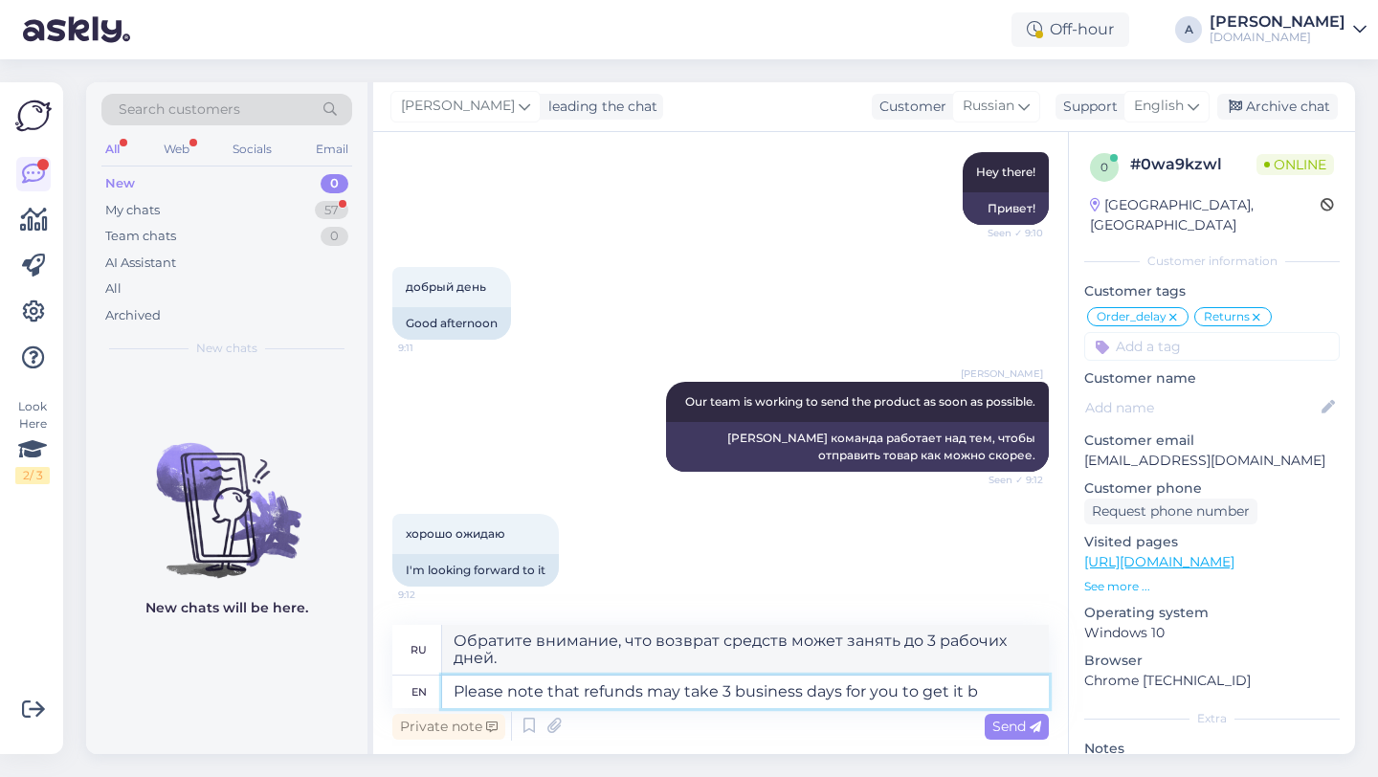
type textarea "Please note that refunds may take 3 business days for you to get it ba"
type textarea "Обратите внимание, что получение возврата может занять до 3 рабочих дней."
type textarea "Please note that refunds may take 3 business days for you to get it back"
type textarea "Обратите внимание, что возврат средств может занять до 3 рабочих дней."
drag, startPoint x: 1028, startPoint y: 691, endPoint x: 456, endPoint y: 669, distance: 571.7
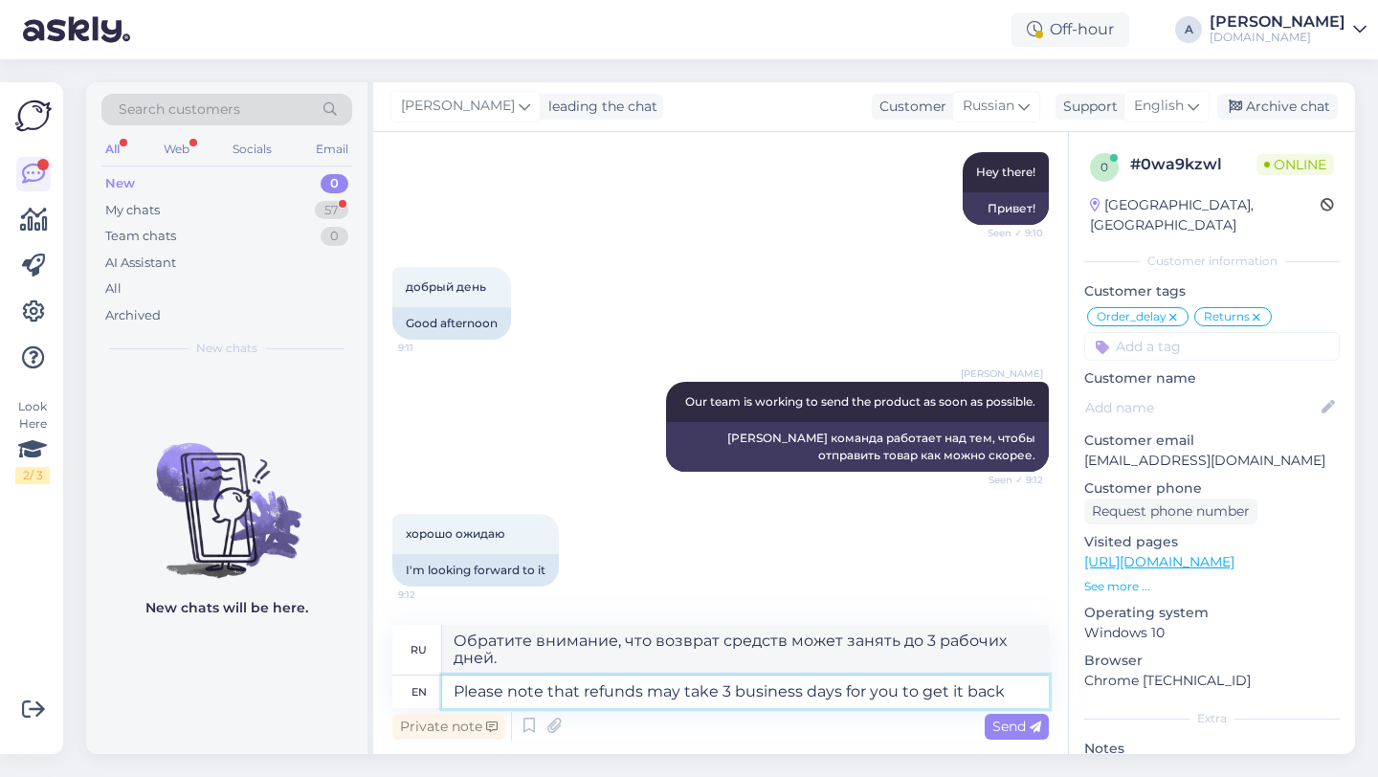
click at [456, 669] on div "ru Обратите внимание, что возврат средств может занять до 3 рабочих дней. en Pl…" at bounding box center [720, 666] width 656 height 83
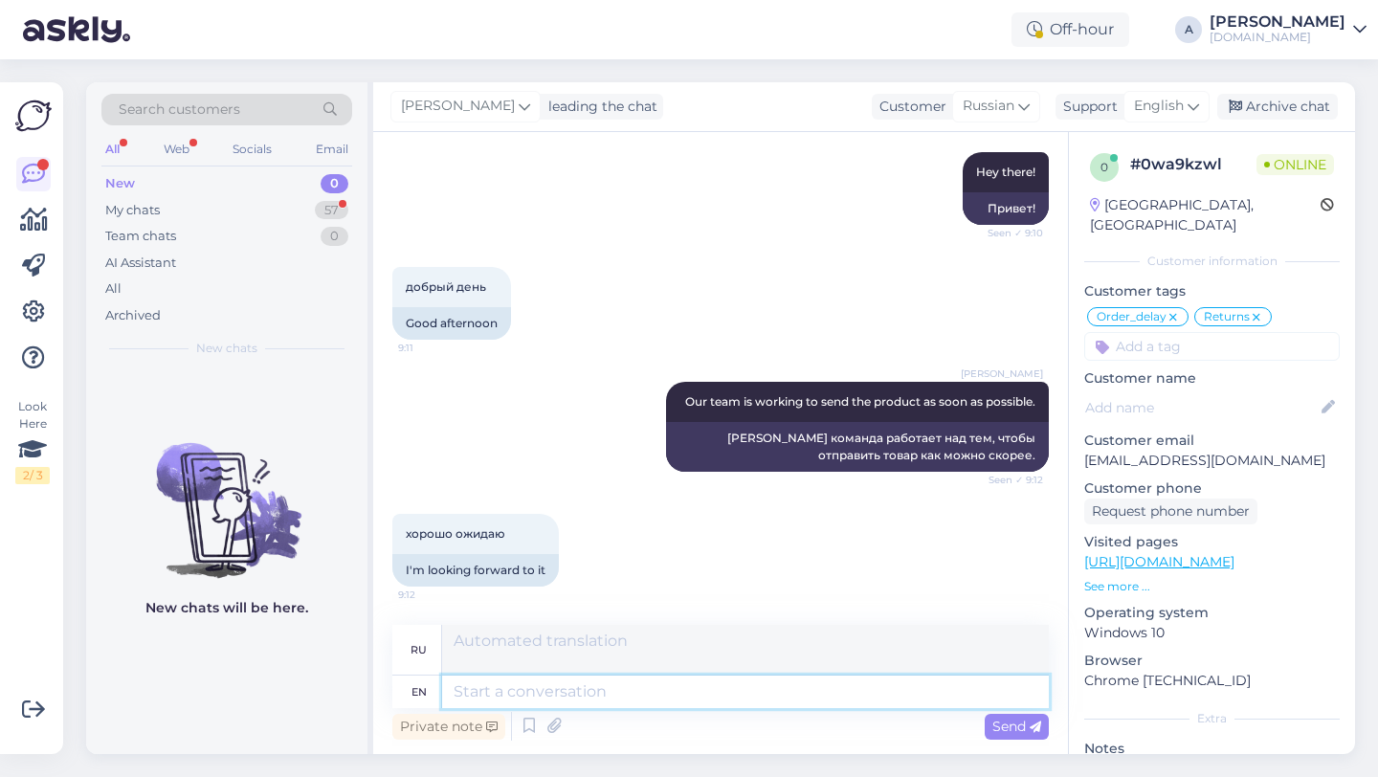
scroll to position [3749, 0]
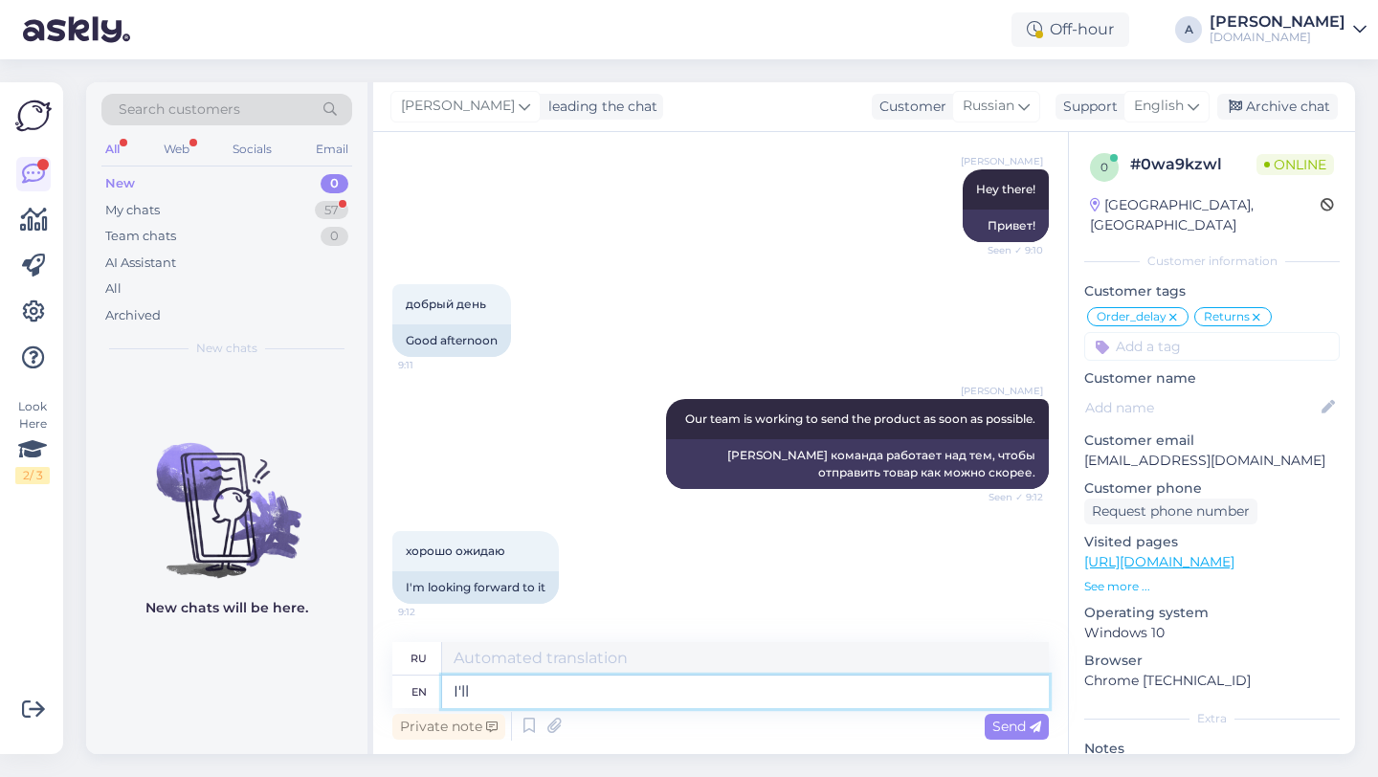
type textarea "I'll"
type textarea "Больной"
type textarea "I'll be a"
type textarea "Я буду"
type textarea "I'll be asking"
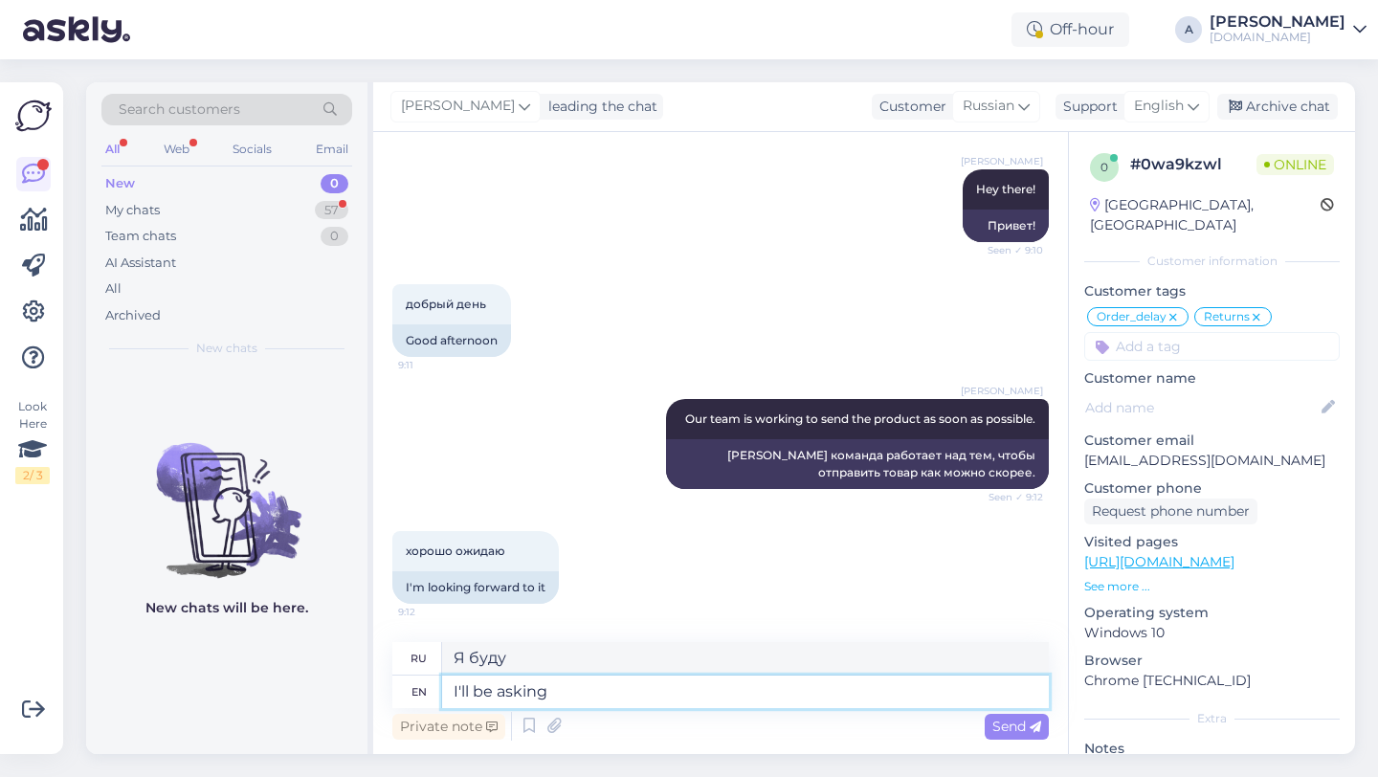
type textarea "Я буду спрашивать"
type textarea "I'll be asking them"
type textarea "Я спрошу их."
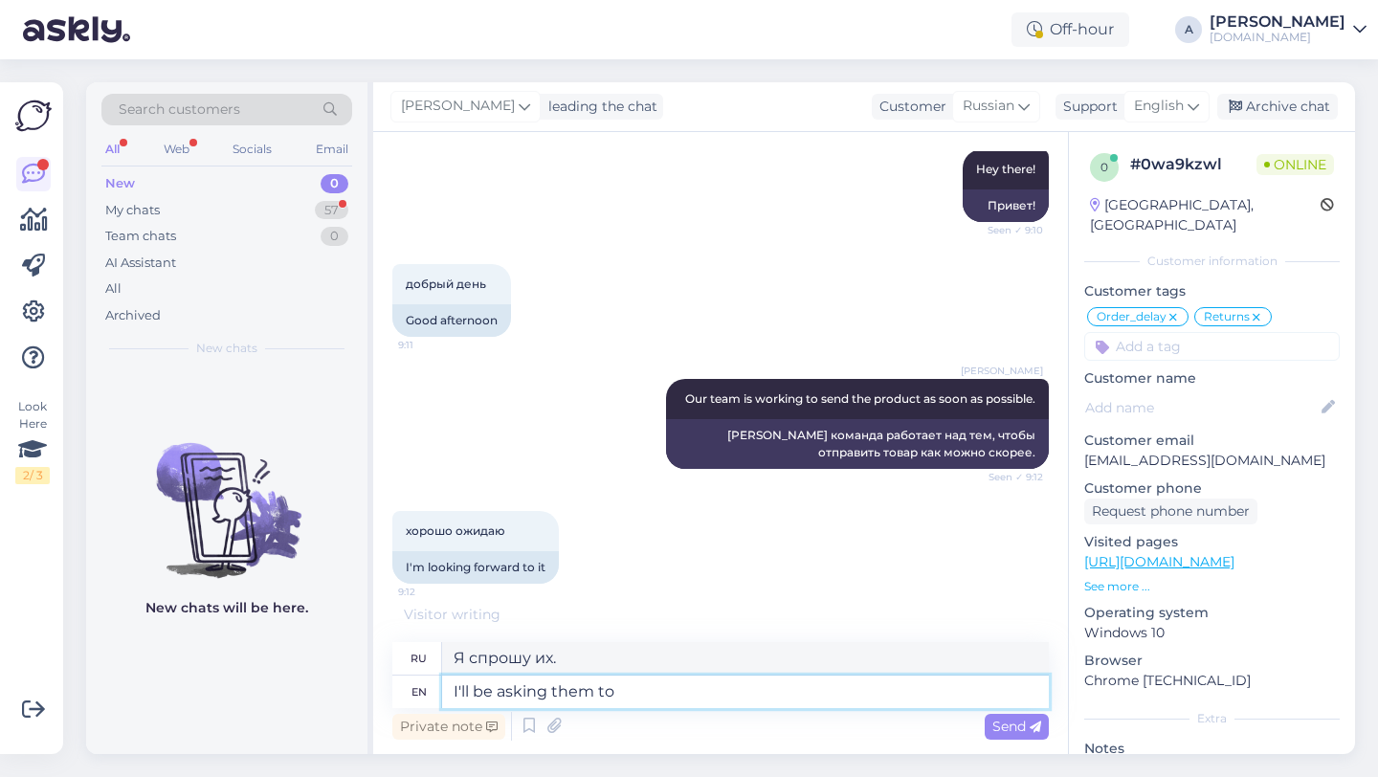
type textarea "I'll be asking them to s"
type textarea "Я попрошу их"
type textarea "I'll be asking them to speed"
type textarea "Я попрошу их ускориться."
type textarea "I'll be asking them to speed up the"
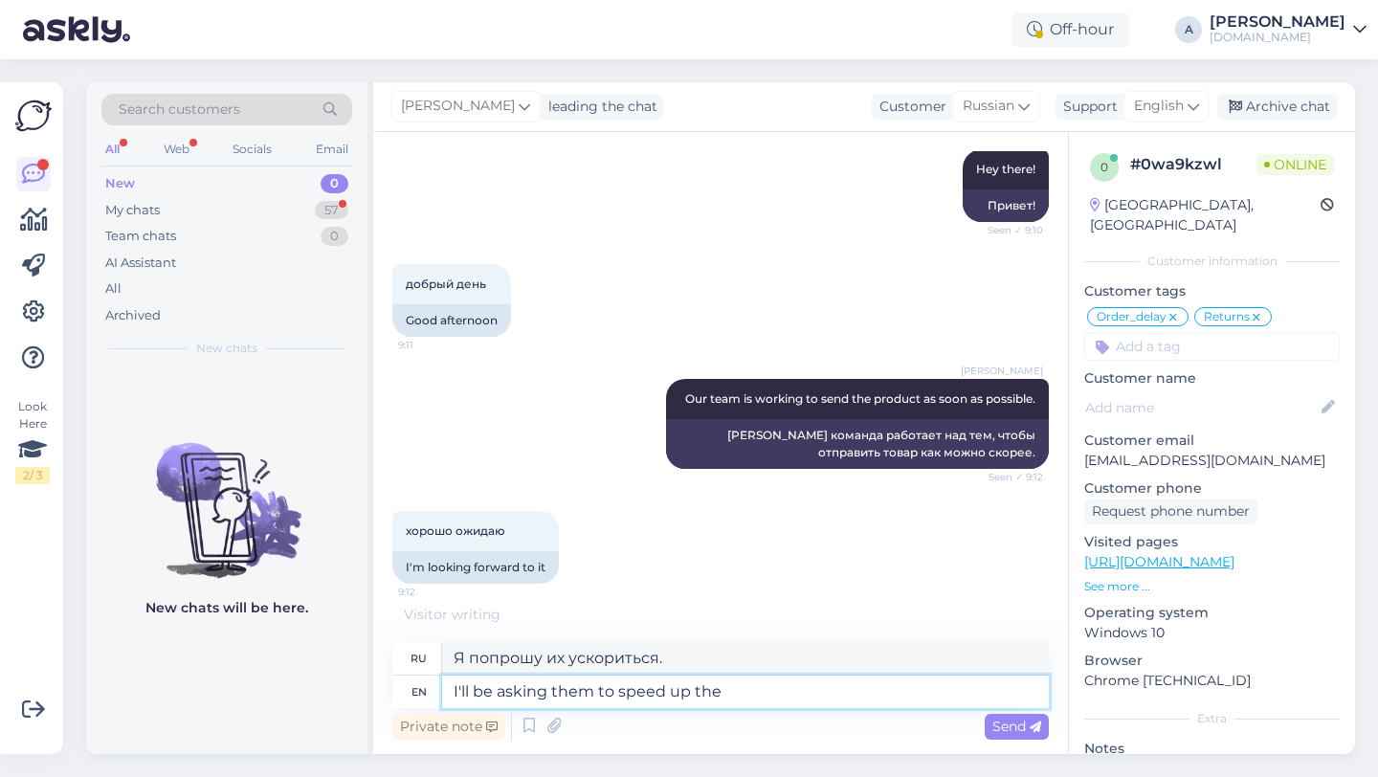
type textarea "Я попрошу их ускорить"
type textarea "I'll be asking them to speed up the process."
type textarea "Я попрошу их ускорить процесс."
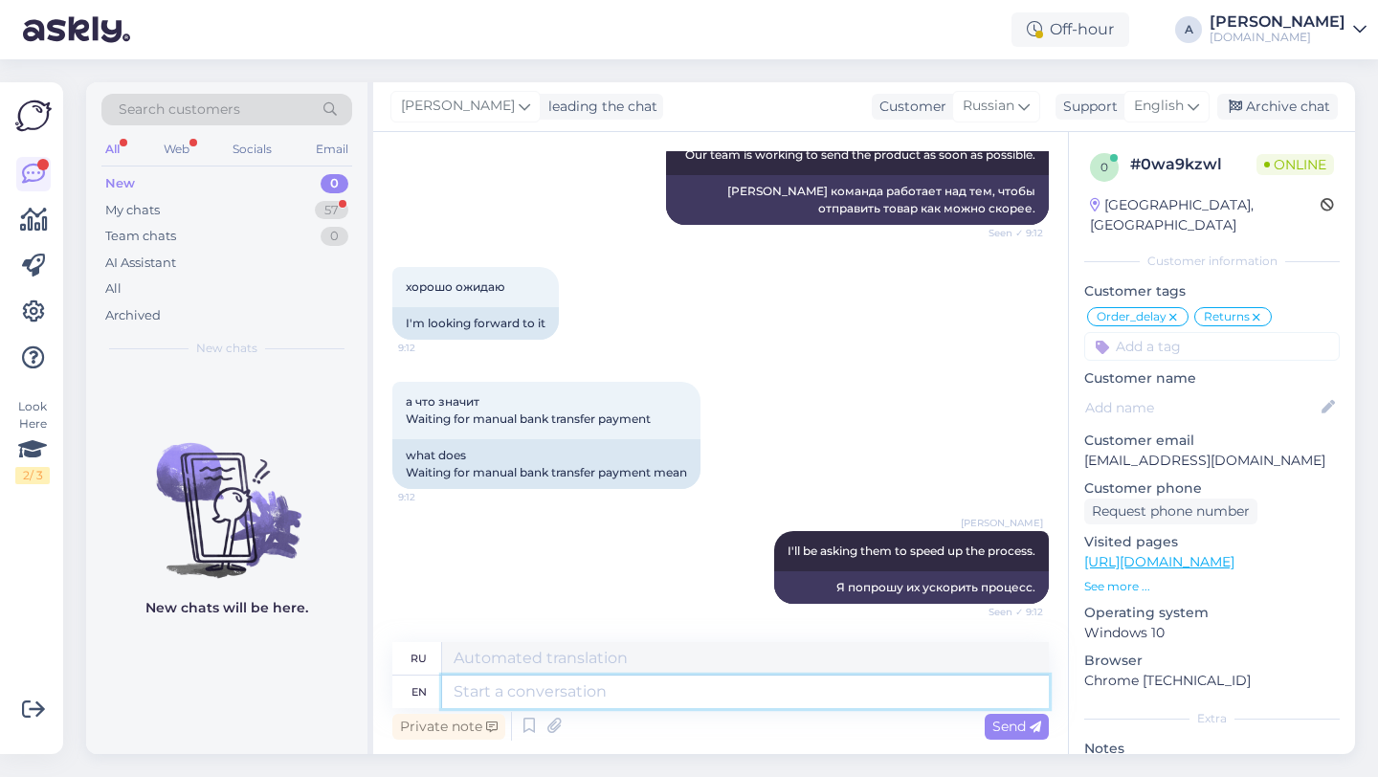
scroll to position [4128, 0]
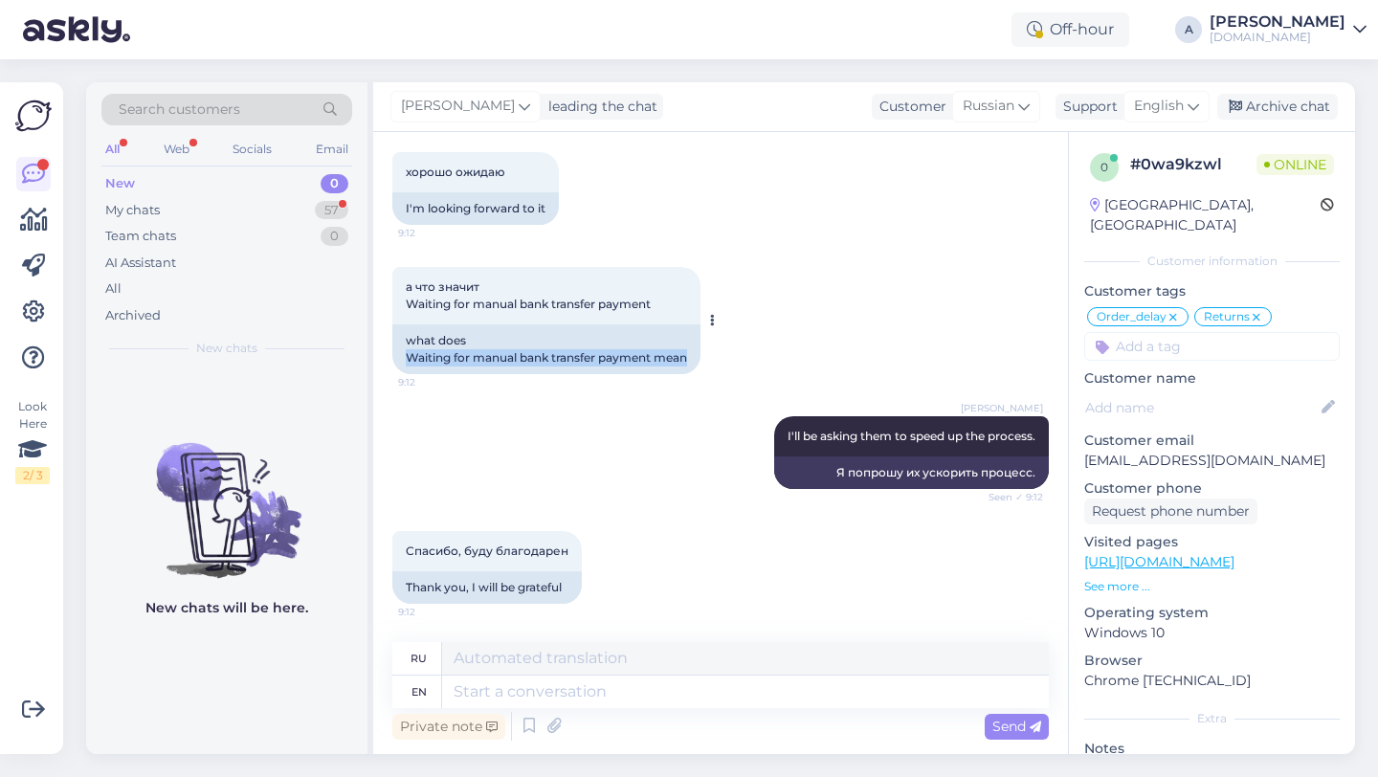
drag, startPoint x: 697, startPoint y: 356, endPoint x: 407, endPoint y: 360, distance: 290.0
click at [407, 360] on div "what does Waiting for manual bank transfer payment mean" at bounding box center [546, 349] width 308 height 50
copy div "Waiting for manual bank transfer payment mean"
click at [547, 686] on textarea at bounding box center [745, 692] width 607 height 33
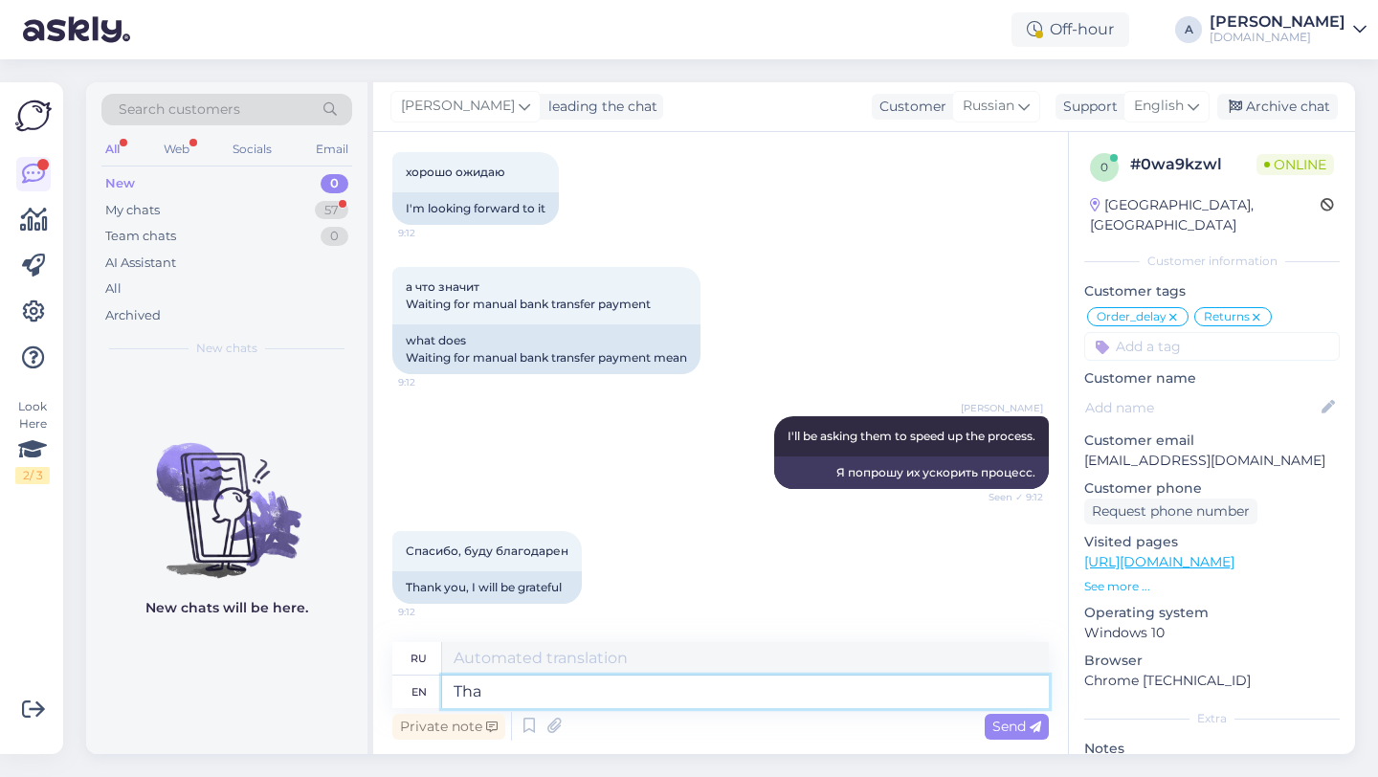
type textarea "Tha"
type textarea "Та"
type textarea "Tha me"
type textarea "Tha means"
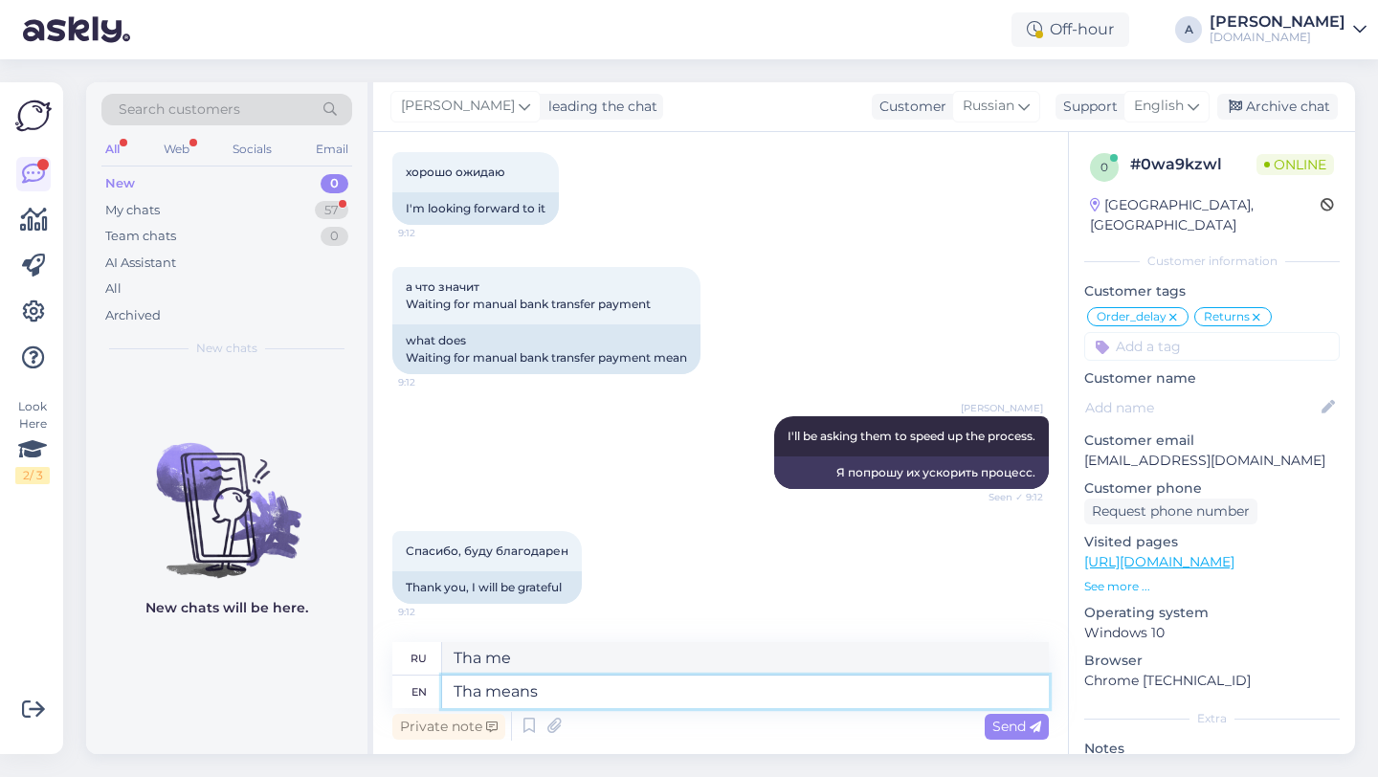
type textarea "Это означает"
type textarea "Tha means that"
type textarea "Это означает, что"
type textarea "Tha means that we're s"
type textarea "Это означает, что мы"
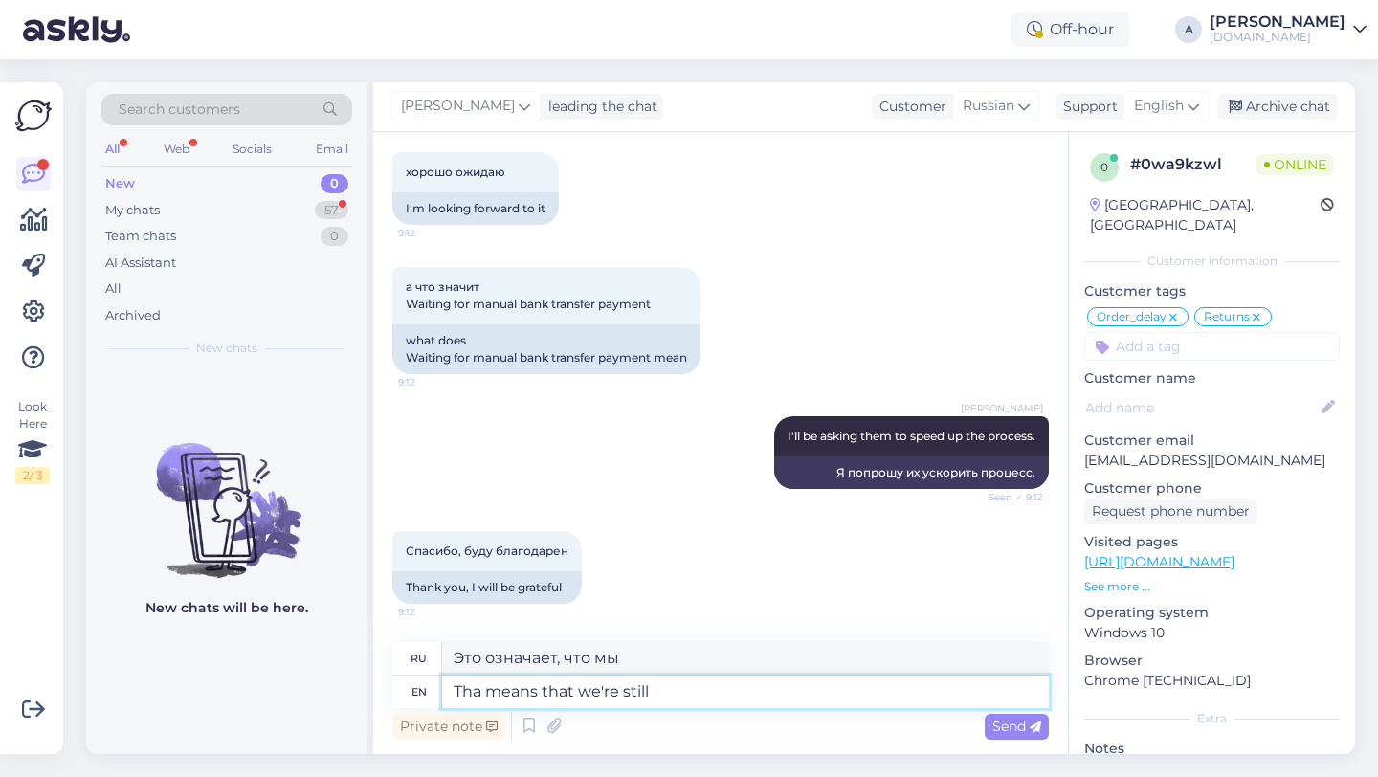
type textarea "Tha means that we're still"
type textarea "Это значит, что мы все еще"
type textarea "Tha means that we're still waiting"
type textarea "Это значит, что мы всё ещё ждём."
type textarea "Tha means that we're still waiting for t"
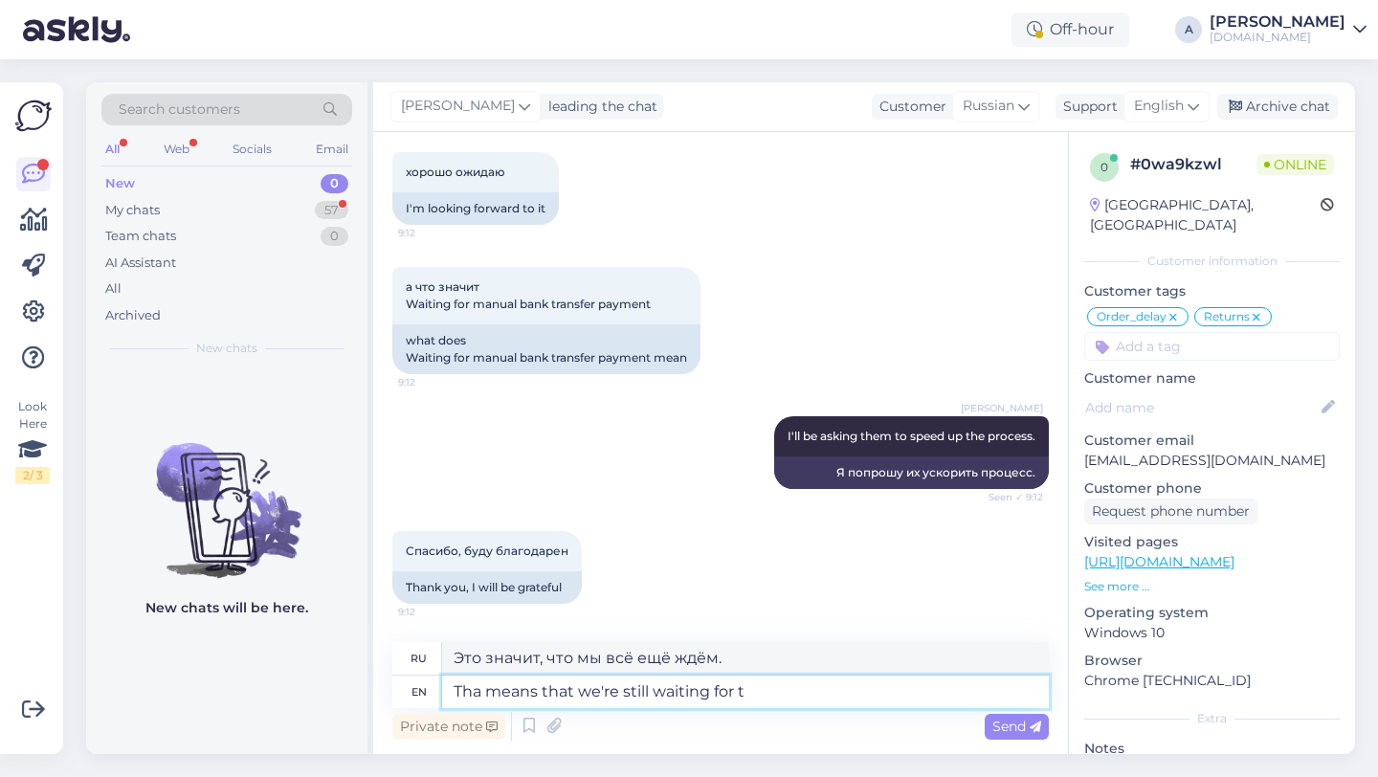
type textarea "Это значит, что мы все еще ждем"
type textarea "Tha means that we're still waiting for the funds."
type textarea "Это значит, что мы все еще ждем средства."
click at [479, 697] on textarea "Tha means that we're still waiting for the funds." at bounding box center [745, 692] width 607 height 33
type textarea "That means that we're still waiting for the funds."
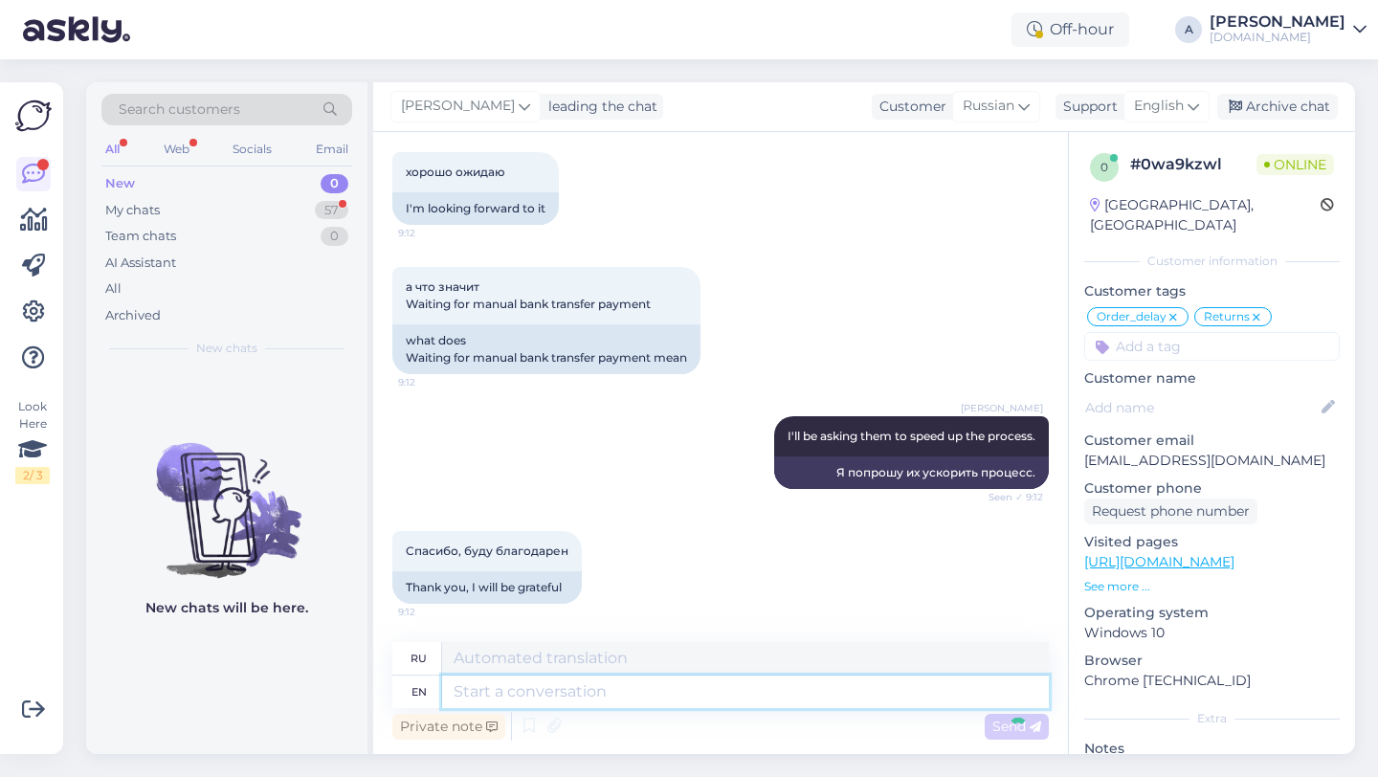
scroll to position [4243, 0]
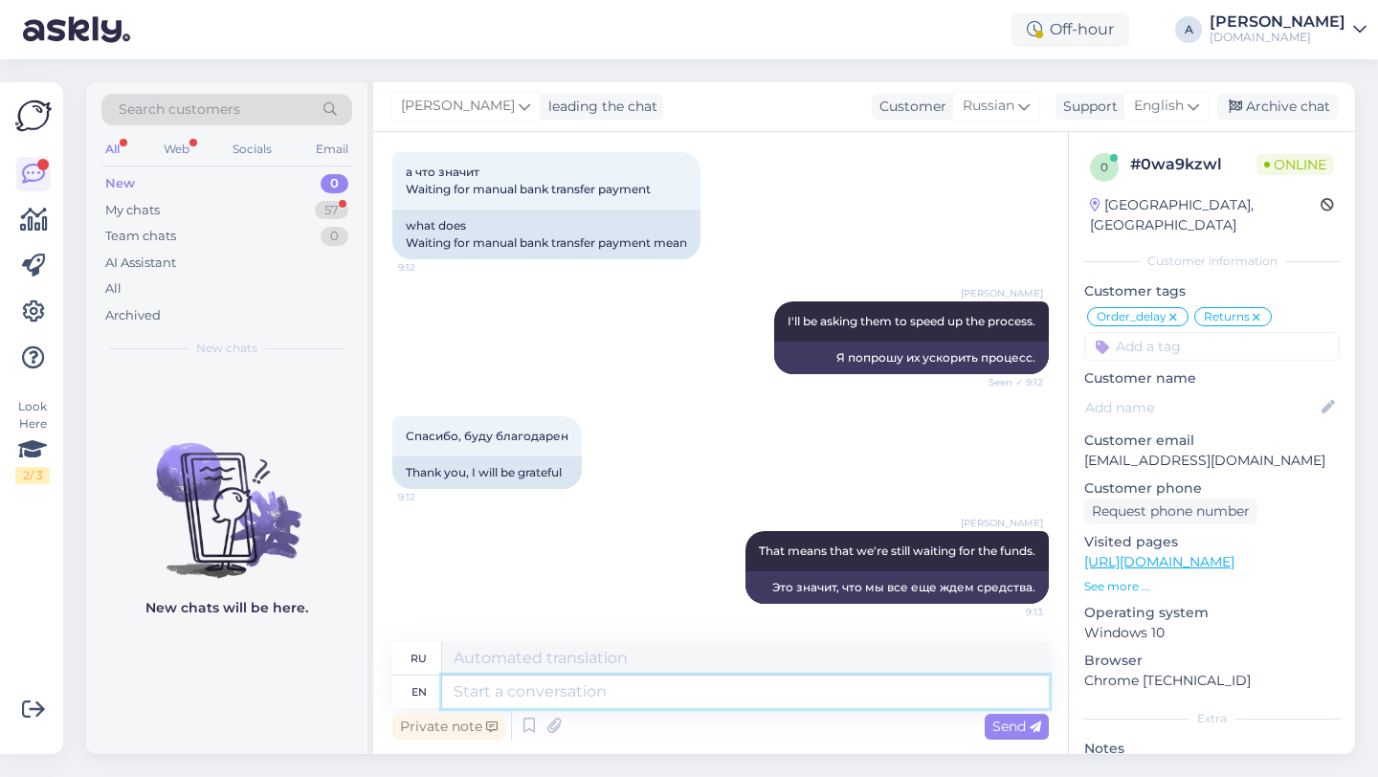
click at [546, 688] on textarea at bounding box center [745, 692] width 607 height 33
type textarea "You're"
type textarea "Ты"
type textarea "You're welcome!"
type textarea "Пожалуйста!"
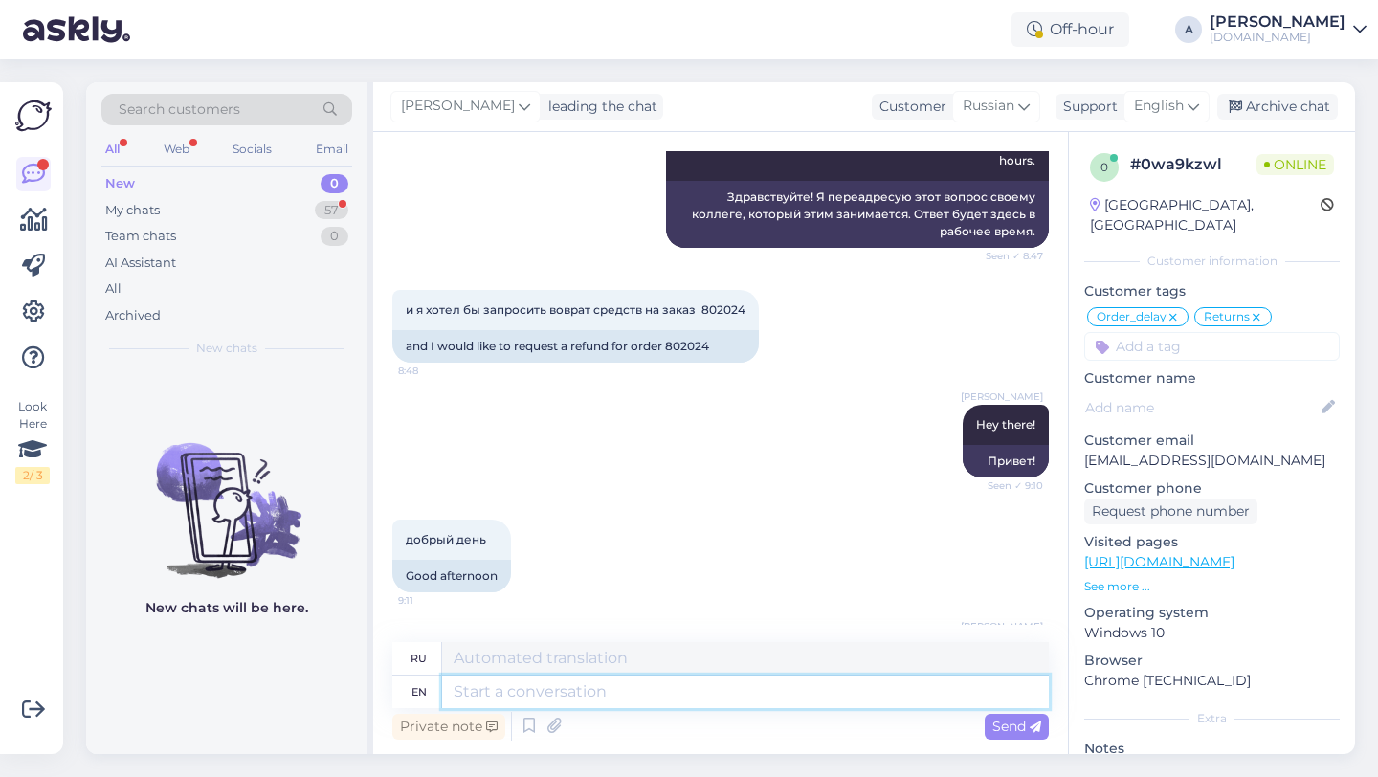
scroll to position [3511, 0]
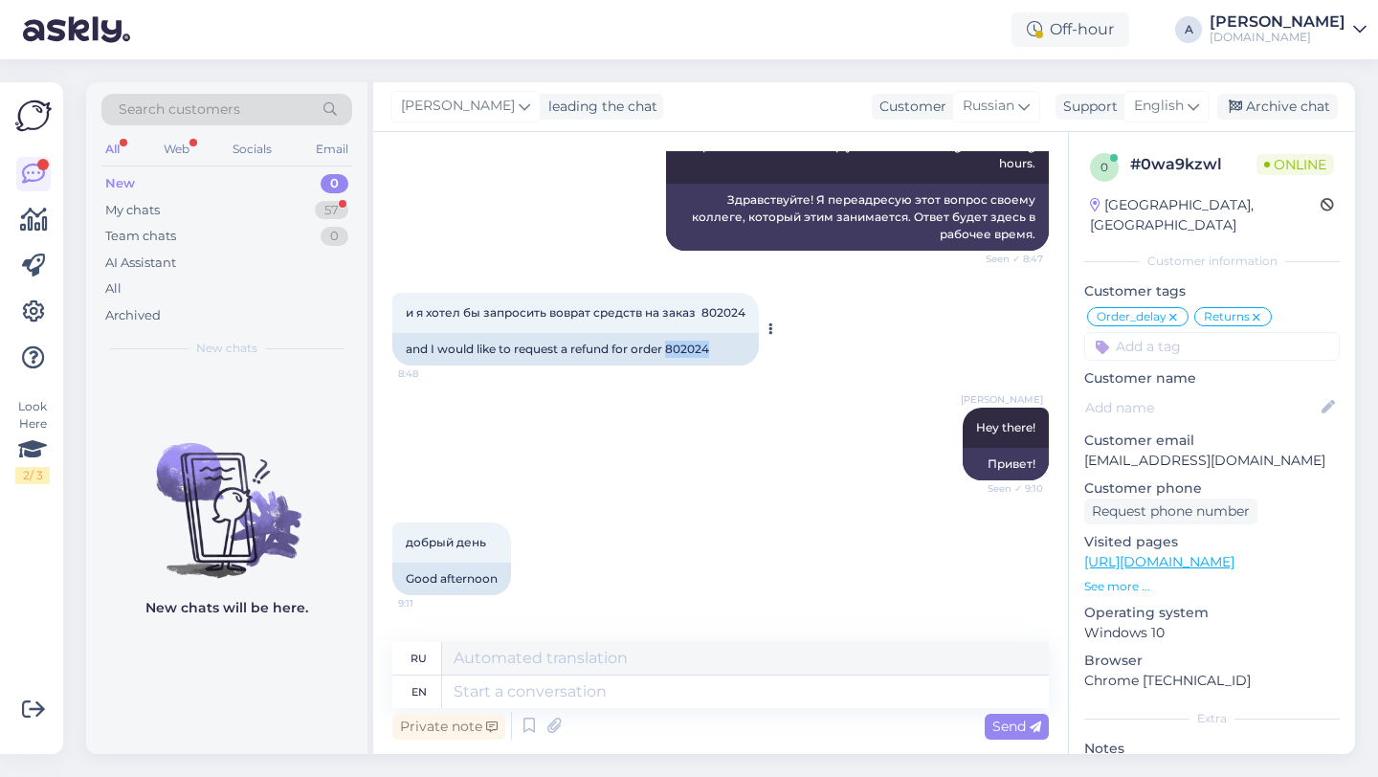
drag, startPoint x: 716, startPoint y: 349, endPoint x: 670, endPoint y: 348, distance: 45.9
click at [670, 348] on div "and I would like to request a refund for order 802024" at bounding box center [575, 349] width 367 height 33
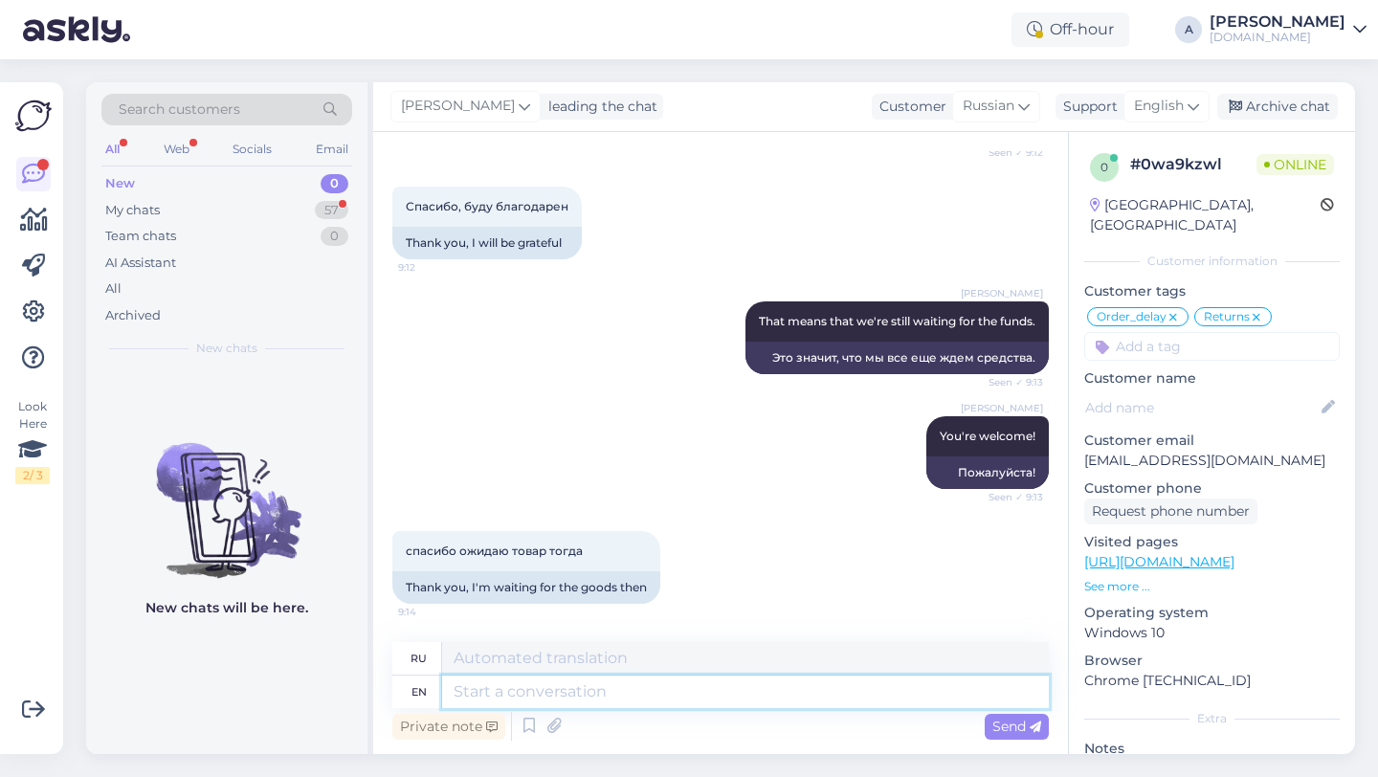
click at [540, 691] on textarea at bounding box center [745, 692] width 607 height 33
type textarea "You're"
type textarea "Ты"
type textarea "You're welcome!"
type textarea "Пожалуйста!"
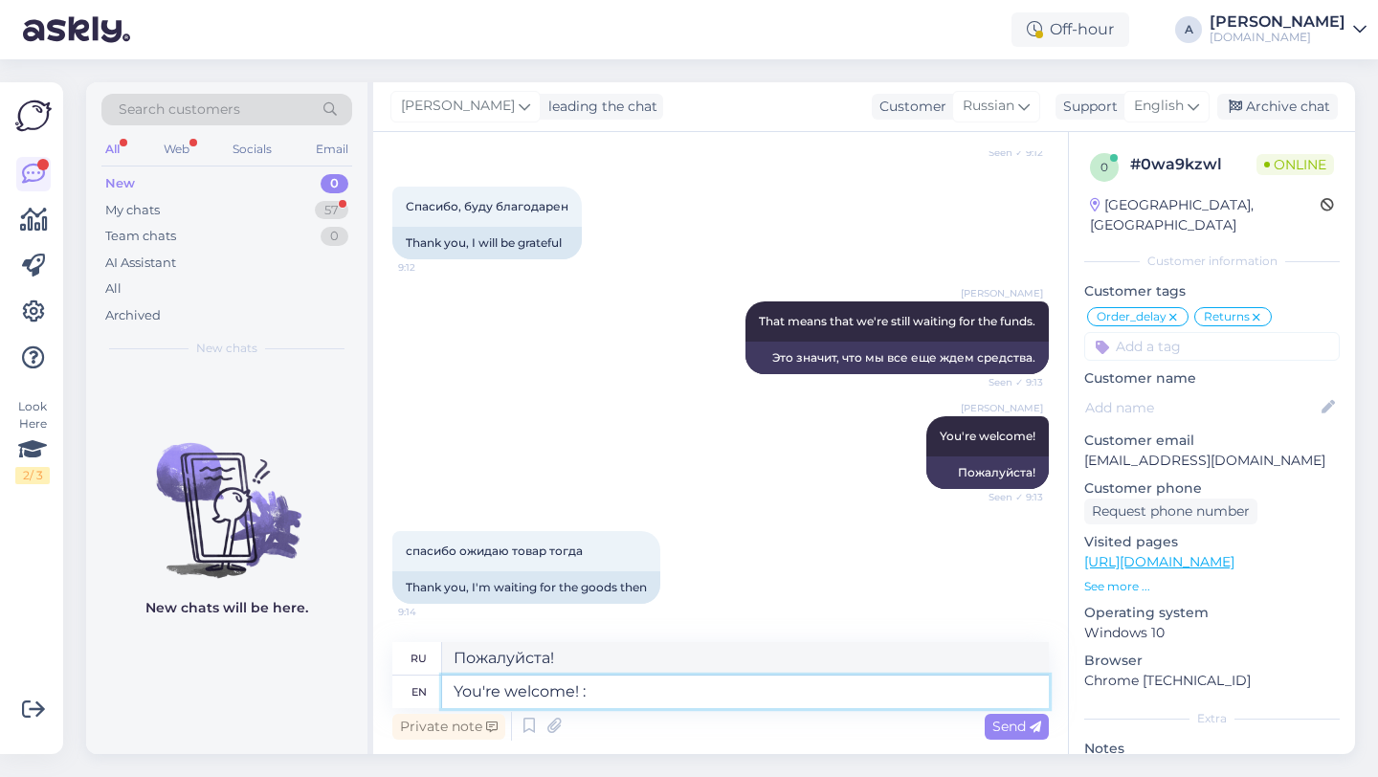
type textarea "You're welcome! :"
type textarea "Пожалуйста! :"
type textarea "You're welcome! : )"
type textarea "Пожалуйста! : )"
type textarea "You're welcome! :"
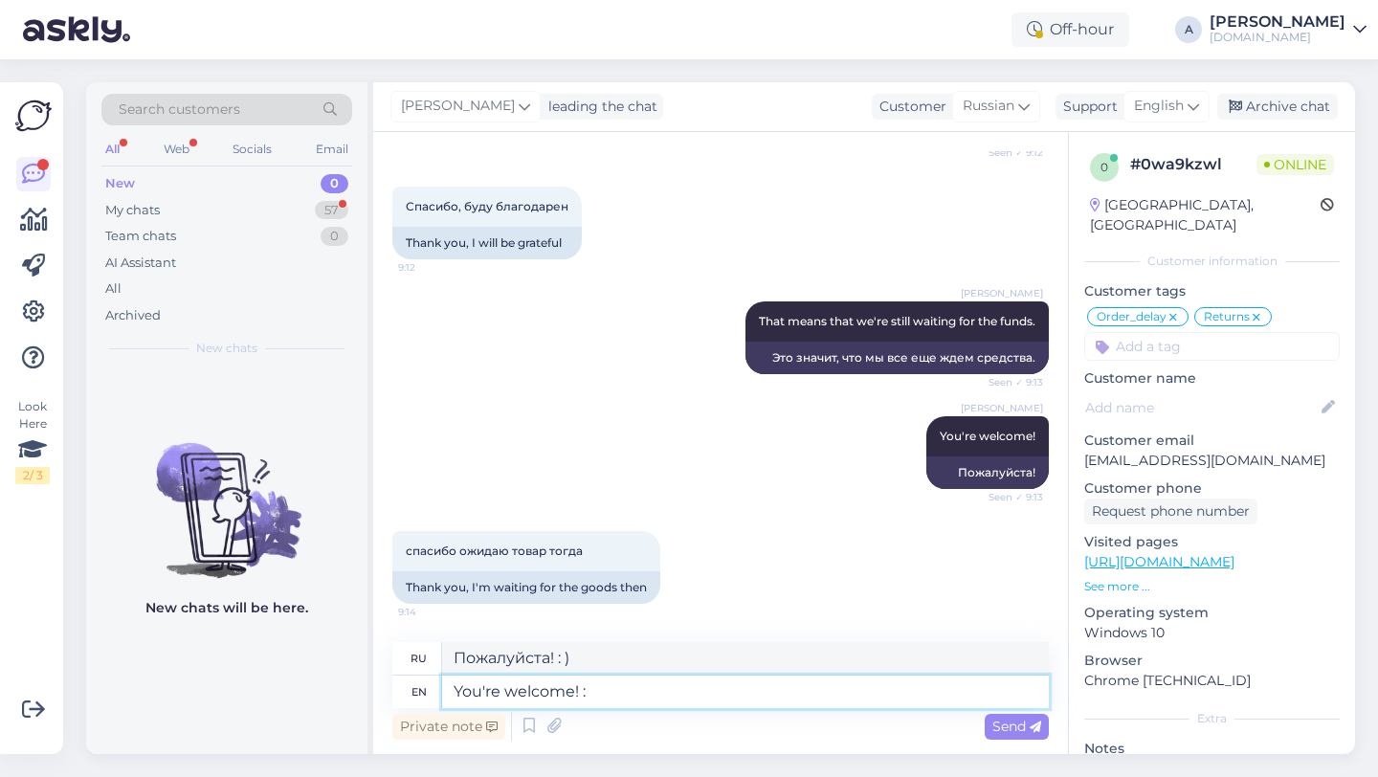
type textarea "Пожалуйста! :"
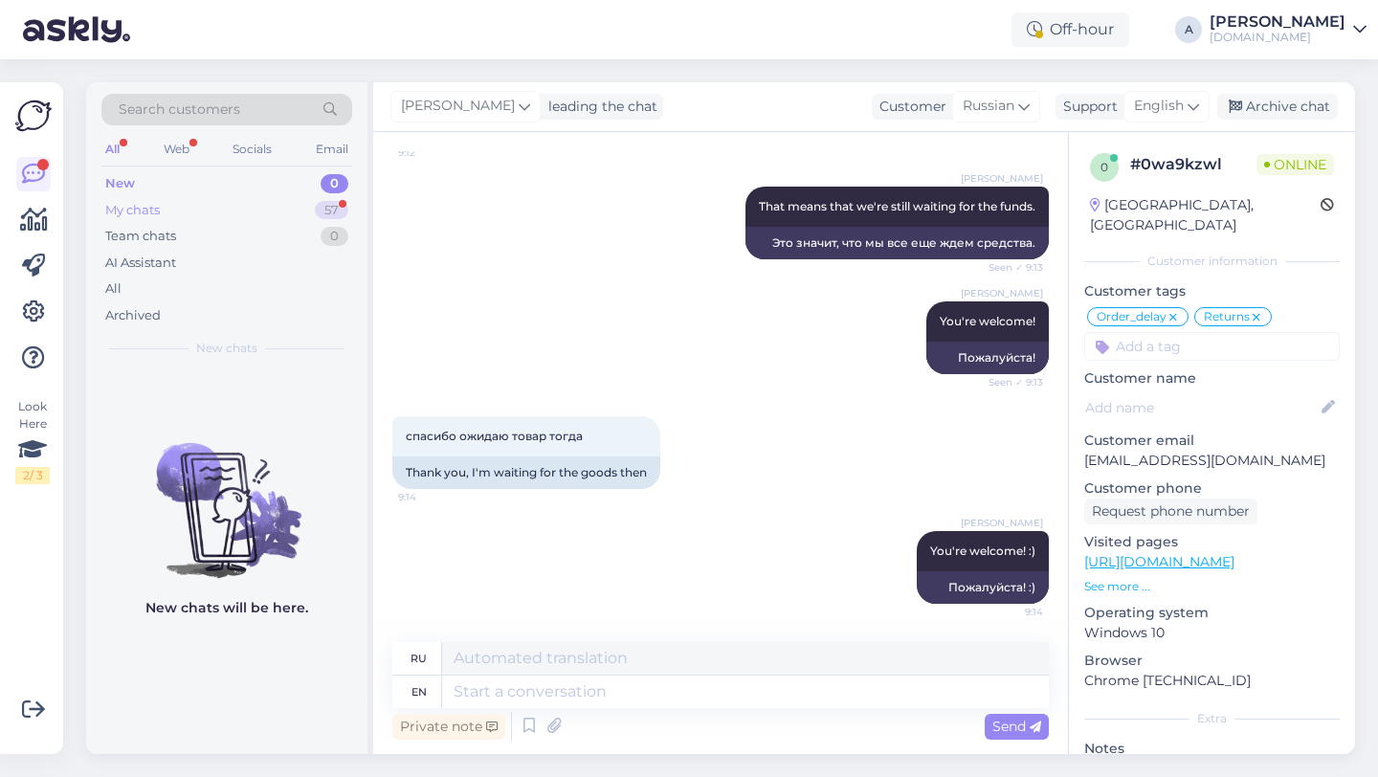
click at [286, 203] on div "My chats 57" at bounding box center [226, 210] width 251 height 27
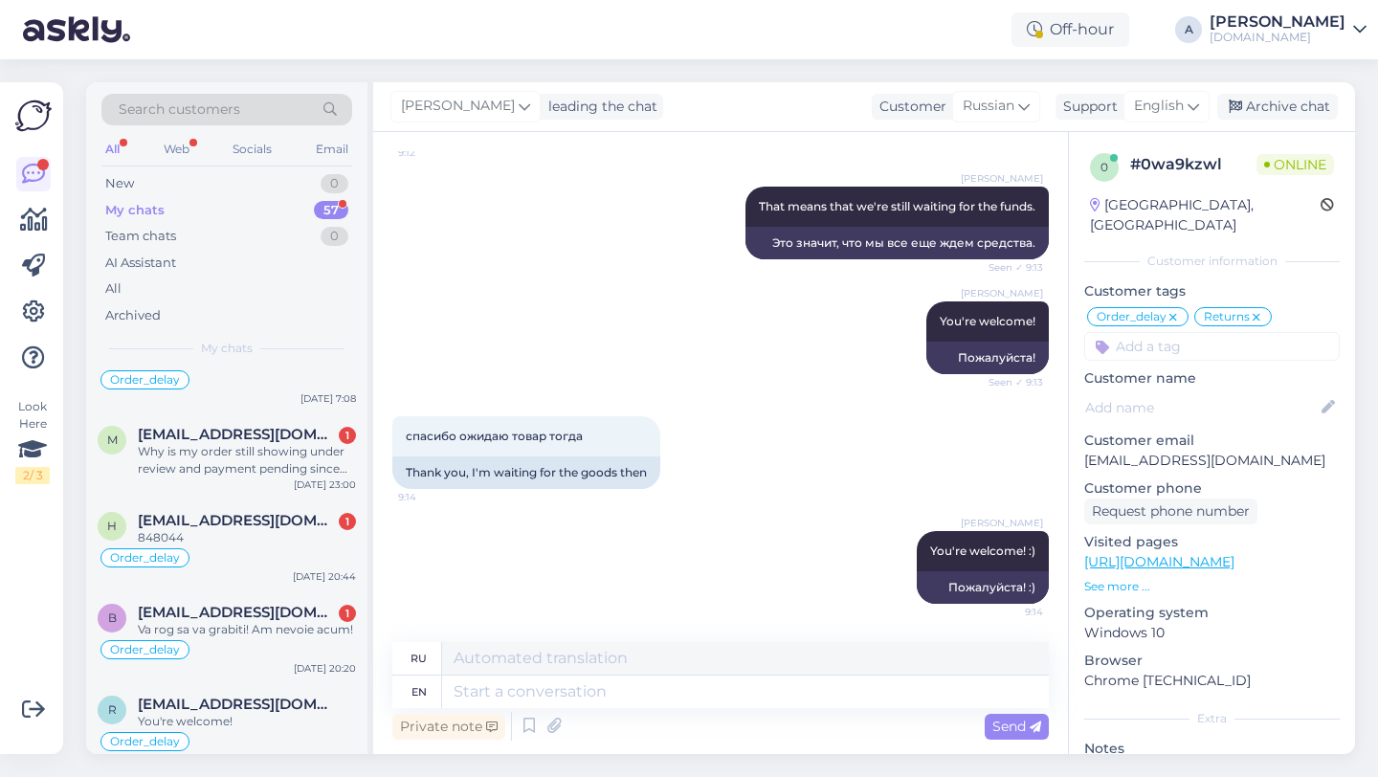
scroll to position [723, 0]
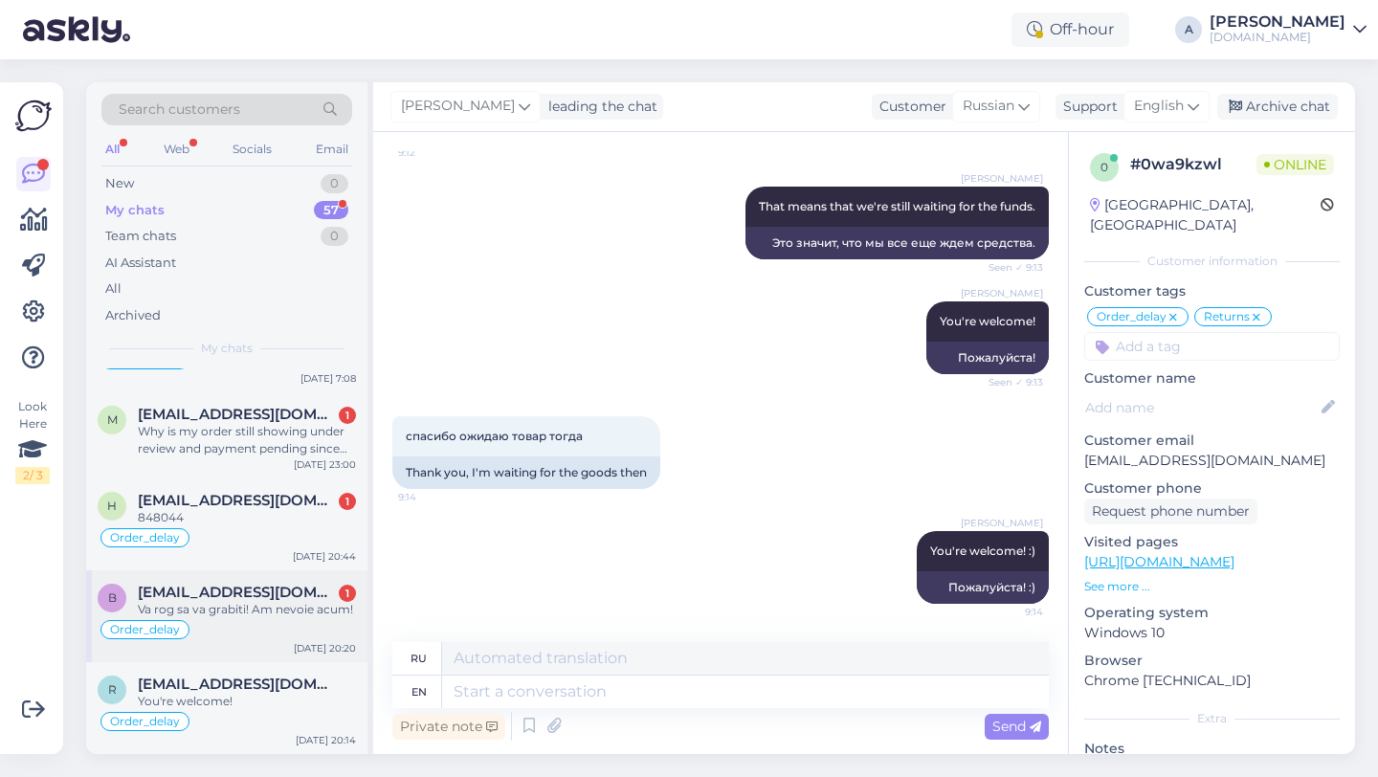
click at [286, 621] on div "Order_delay" at bounding box center [227, 629] width 258 height 23
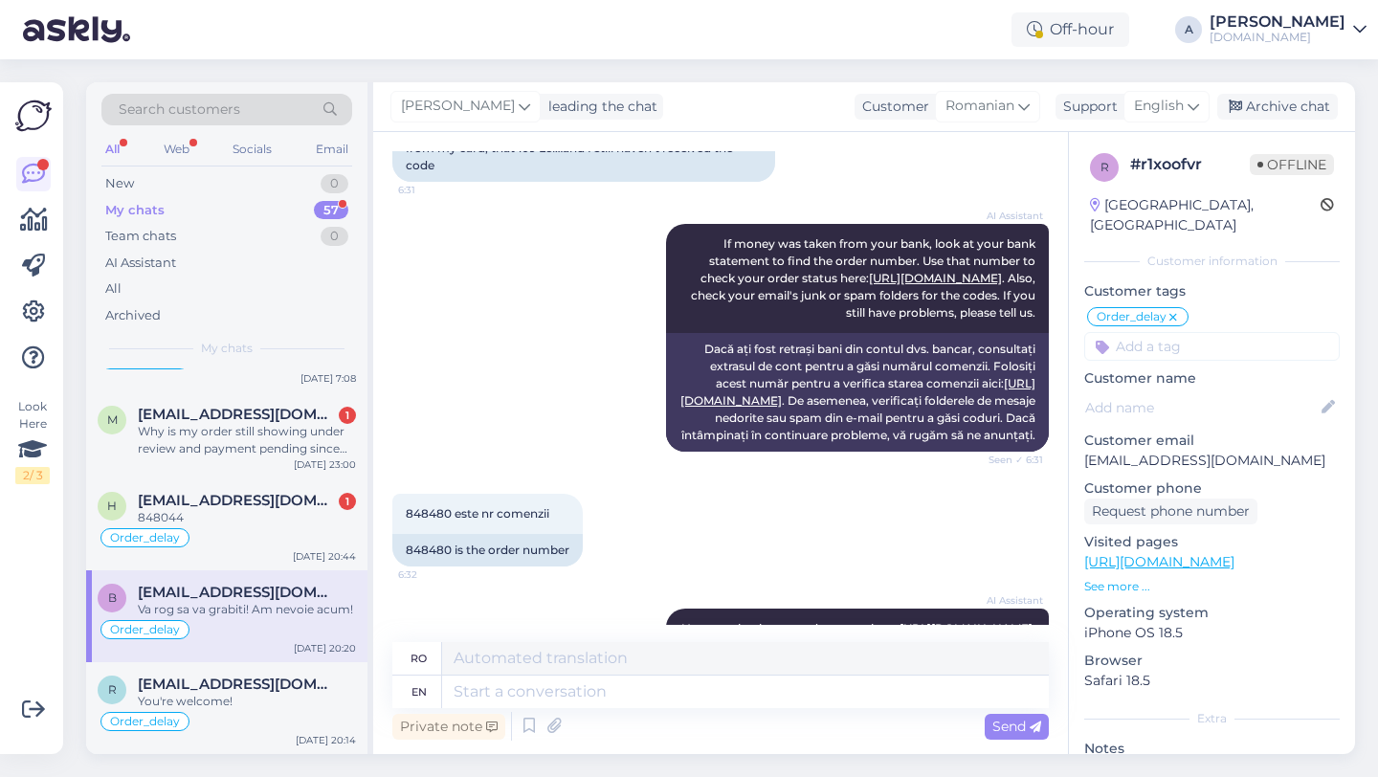
scroll to position [267, 0]
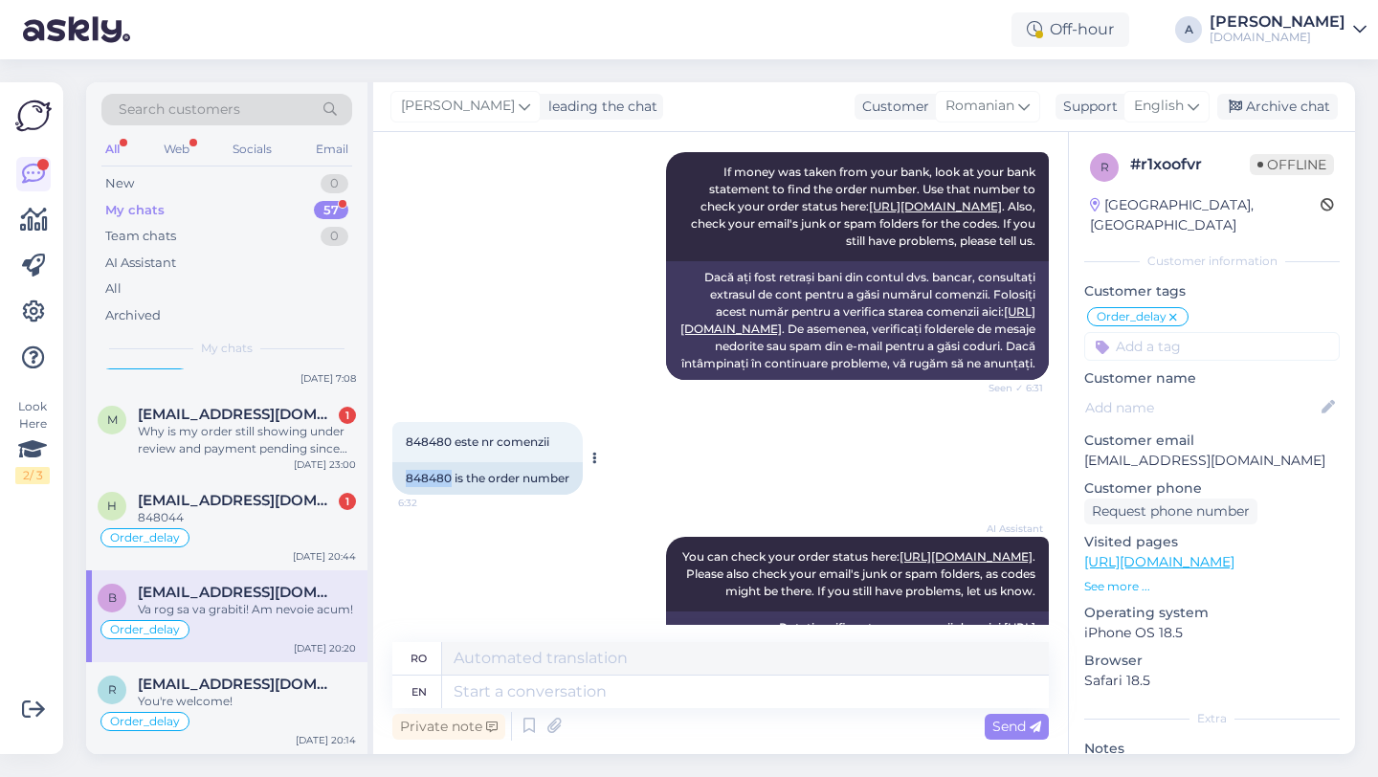
drag, startPoint x: 453, startPoint y: 513, endPoint x: 414, endPoint y: 511, distance: 38.3
click at [401, 495] on div "848480 is the order number" at bounding box center [487, 478] width 190 height 33
copy div "848480"
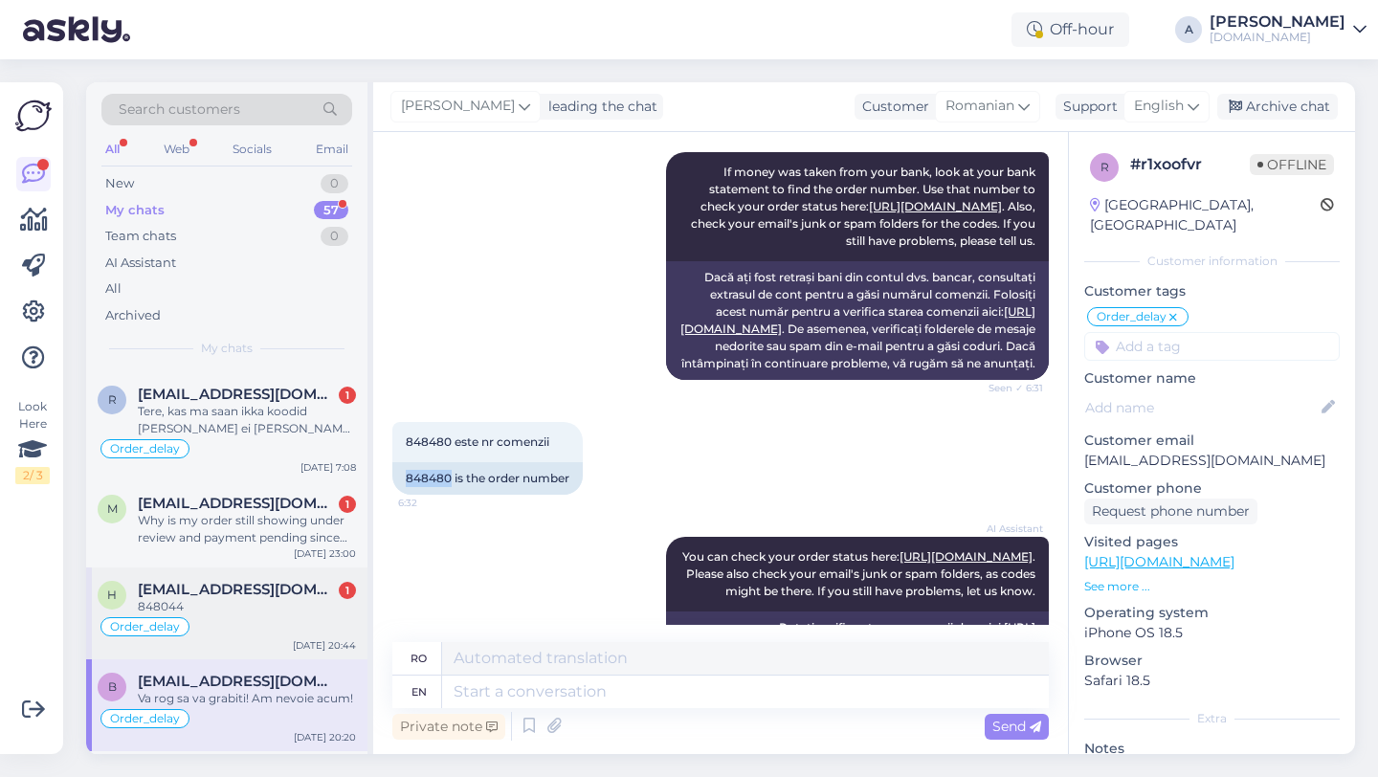
scroll to position [634, 0]
click at [266, 589] on span "hdsehan@gmail.com" at bounding box center [237, 588] width 199 height 17
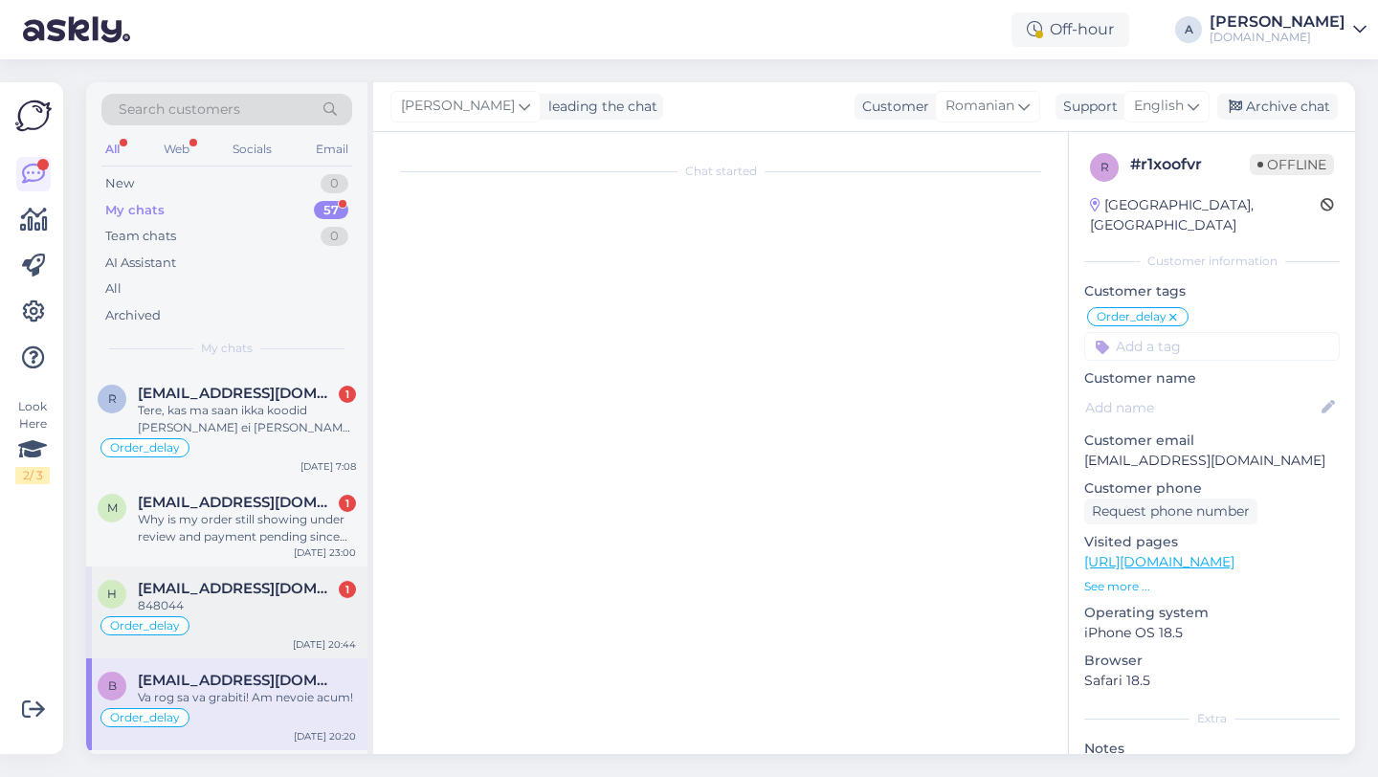
scroll to position [4757, 0]
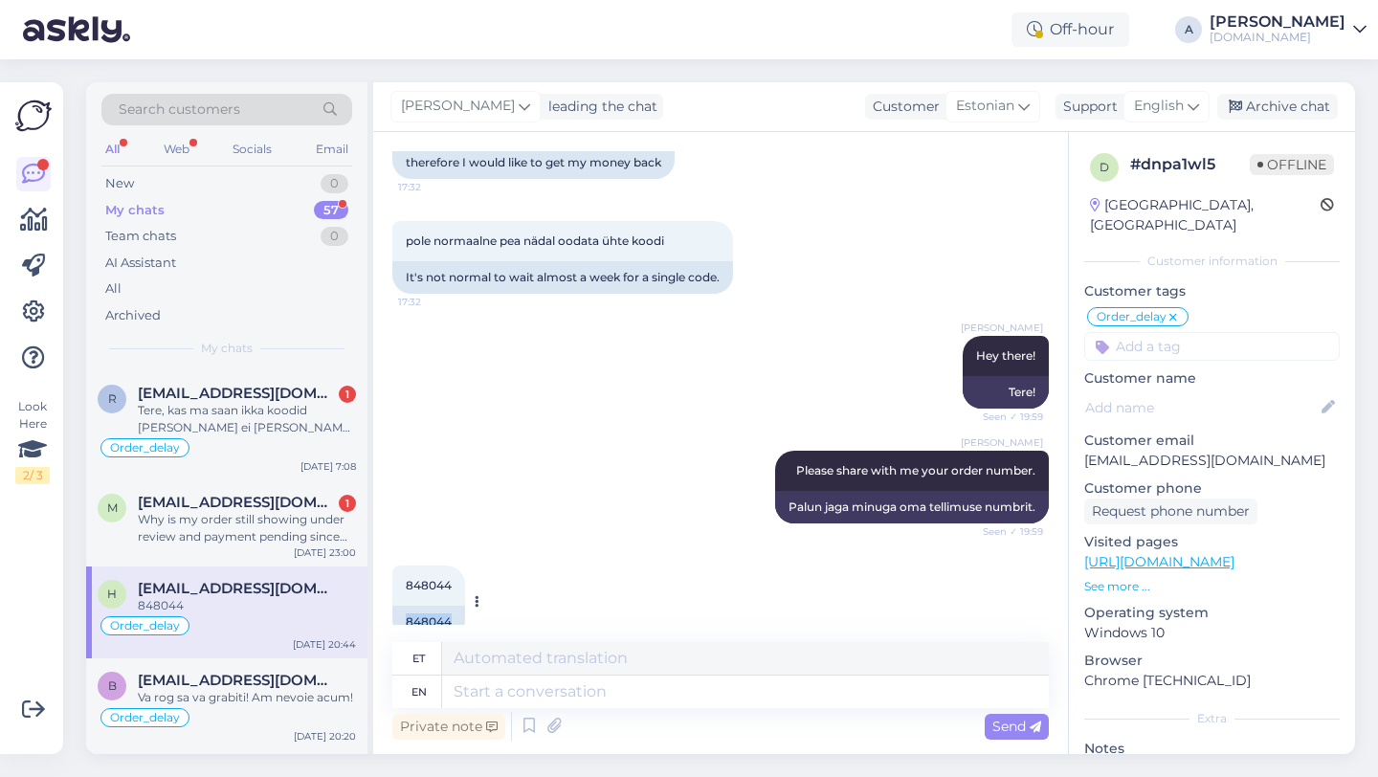
drag, startPoint x: 453, startPoint y: 591, endPoint x: 402, endPoint y: 588, distance: 50.9
click at [402, 606] on div "848044" at bounding box center [428, 622] width 73 height 33
copy div "848044"
click at [525, 678] on textarea at bounding box center [745, 692] width 607 height 33
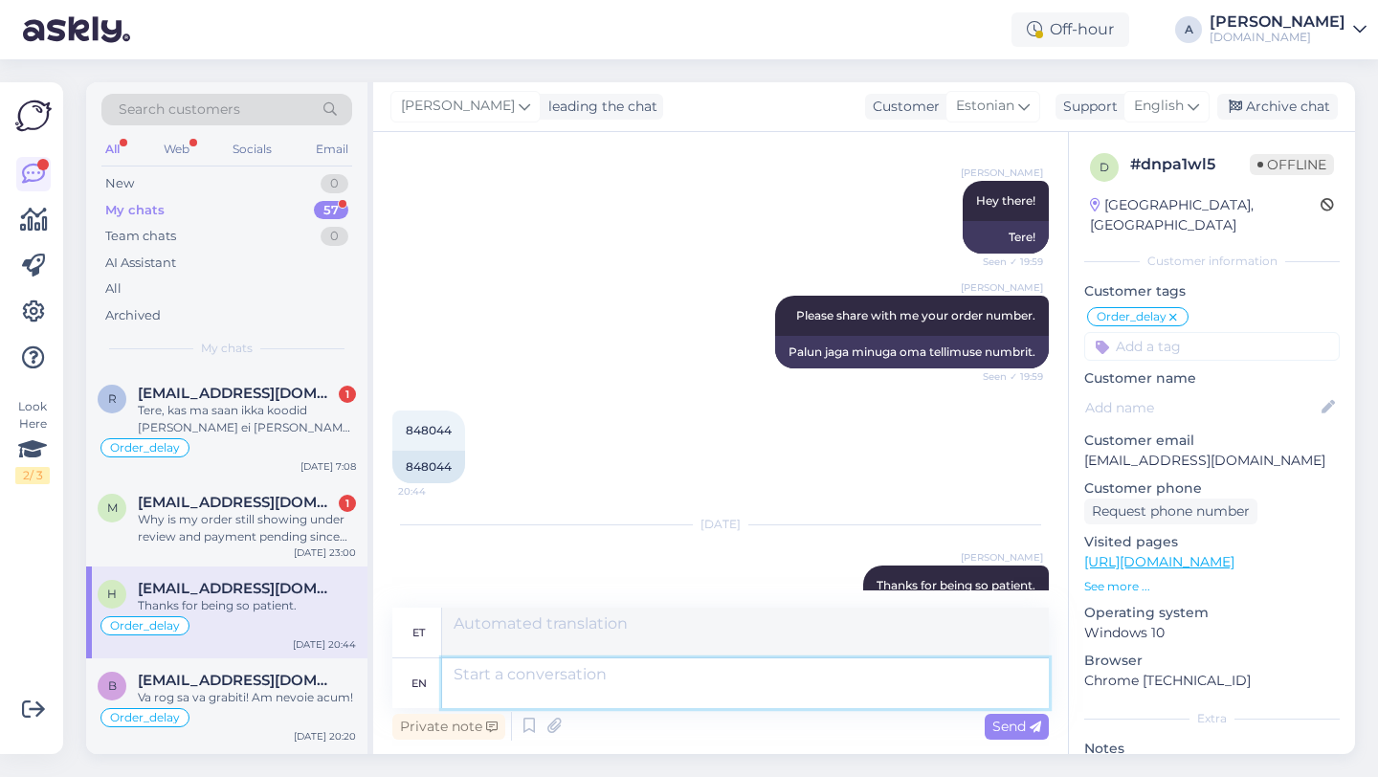
scroll to position [5061, 0]
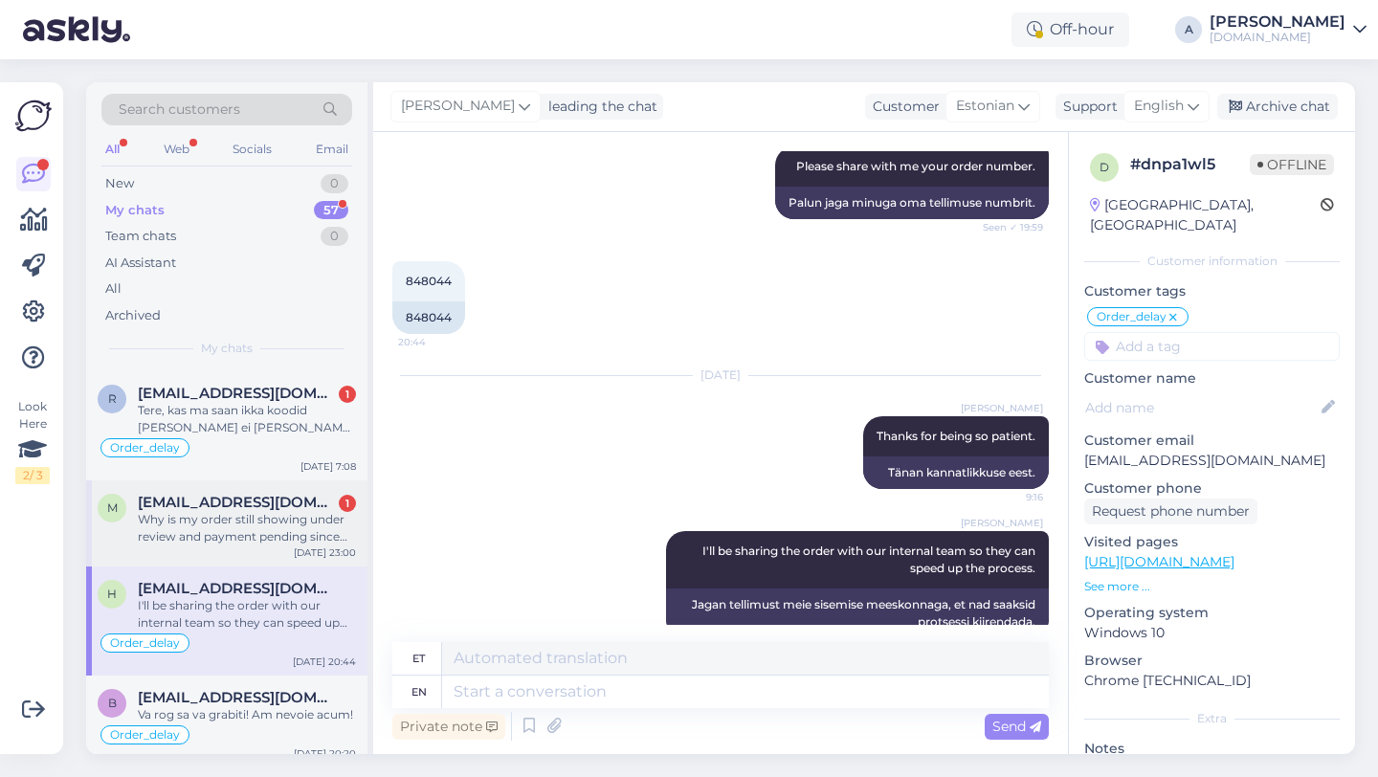
click at [252, 536] on div "Why is my order still showing under review and payment pending since yesterday?…" at bounding box center [247, 528] width 218 height 34
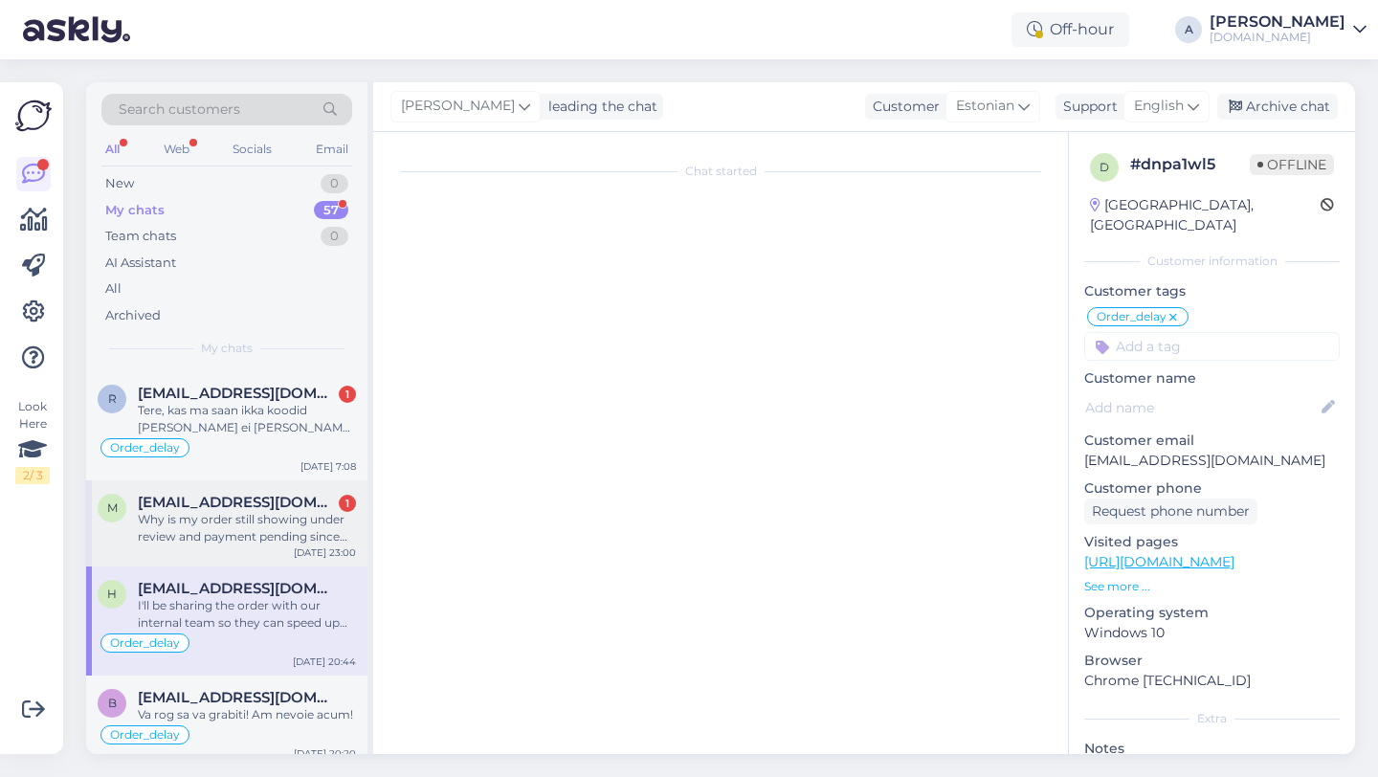
scroll to position [3443, 0]
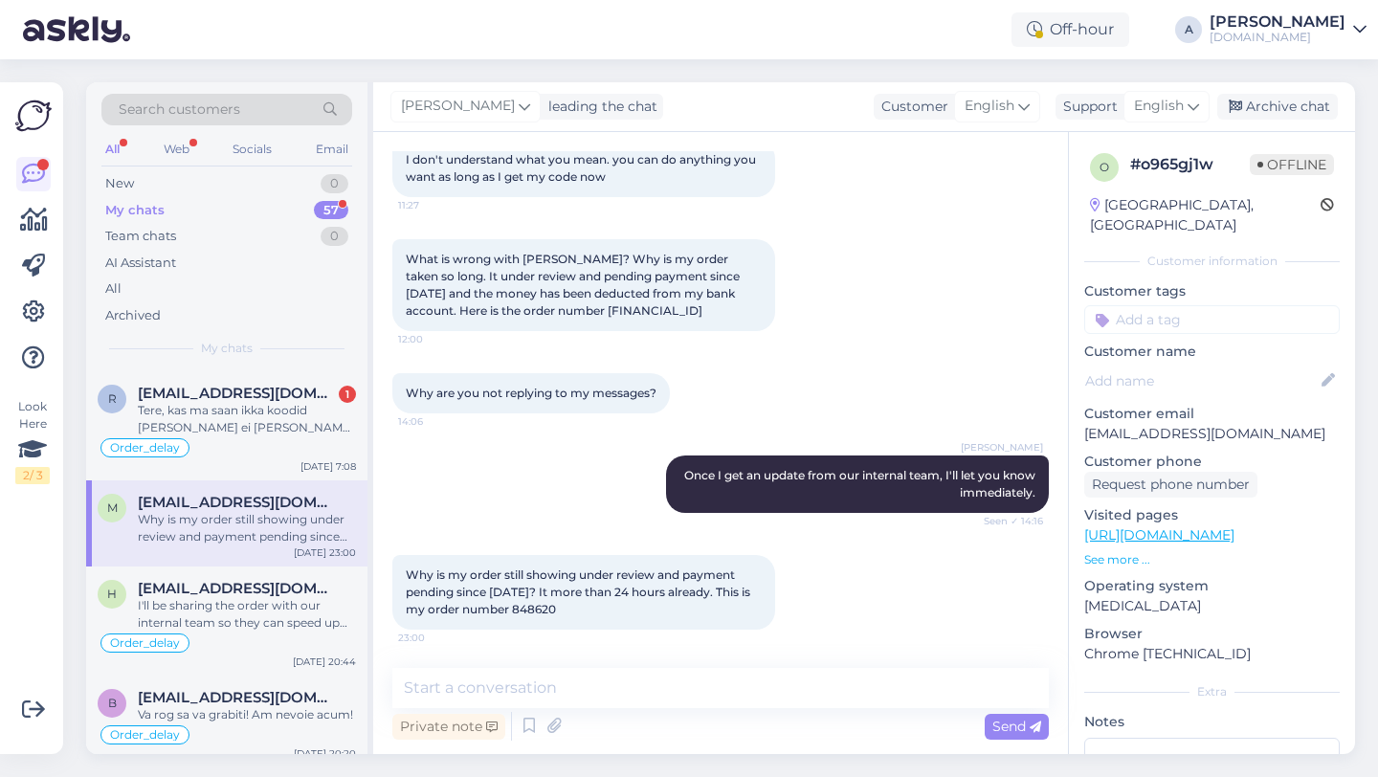
drag, startPoint x: 570, startPoint y: 607, endPoint x: 524, endPoint y: 610, distance: 46.0
click at [524, 610] on div "Why is my order still showing under review and payment pending since yesterday?…" at bounding box center [583, 592] width 383 height 75
copy span "848620"
click at [584, 693] on textarea at bounding box center [720, 688] width 656 height 40
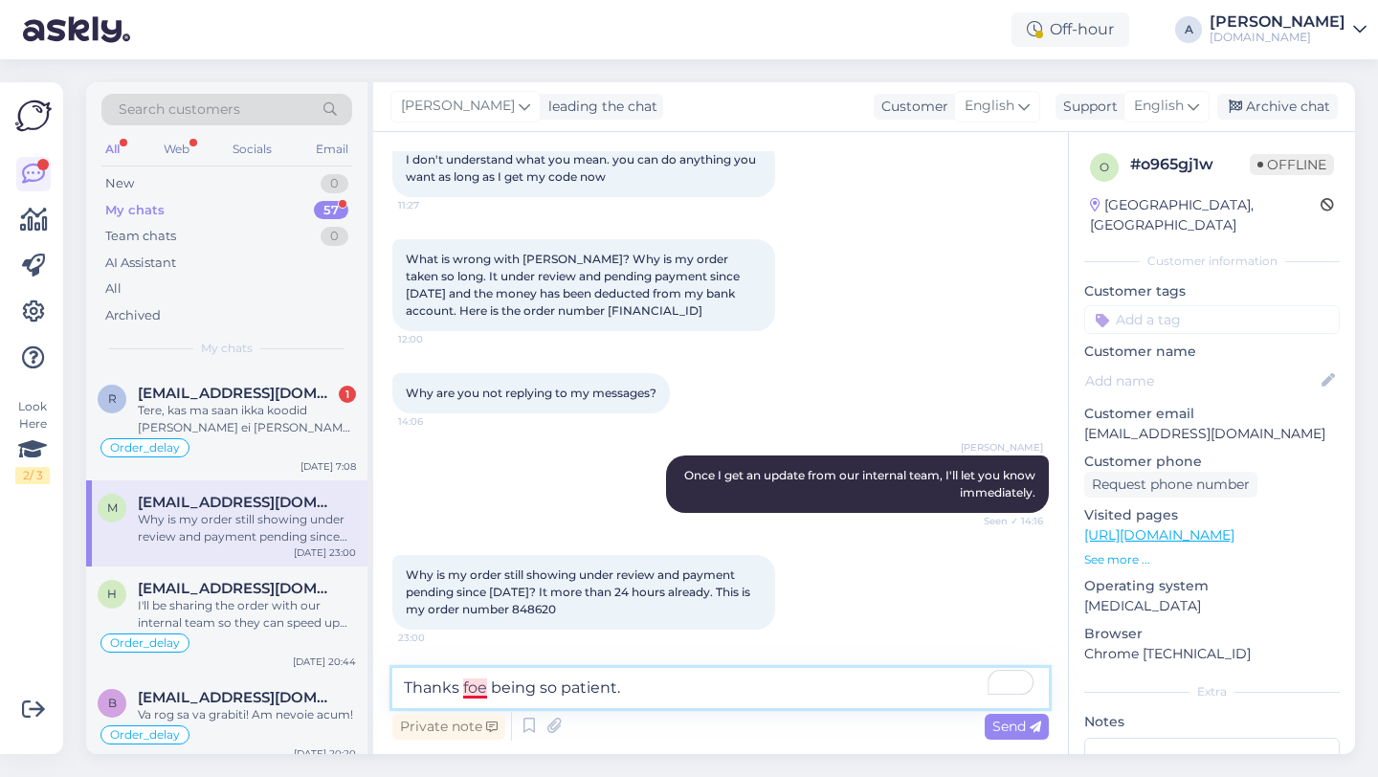
click at [485, 692] on textarea "Thanks foe being so patient." at bounding box center [720, 688] width 656 height 40
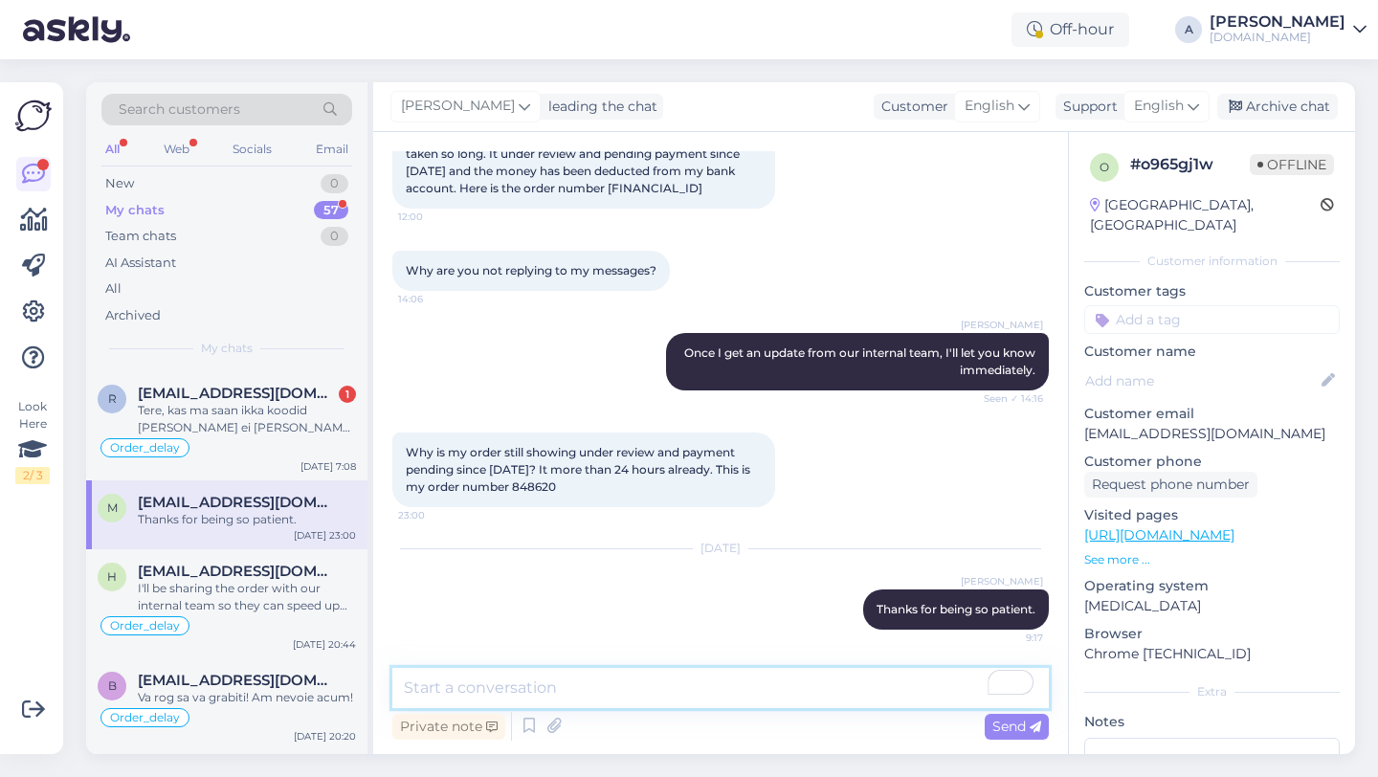
scroll to position [3648, 0]
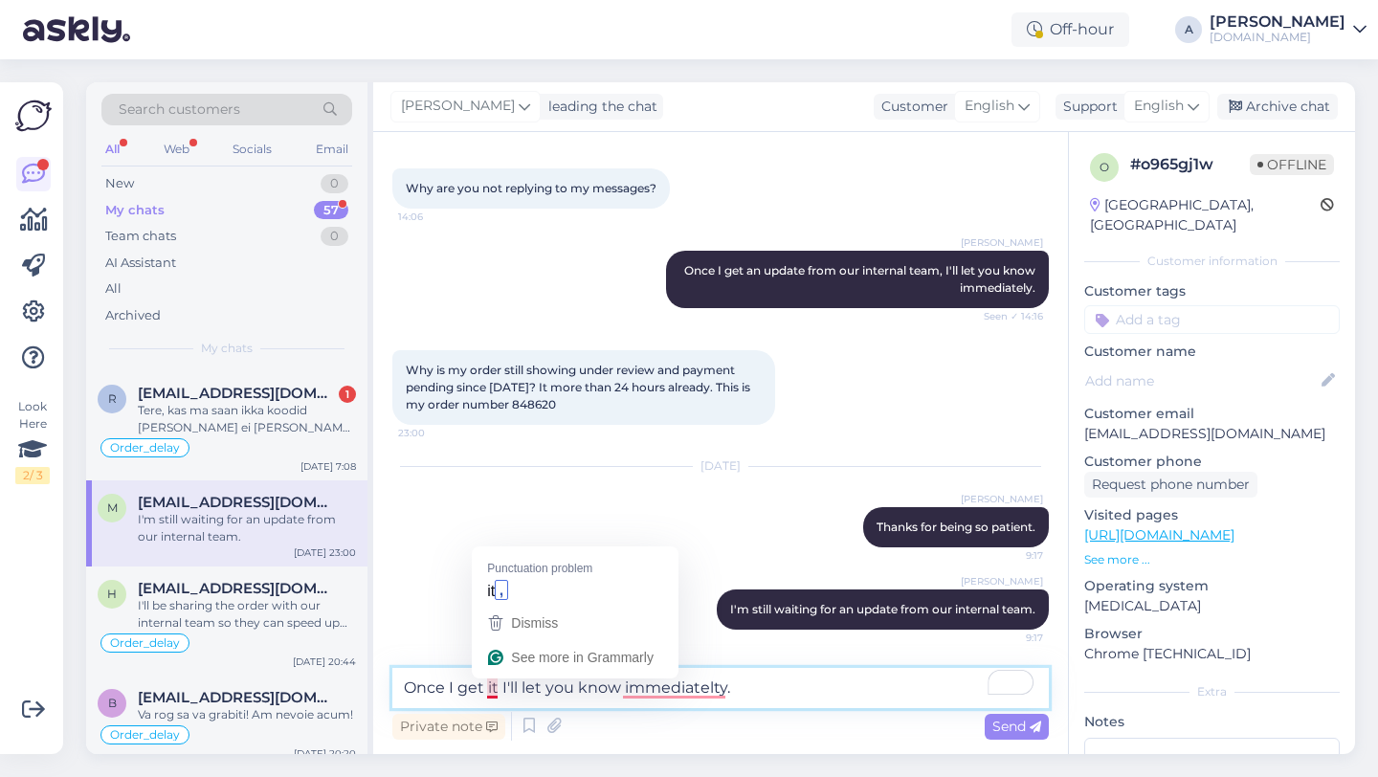
click at [498, 692] on textarea "Once I get it I'll let you know immediatelty." at bounding box center [720, 688] width 656 height 40
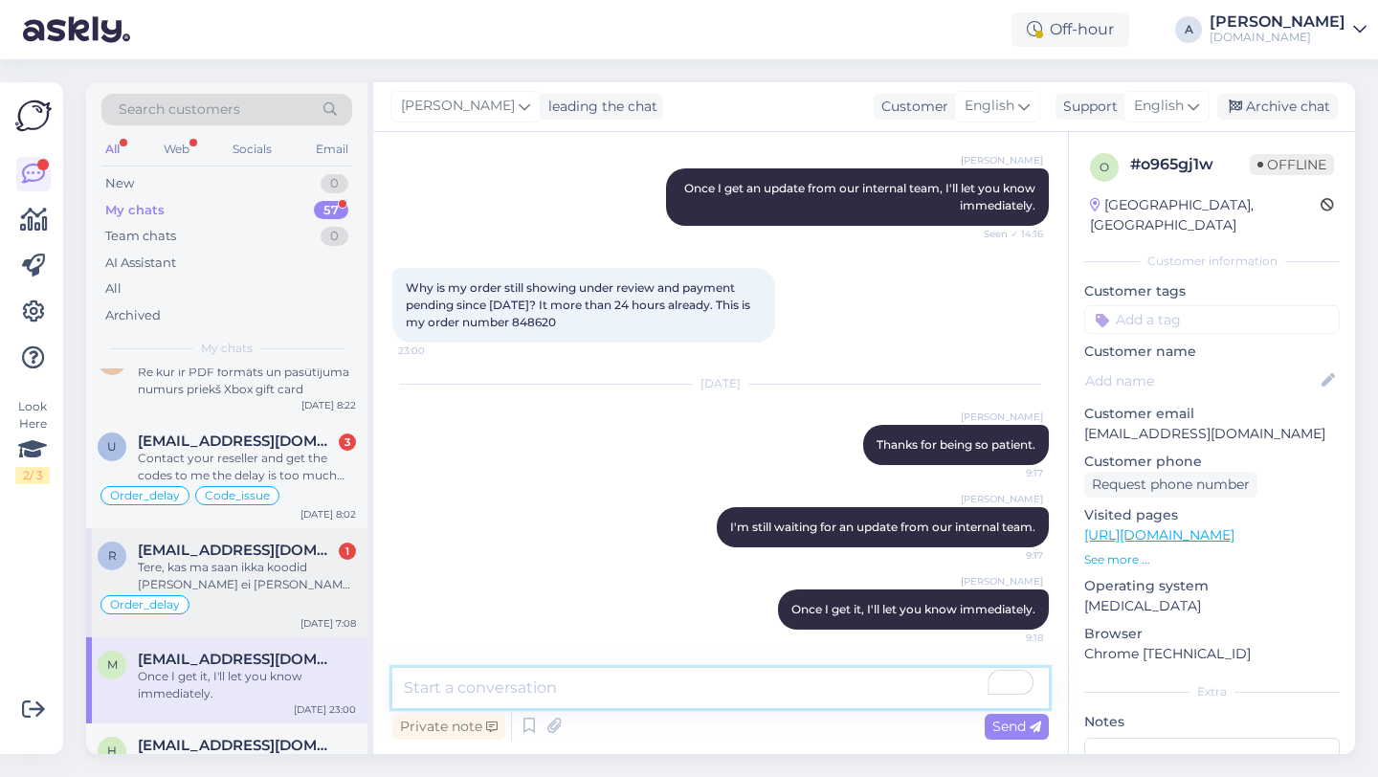
scroll to position [477, 0]
click at [229, 561] on div "Tere, kas ma saan ikka koodid täna ja kui ei tule täna siis ma sooviksin raha t…" at bounding box center [247, 577] width 218 height 34
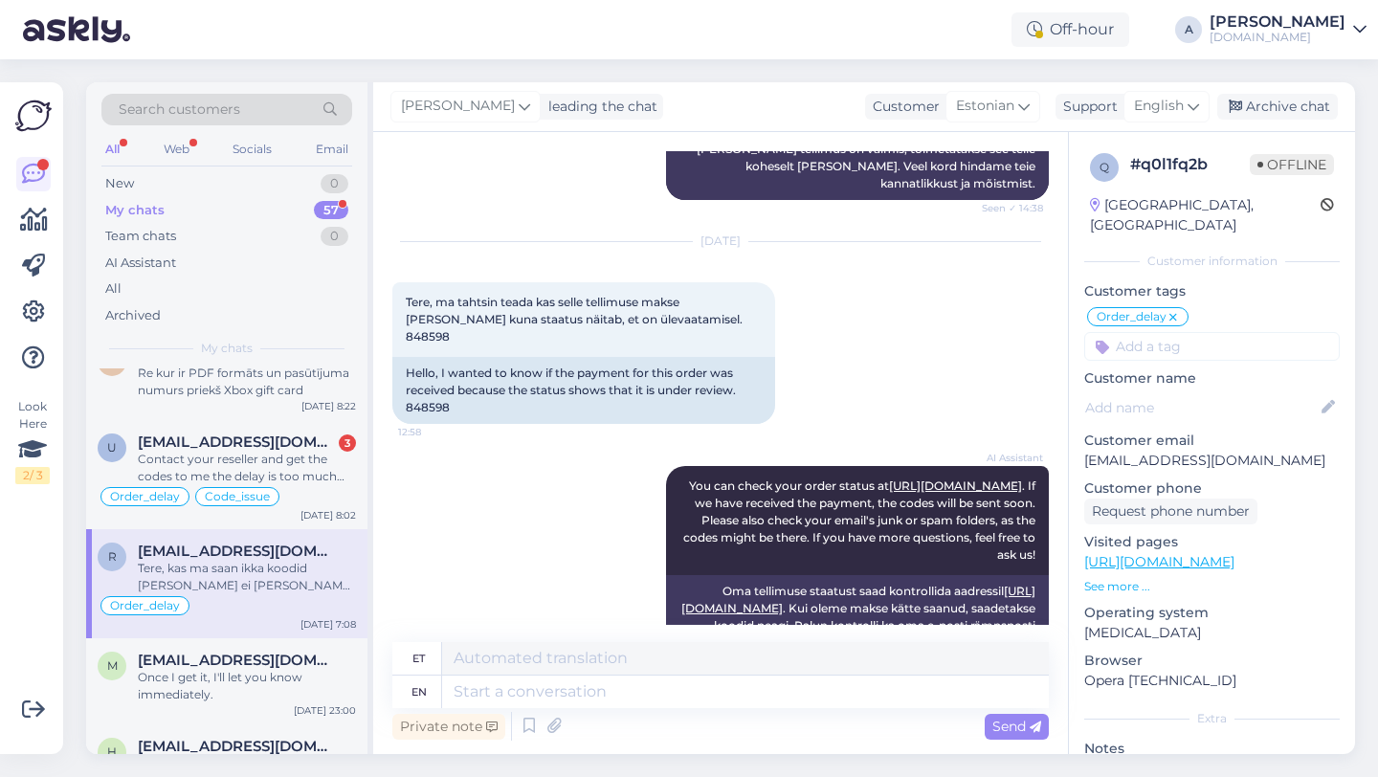
scroll to position [7903, 0]
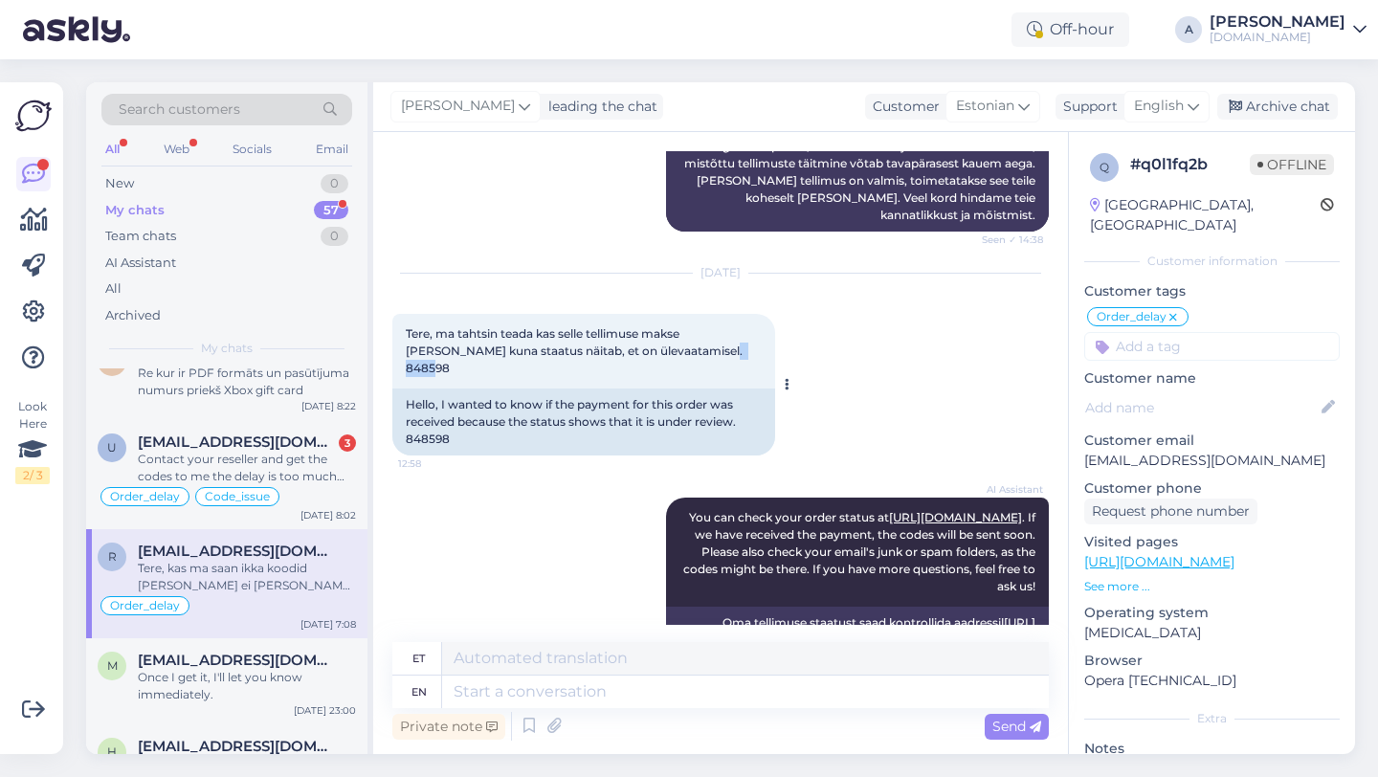
drag, startPoint x: 690, startPoint y: 419, endPoint x: 648, endPoint y: 419, distance: 42.1
click at [648, 389] on div "Tere, ma tahtsin teada kas selle tellimuse makse tuli kohale kuna staatus näita…" at bounding box center [583, 351] width 383 height 75
copy span "848598"
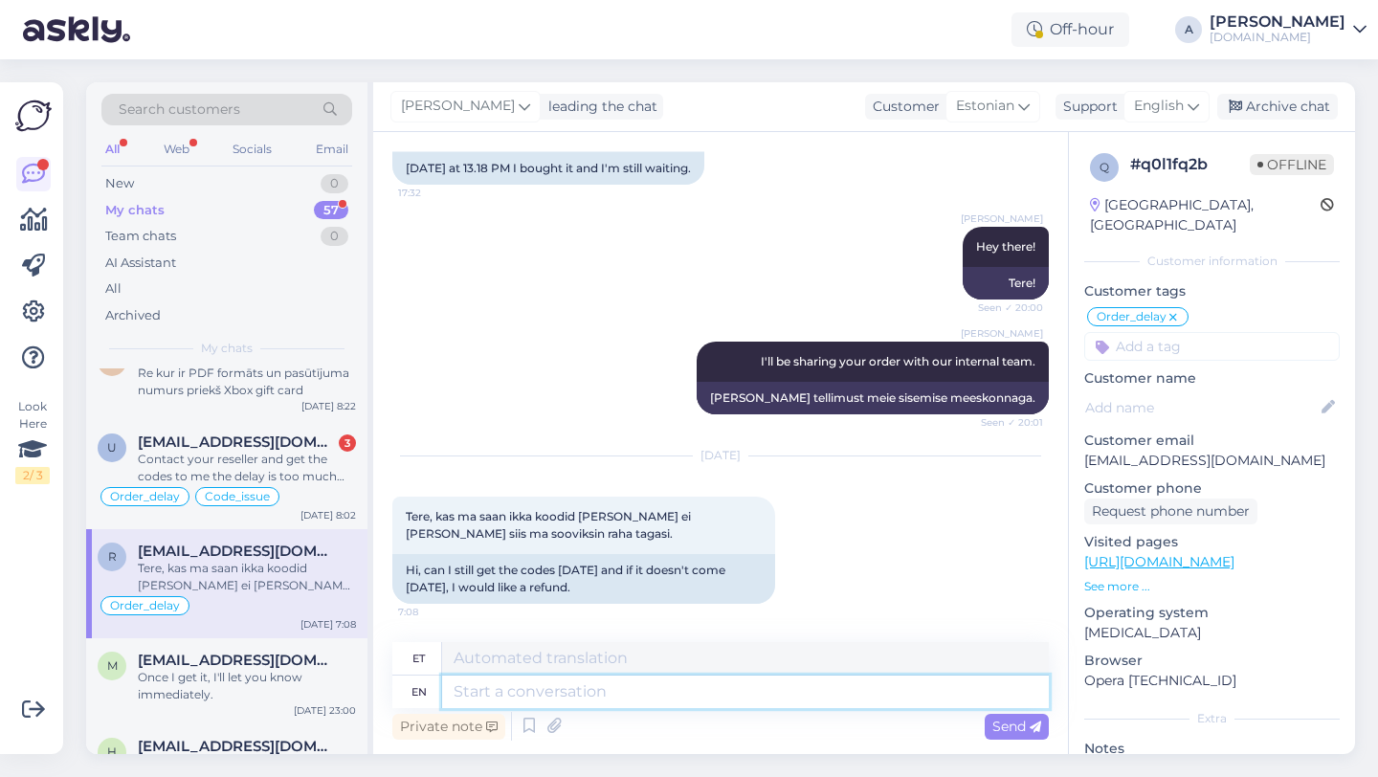
click at [628, 691] on textarea at bounding box center [745, 692] width 607 height 33
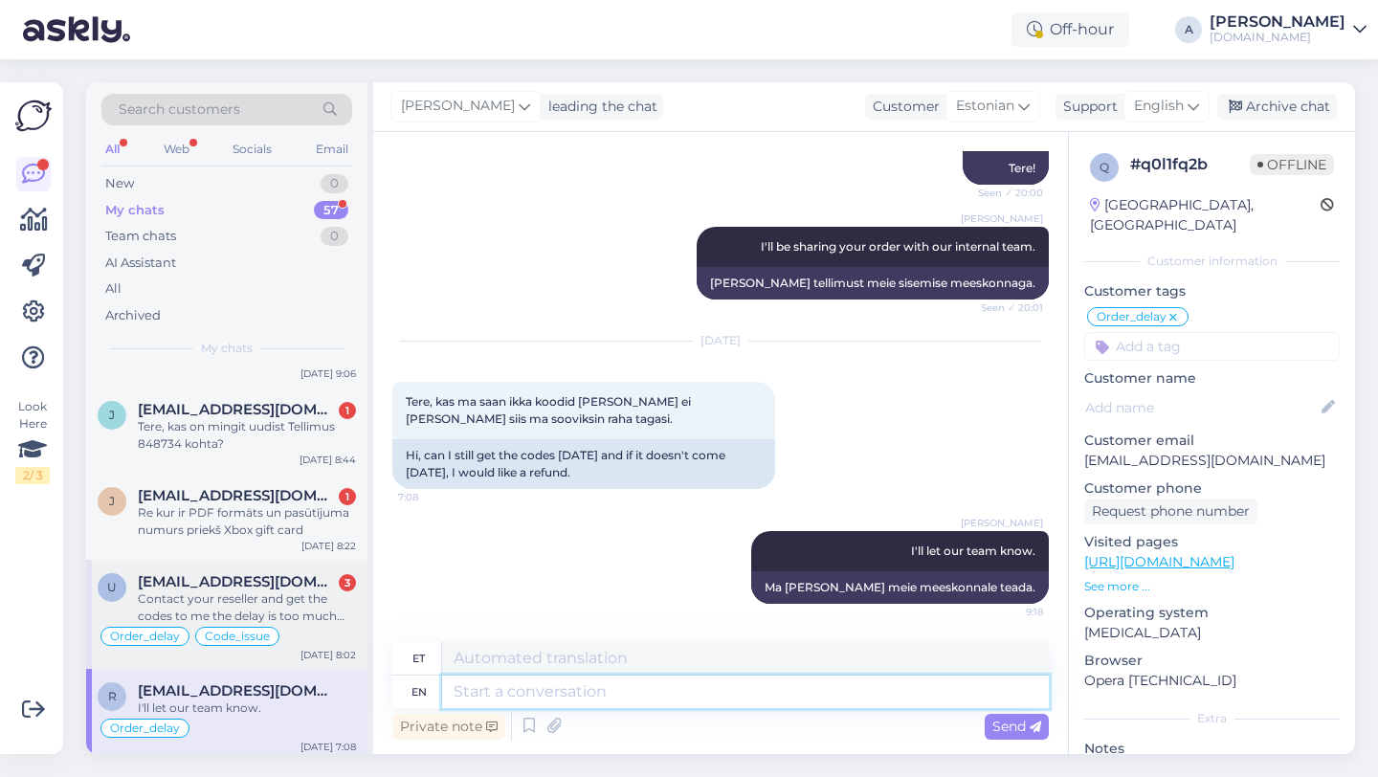
scroll to position [300, 0]
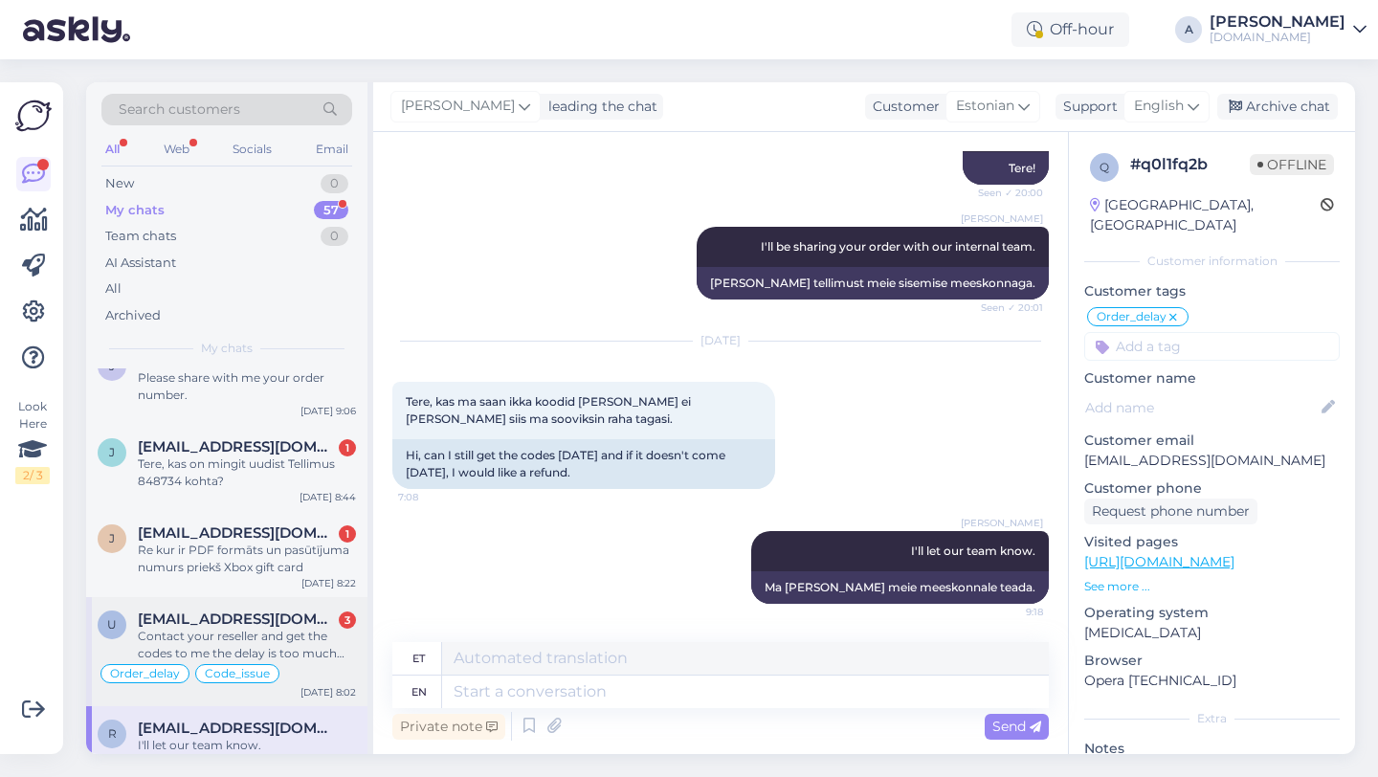
click at [251, 634] on div "Contact your reseller and get the codes to me the delay is too much literally" at bounding box center [247, 645] width 218 height 34
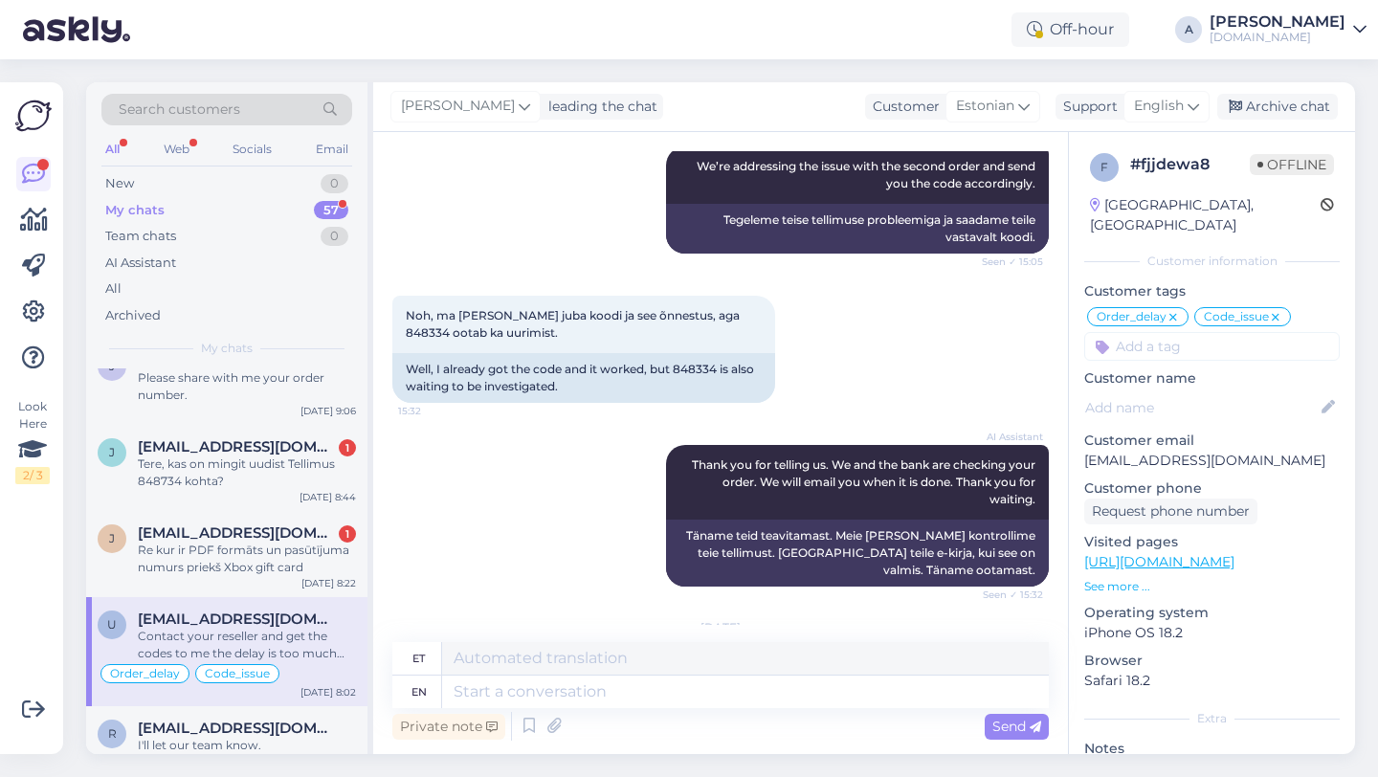
scroll to position [9632, 0]
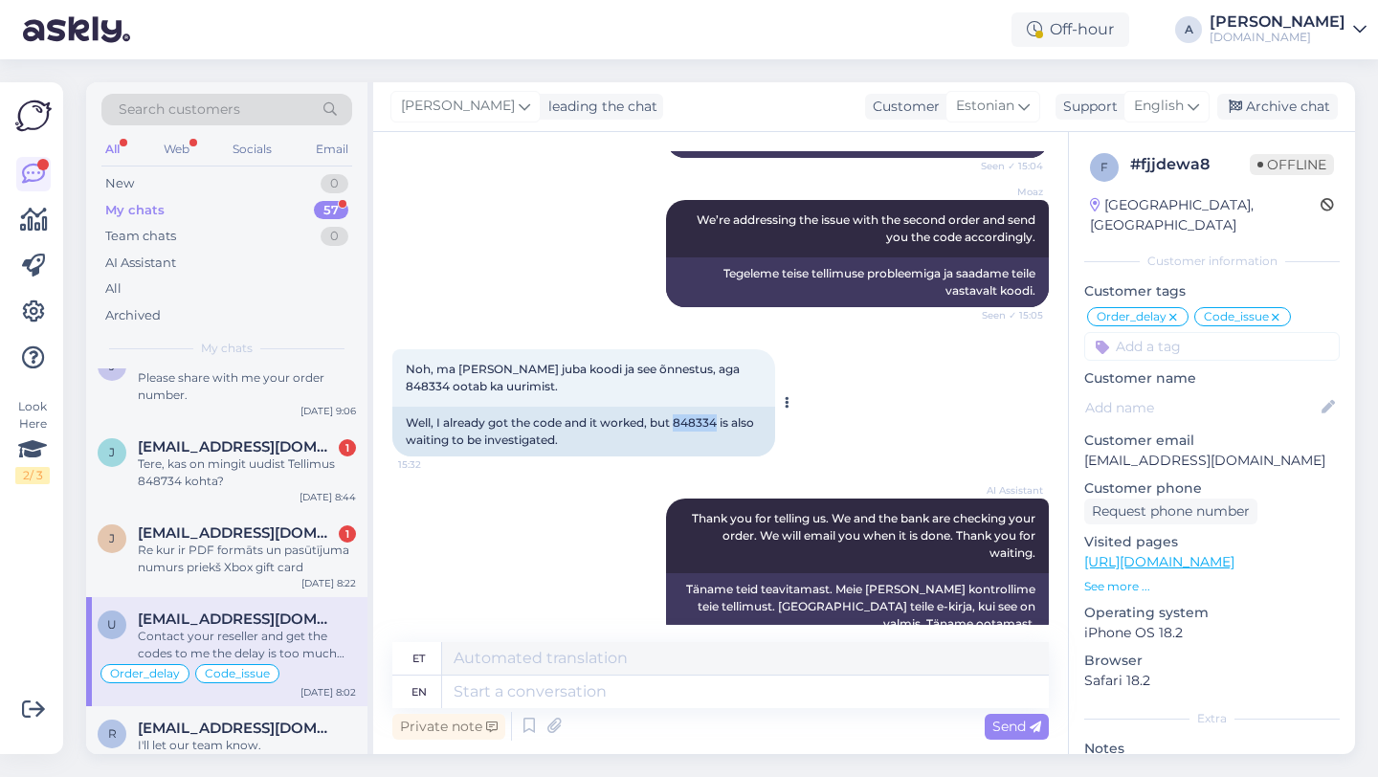
drag, startPoint x: 720, startPoint y: 473, endPoint x: 678, endPoint y: 475, distance: 41.2
click at [678, 456] on div "Well, I already got the code and it worked, but 848334 is also waiting to be in…" at bounding box center [583, 432] width 383 height 50
copy div "848334"
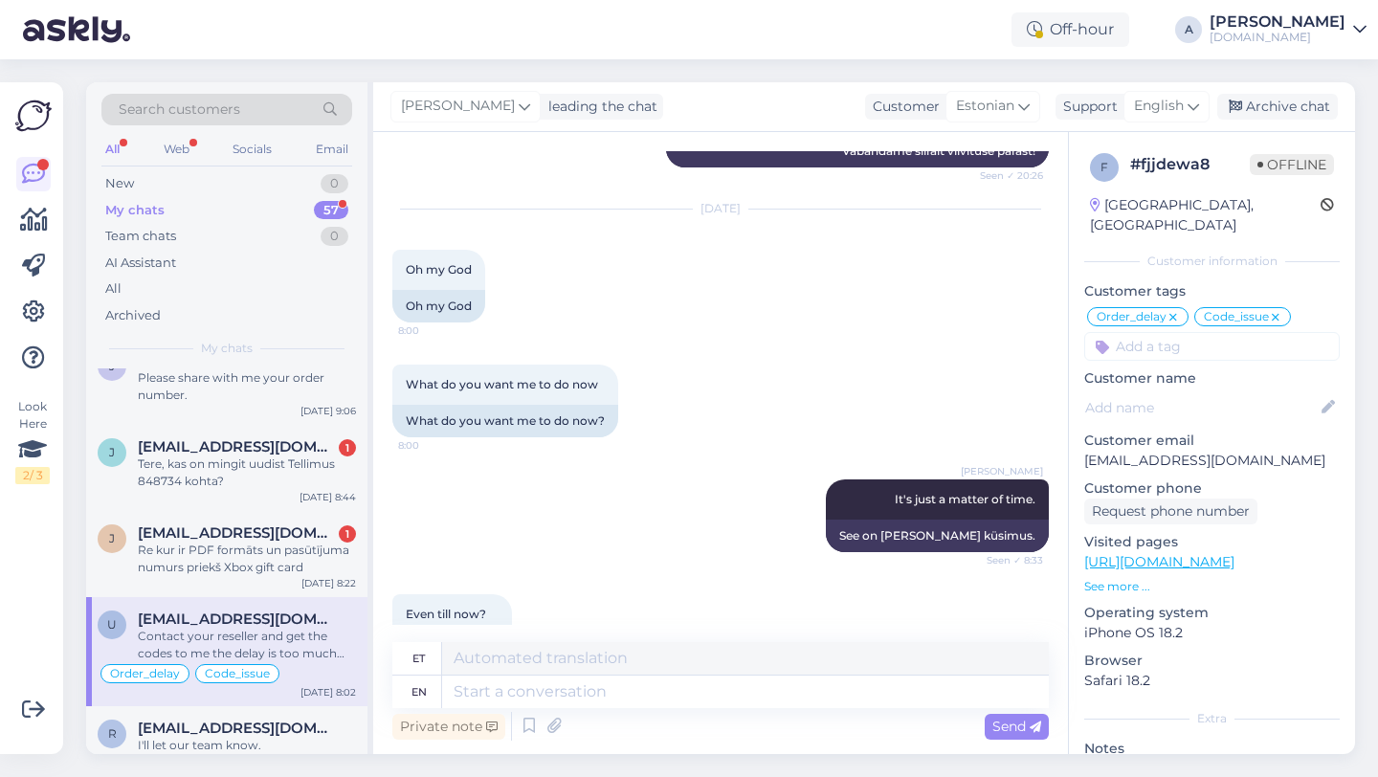
scroll to position [13222, 0]
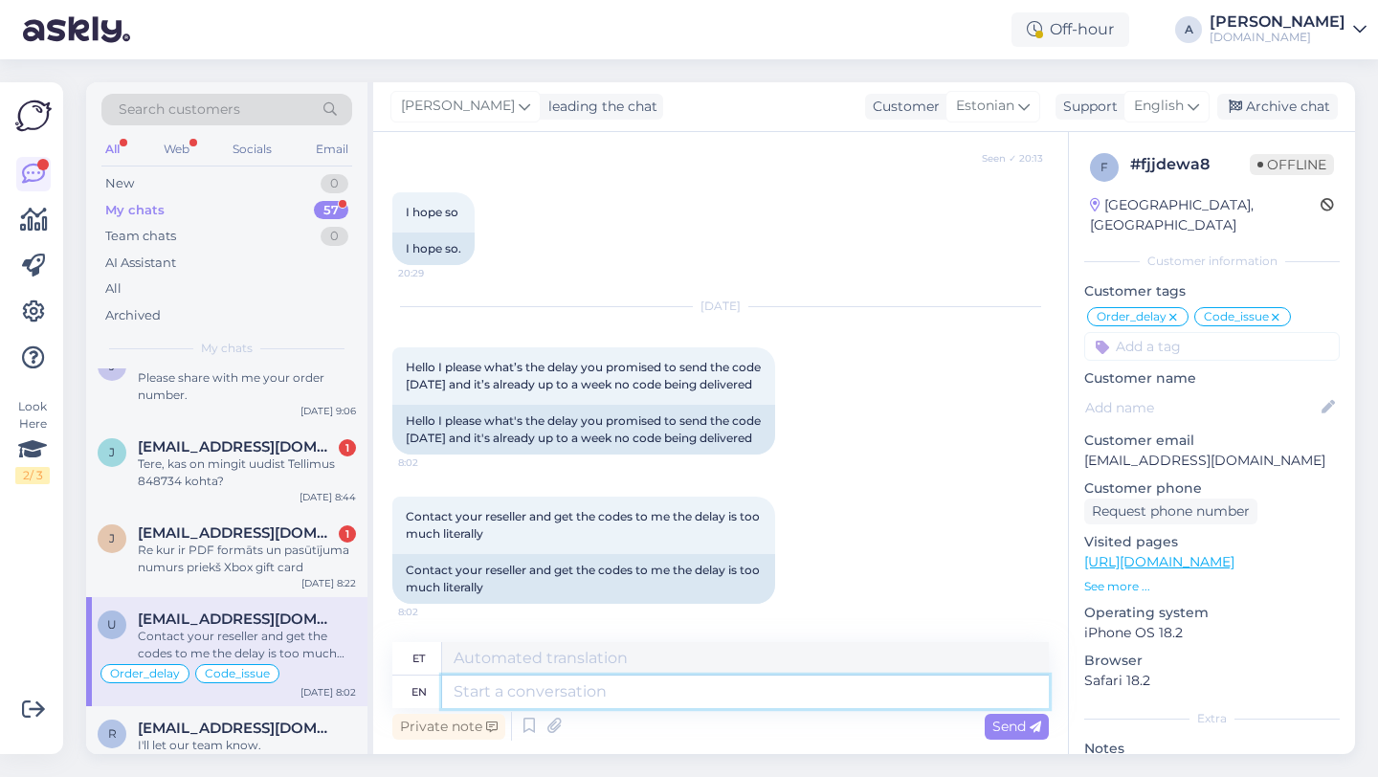
click at [653, 695] on textarea at bounding box center [745, 692] width 607 height 33
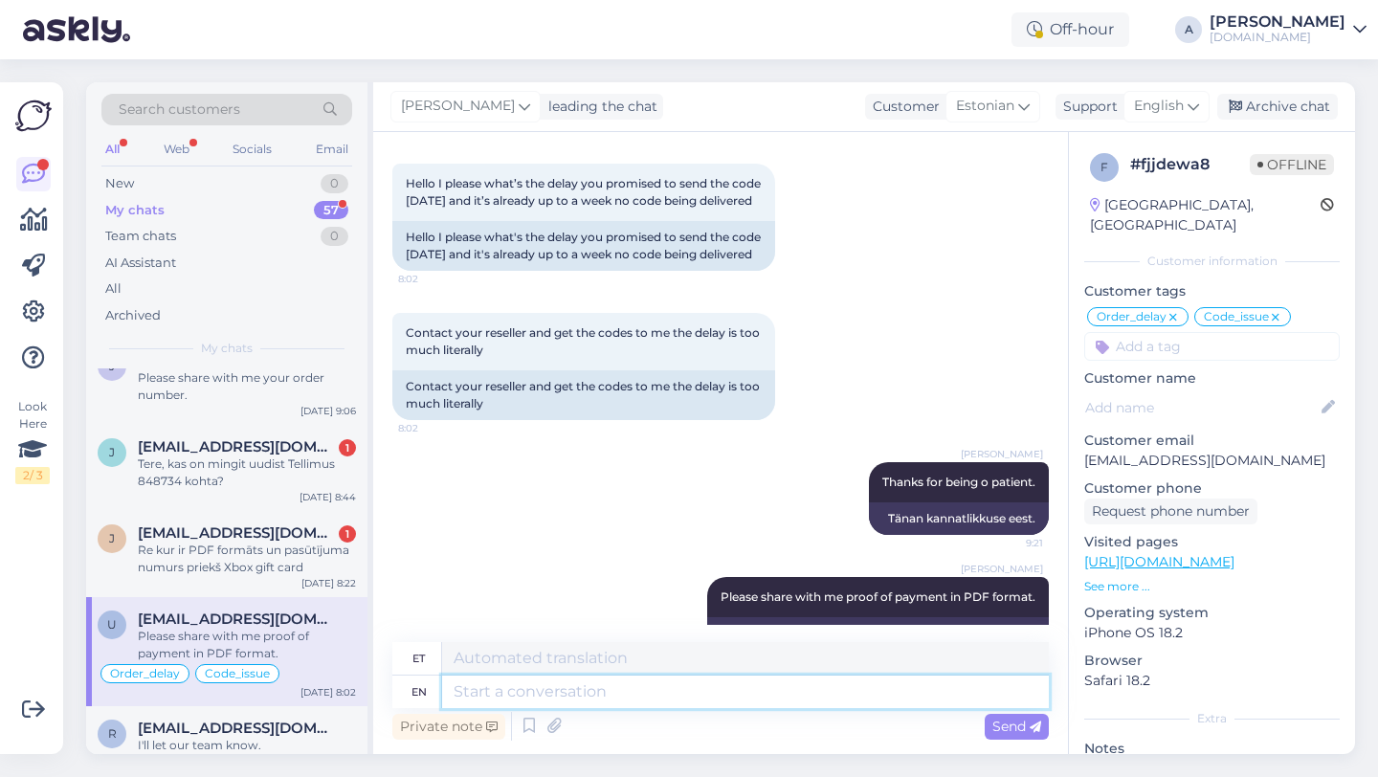
scroll to position [13452, 0]
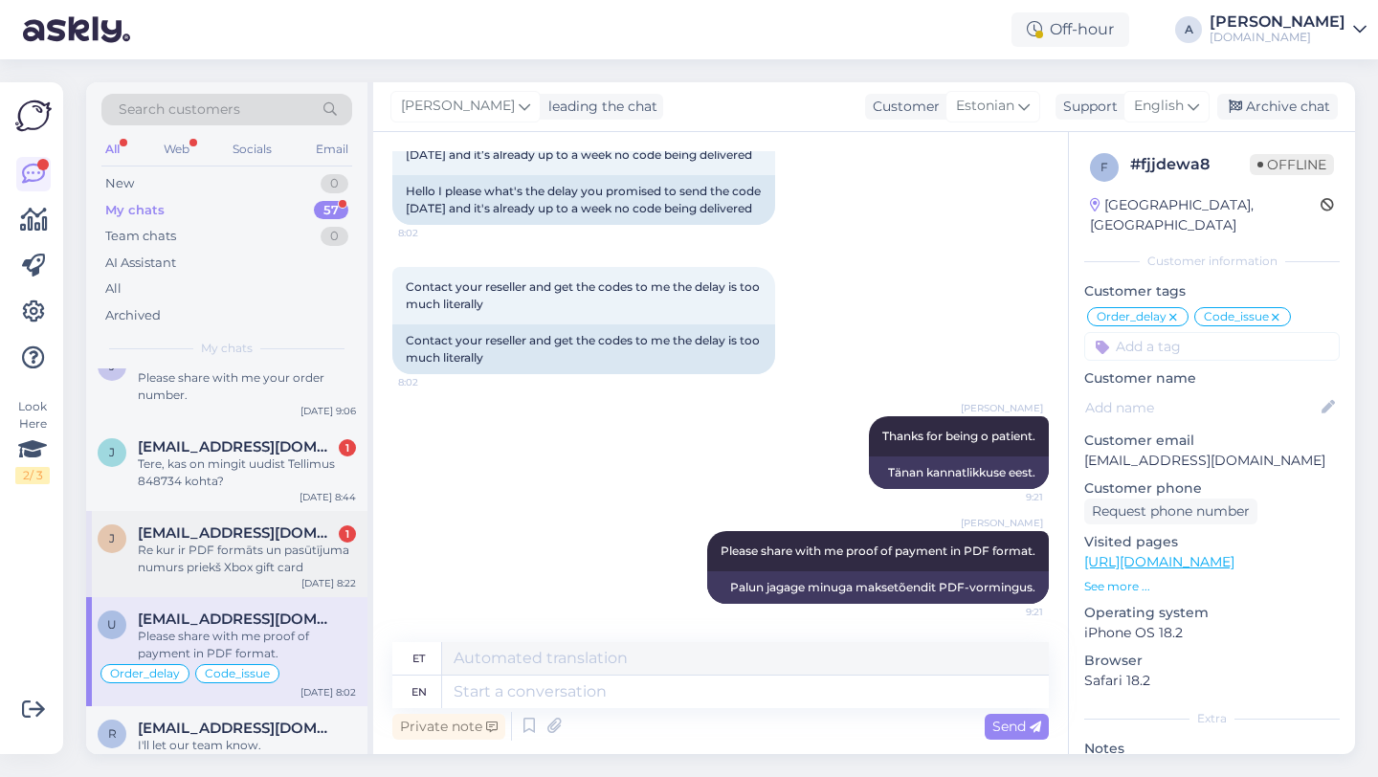
click at [167, 539] on span "jekabsstrazdins940@gmail.com" at bounding box center [237, 532] width 199 height 17
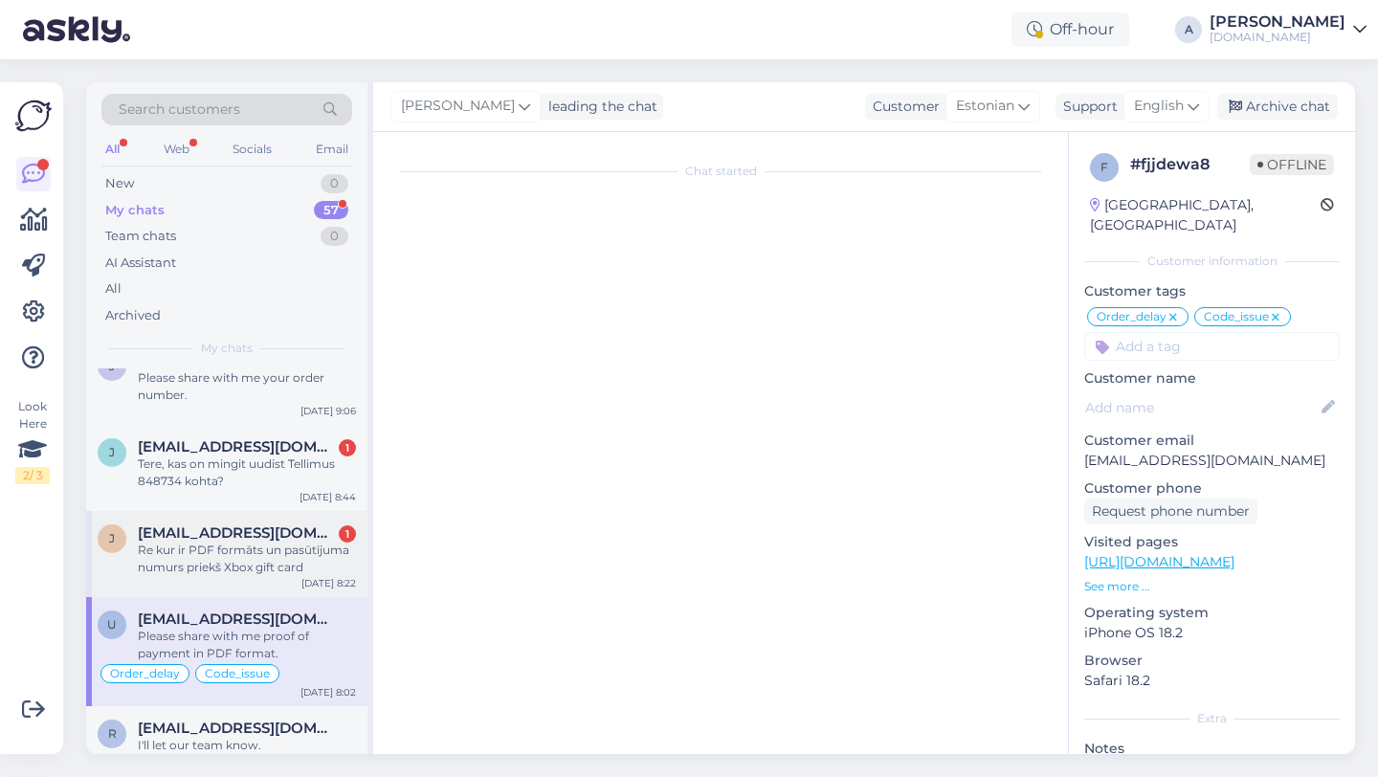
scroll to position [7955, 0]
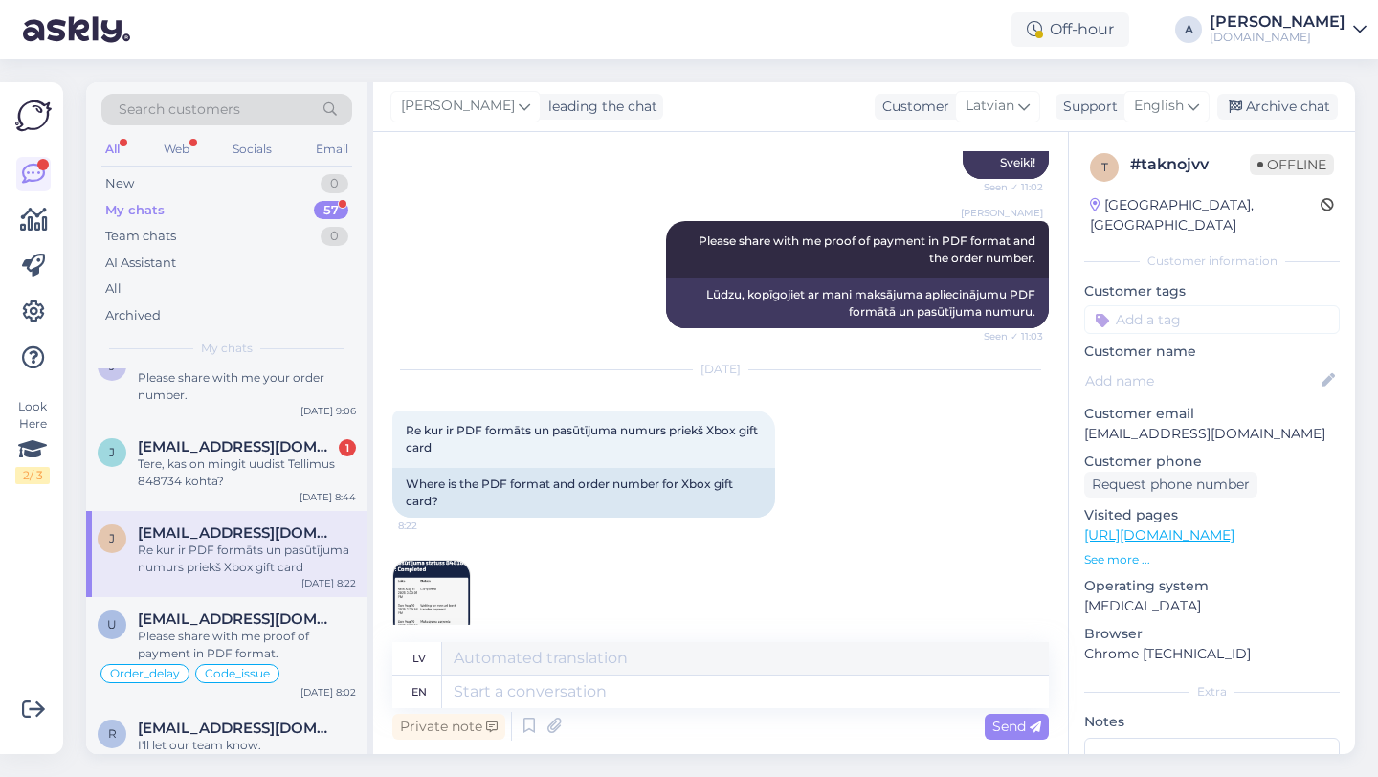
click at [434, 570] on img at bounding box center [431, 599] width 77 height 77
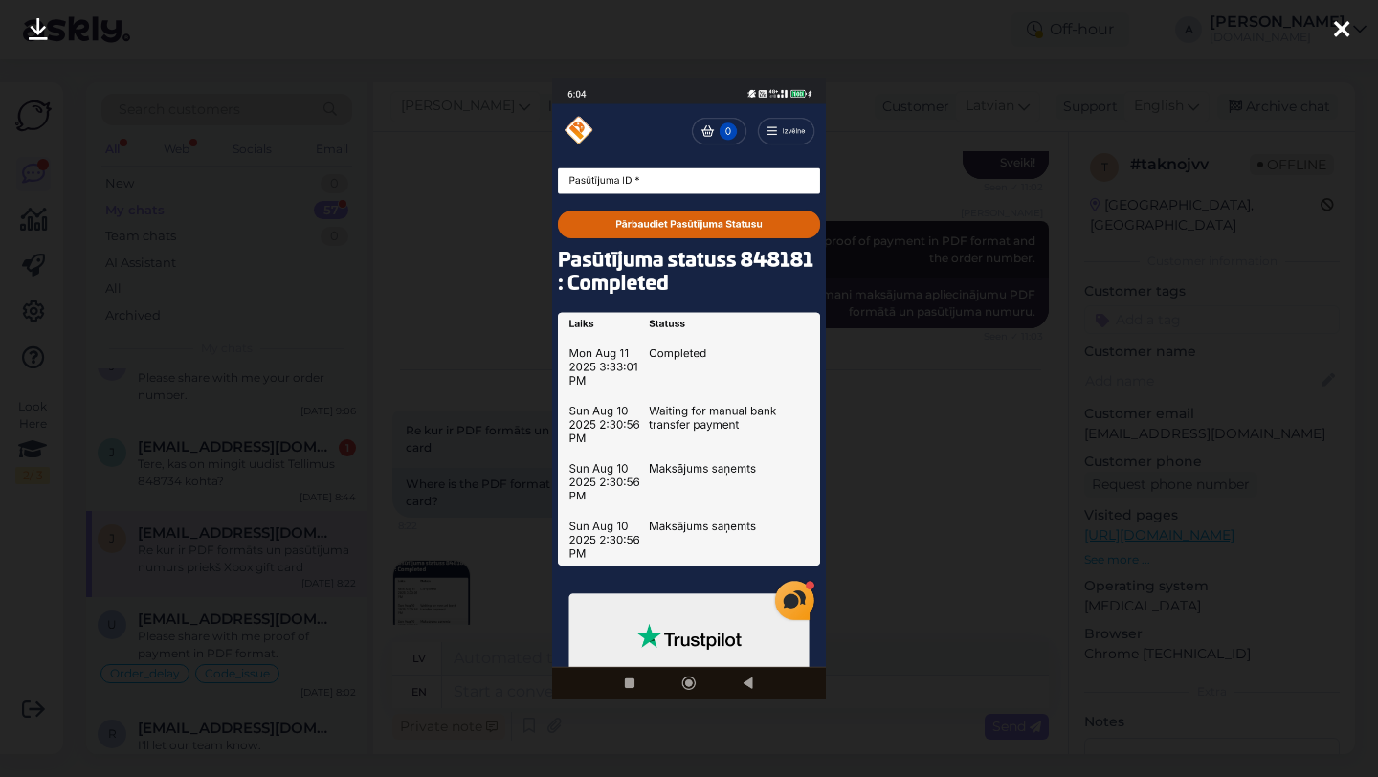
click at [985, 277] on div at bounding box center [689, 388] width 1378 height 777
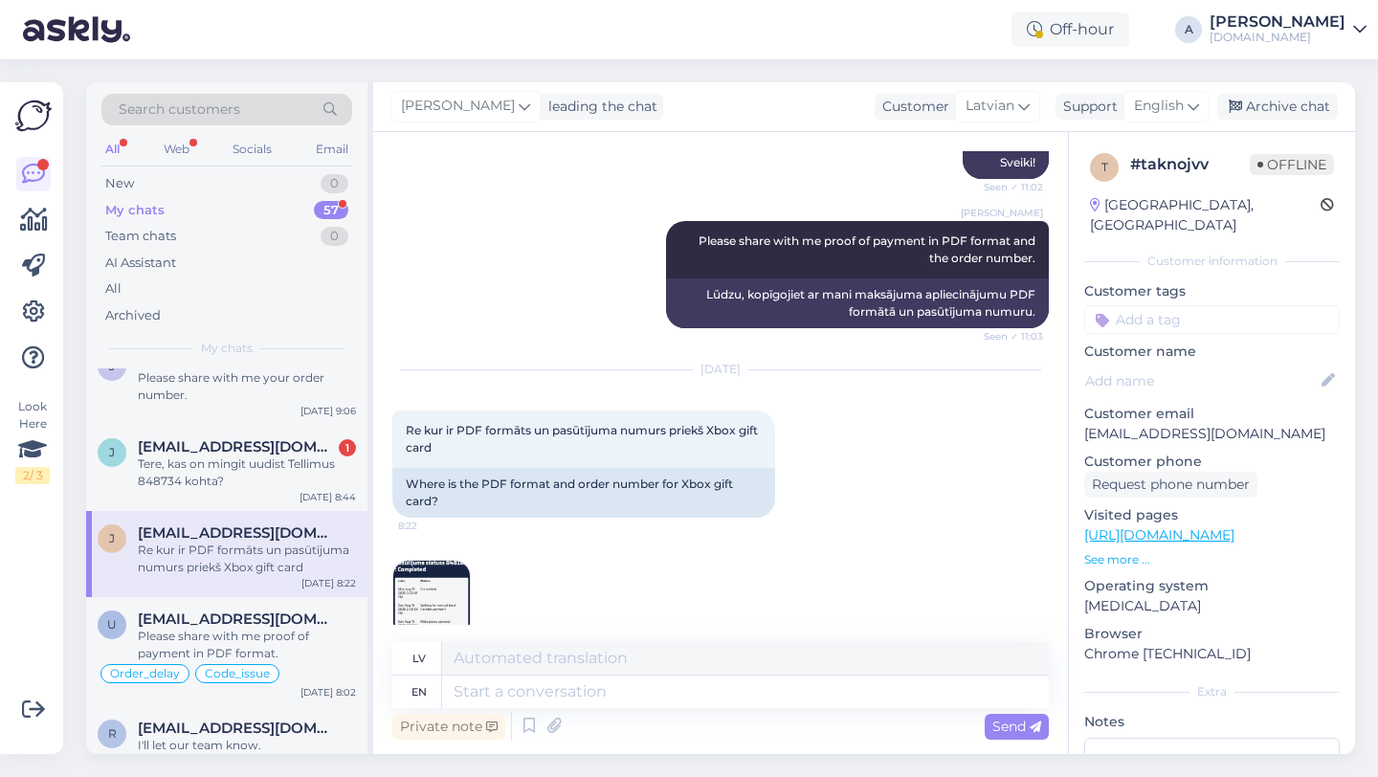
click at [451, 561] on img at bounding box center [431, 599] width 77 height 77
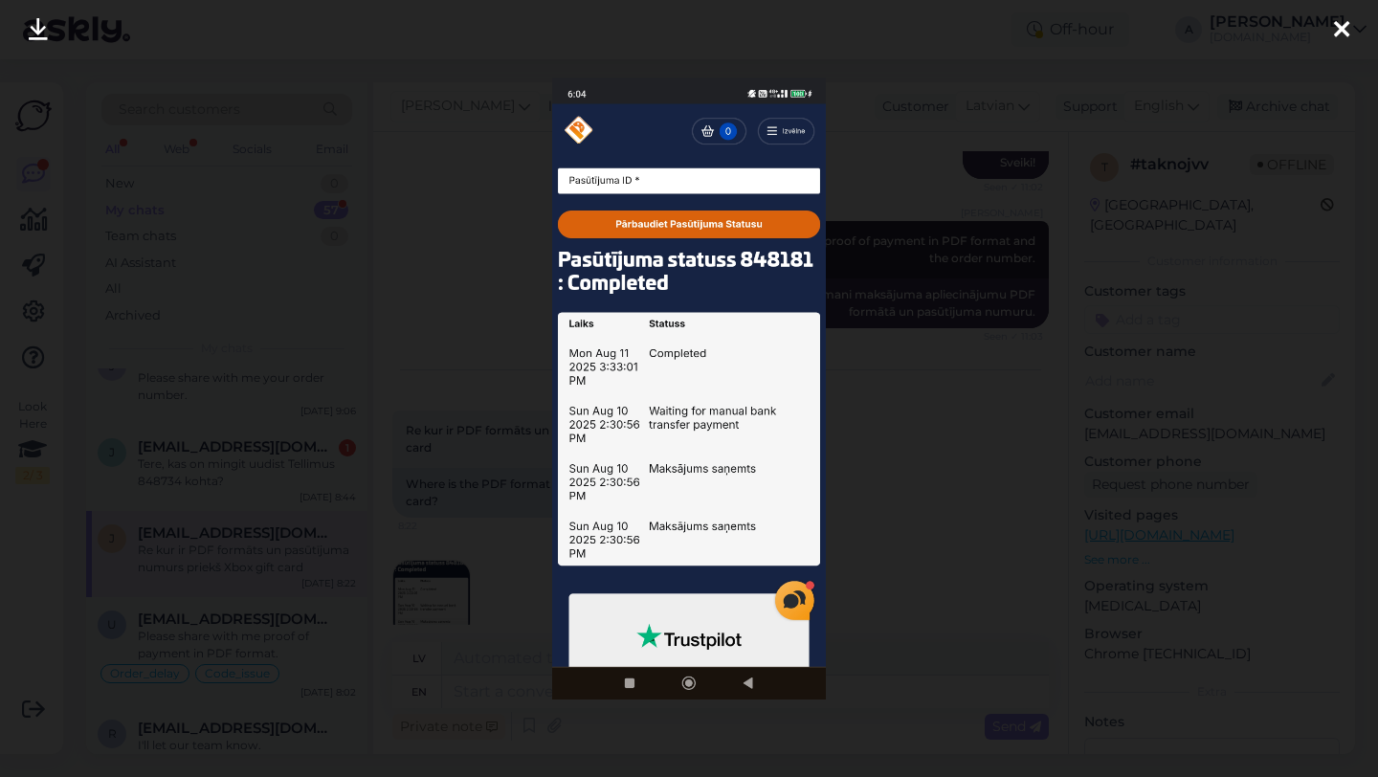
click at [1337, 25] on icon at bounding box center [1341, 30] width 15 height 25
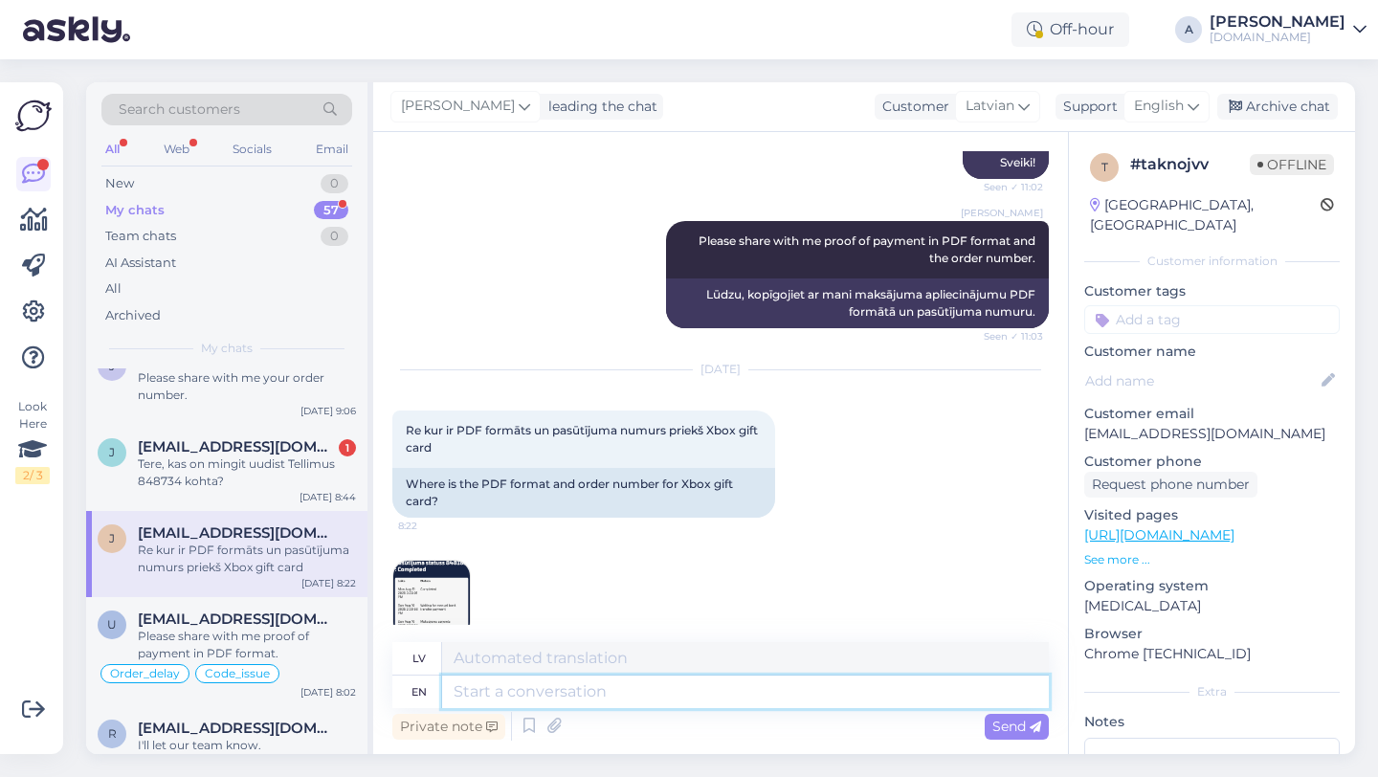
click at [567, 694] on textarea at bounding box center [745, 692] width 607 height 33
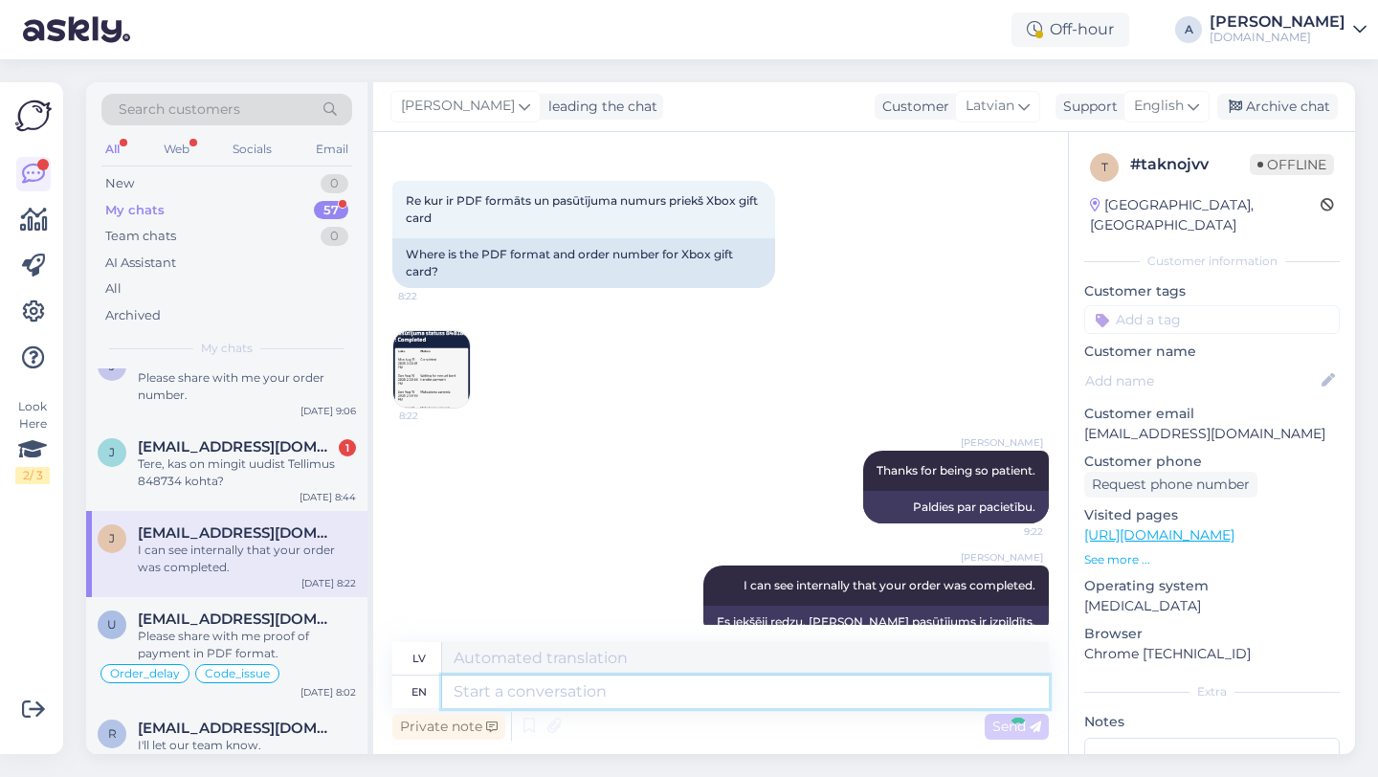
scroll to position [8300, 0]
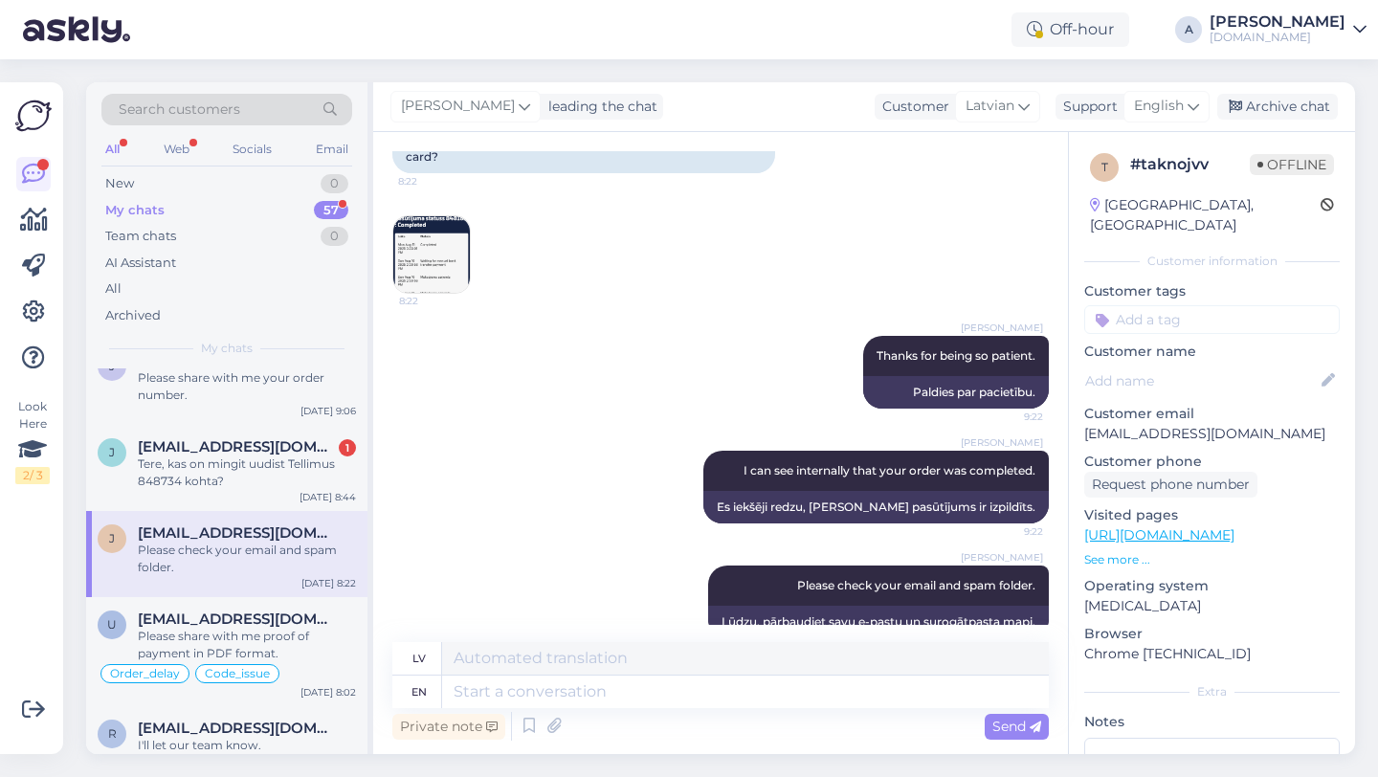
click at [1169, 305] on input at bounding box center [1212, 319] width 256 height 29
click at [1213, 365] on span "Order_delay" at bounding box center [1212, 370] width 70 height 11
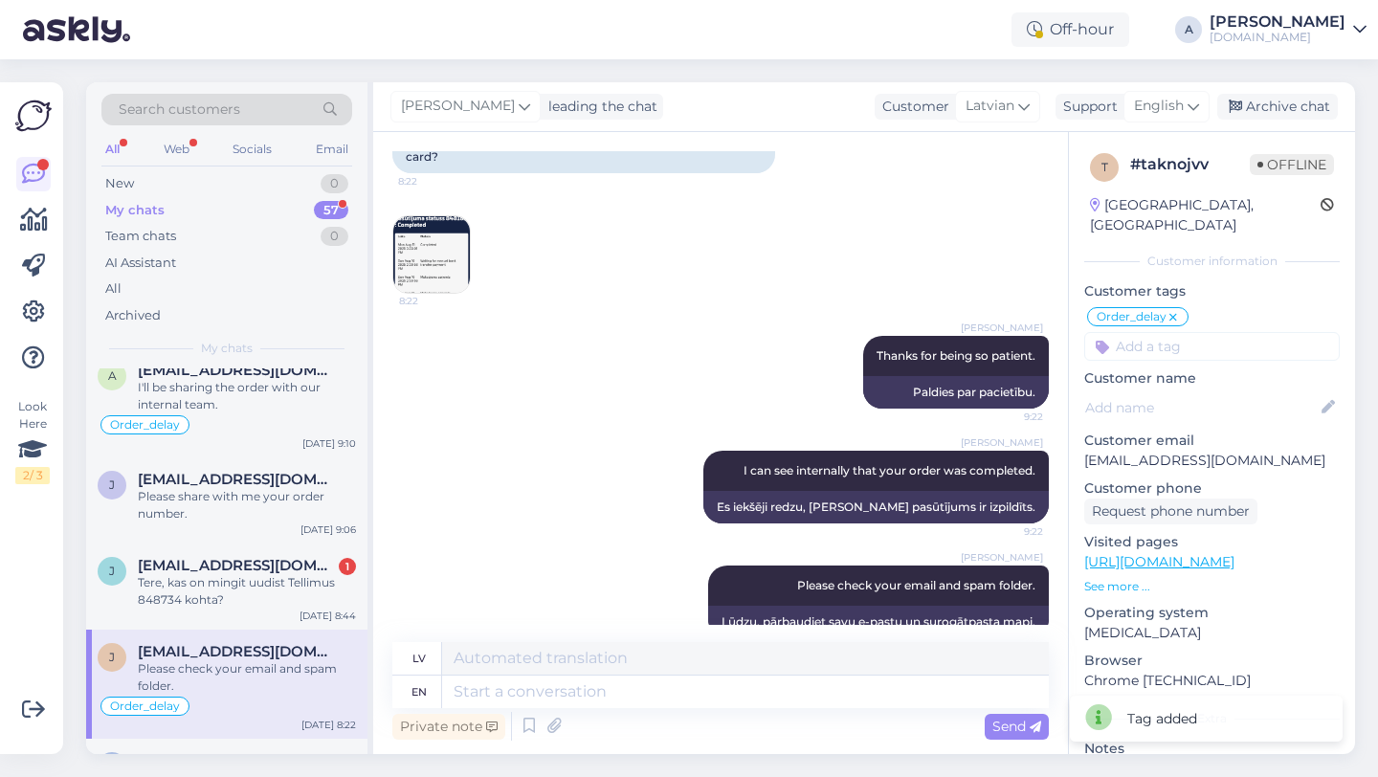
scroll to position [178, 0]
click at [221, 618] on div "j joosepjussi@gmail.com 1 Tere, kas on mingit uudist Tellimus 848734 kohta? Aug…" at bounding box center [226, 589] width 281 height 86
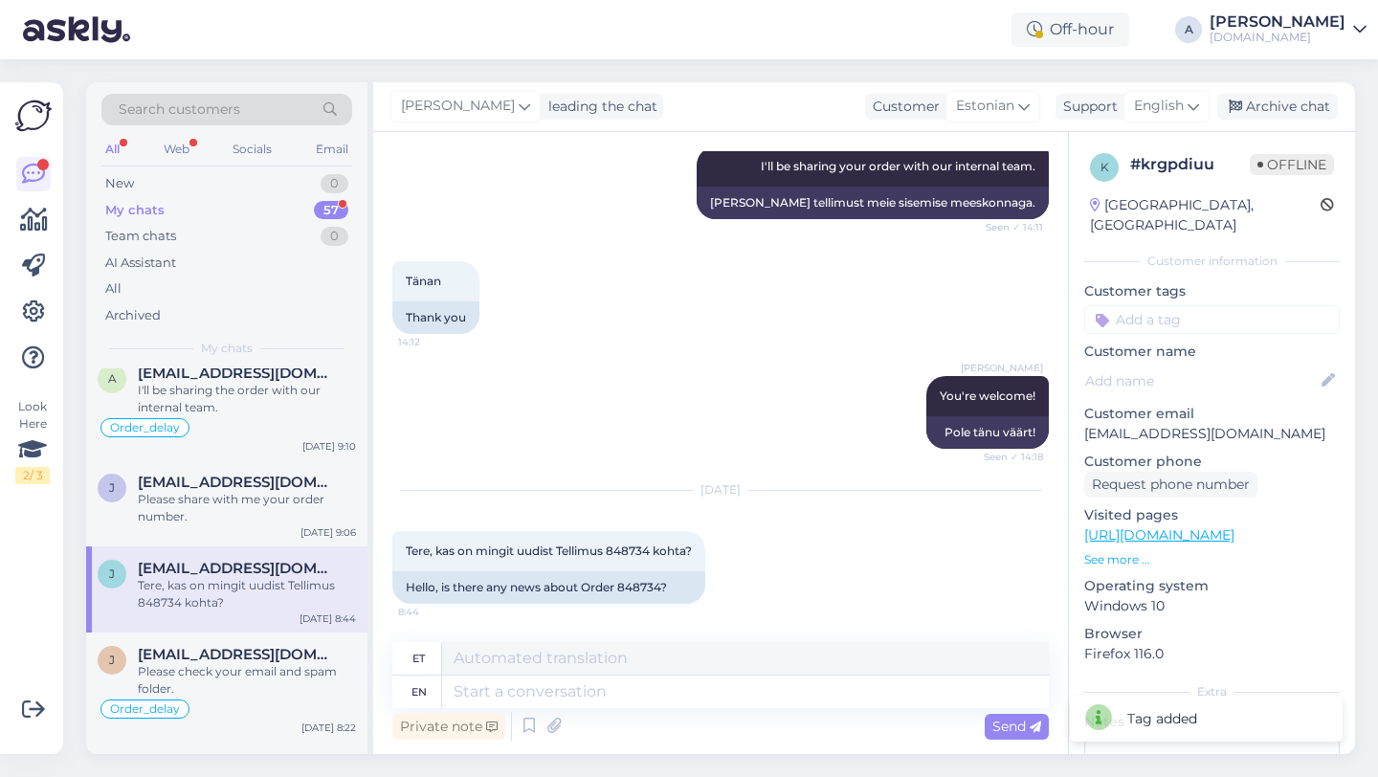
scroll to position [3218, 0]
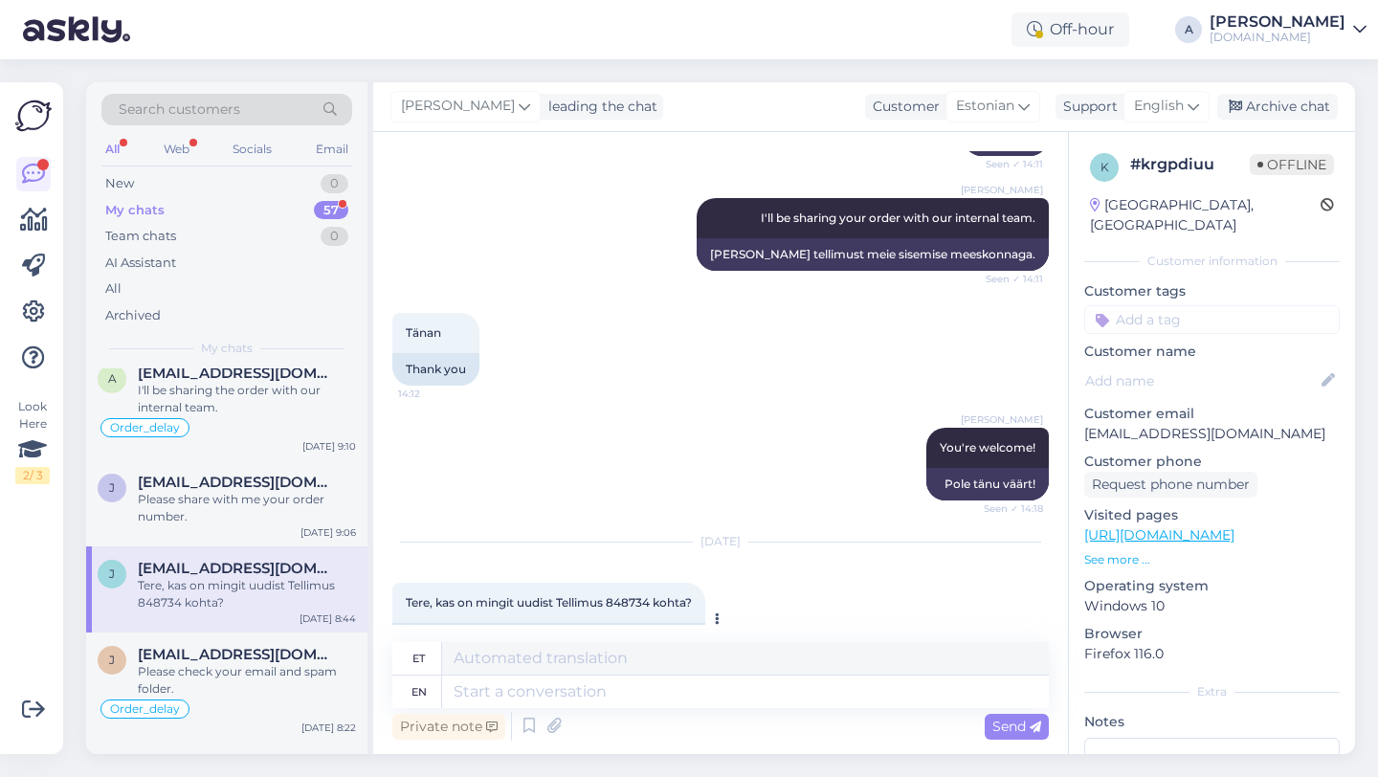
drag, startPoint x: 664, startPoint y: 587, endPoint x: 625, endPoint y: 589, distance: 39.3
click at [621, 623] on div "Hello, is there any news about Order 848734?" at bounding box center [548, 639] width 313 height 33
click at [572, 695] on textarea at bounding box center [745, 692] width 607 height 33
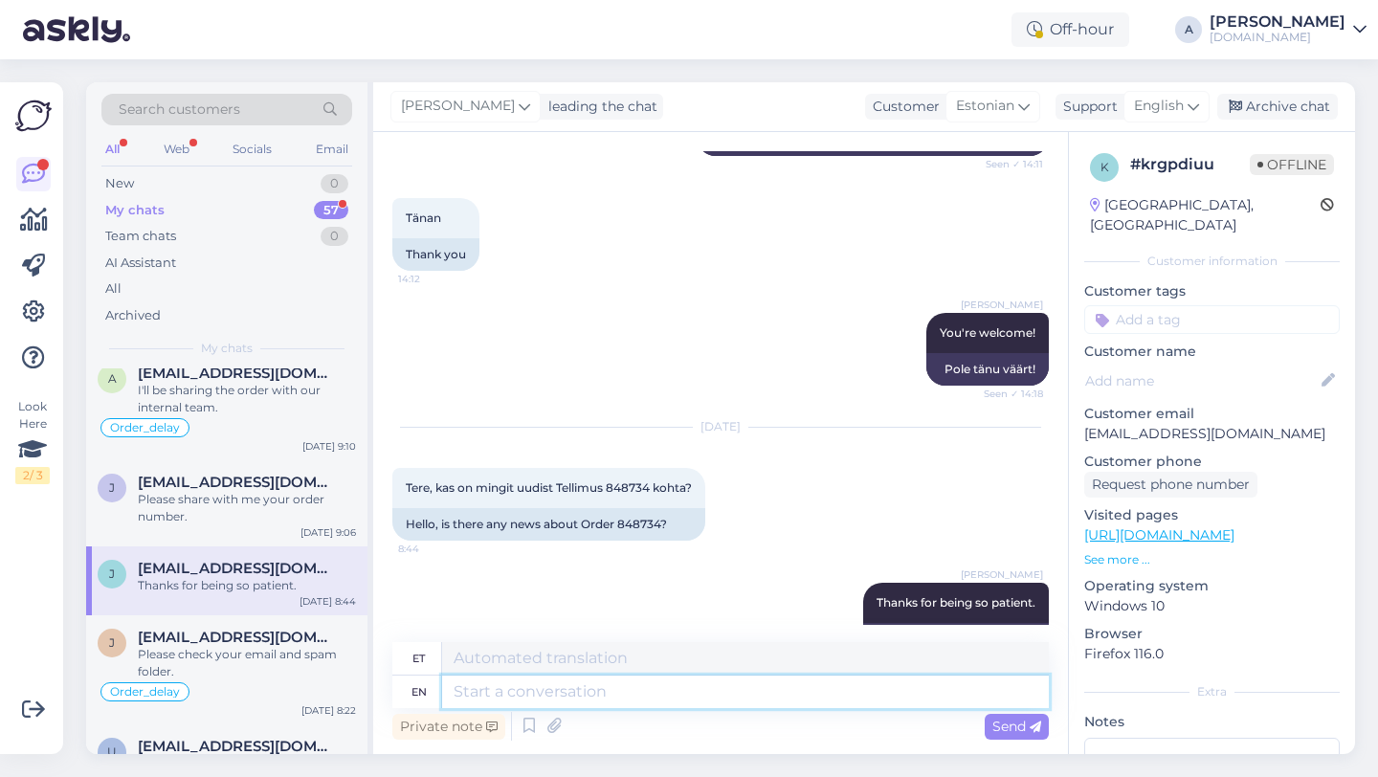
scroll to position [3465, 0]
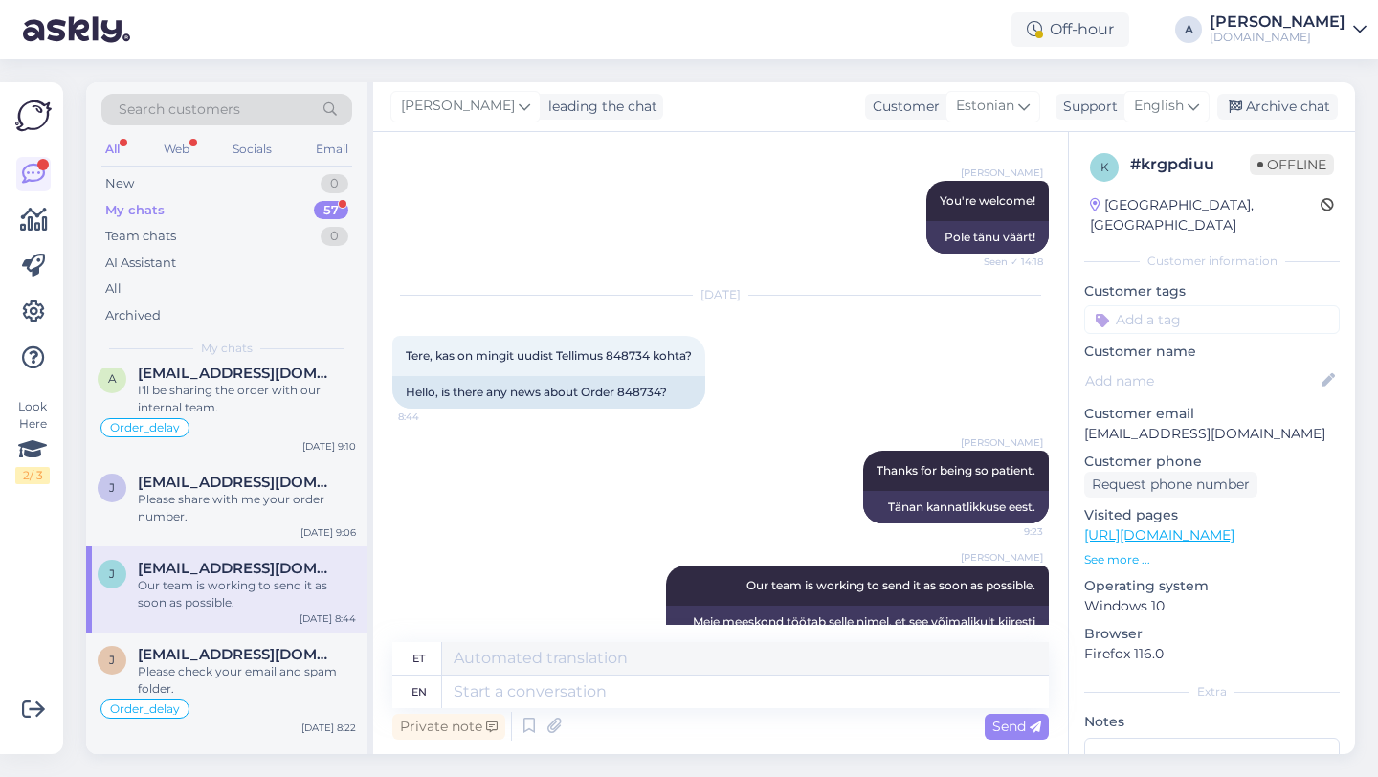
click at [1168, 312] on input at bounding box center [1212, 319] width 256 height 29
click at [1206, 365] on span "Order_delay" at bounding box center [1212, 370] width 70 height 11
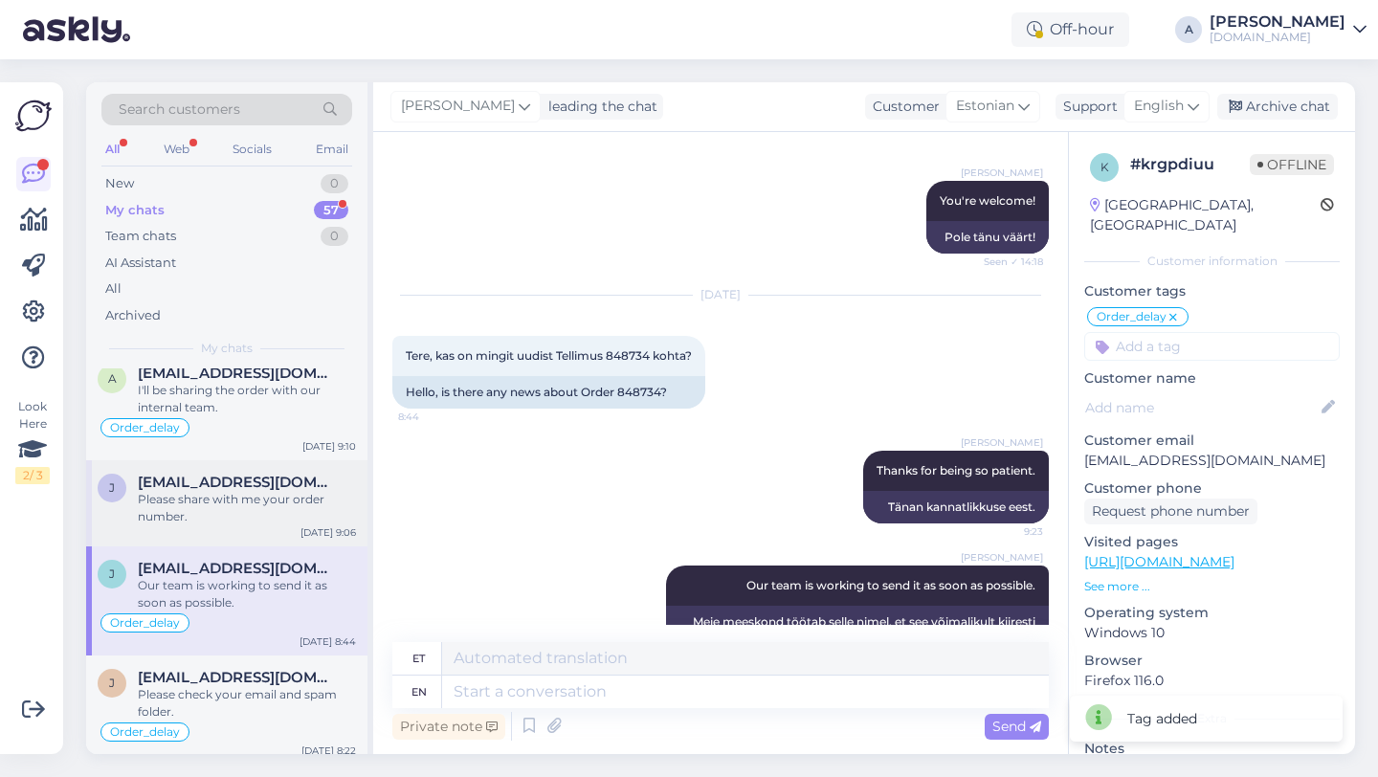
scroll to position [0, 0]
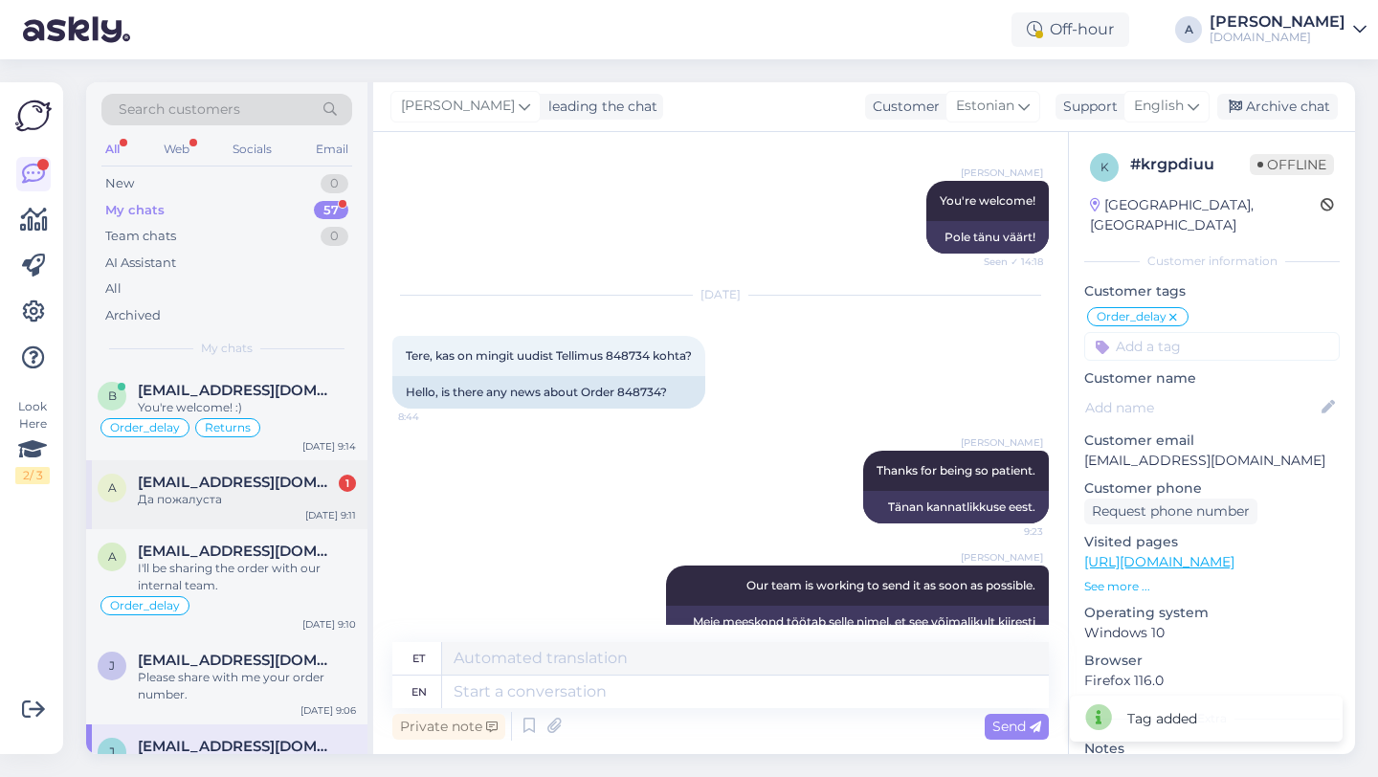
click at [241, 525] on div "a alekseimironenko6@gmail.com 1 Да пожалуста Aug 15 9:11" at bounding box center [226, 494] width 281 height 69
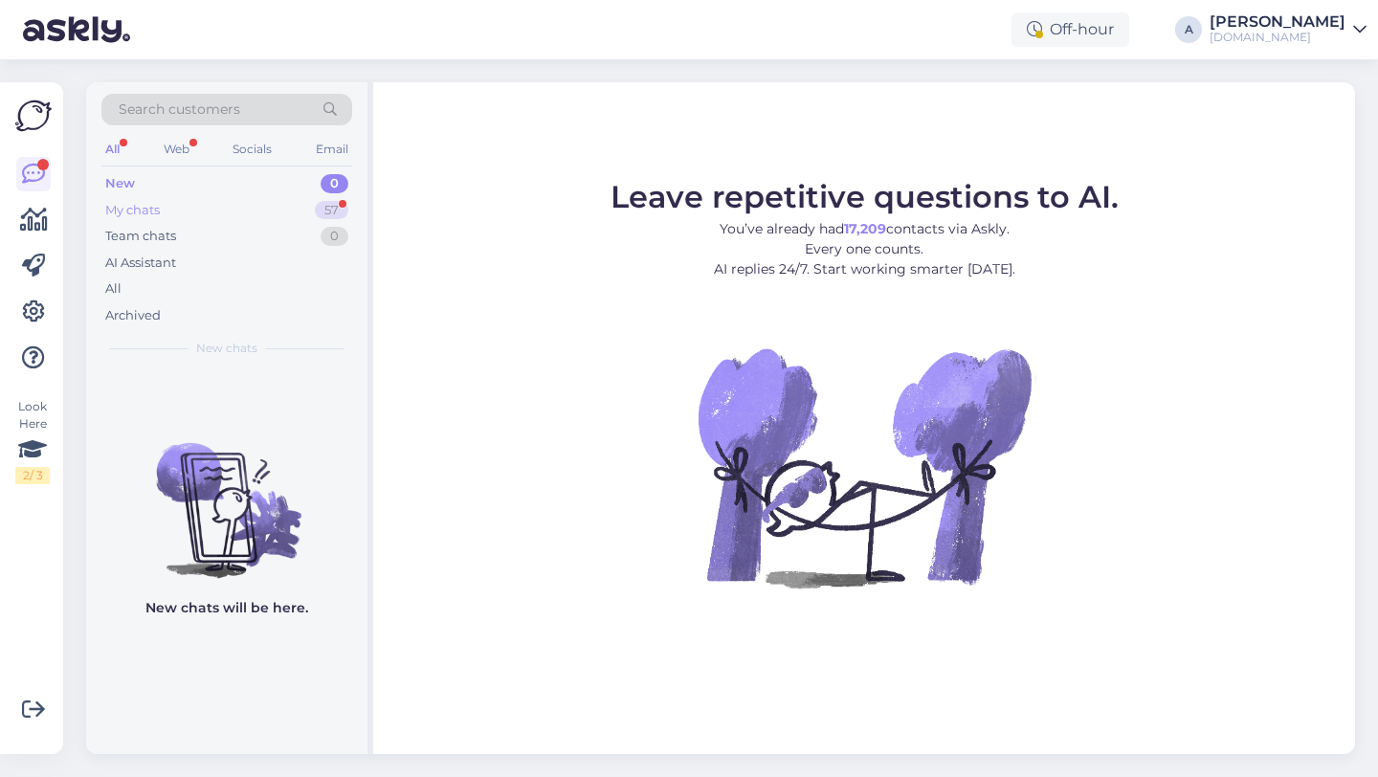
click at [331, 203] on div "57" at bounding box center [331, 210] width 33 height 19
